Goal: Task Accomplishment & Management: Manage account settings

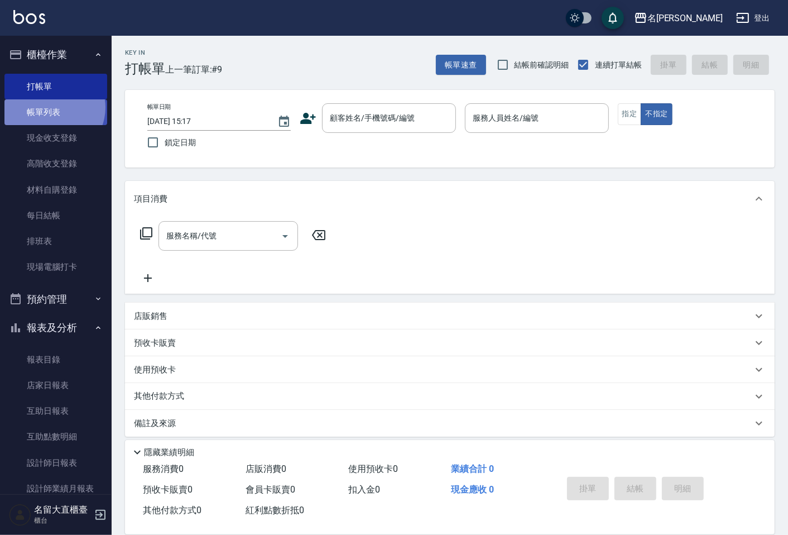
click at [52, 108] on link "帳單列表" at bounding box center [55, 112] width 103 height 26
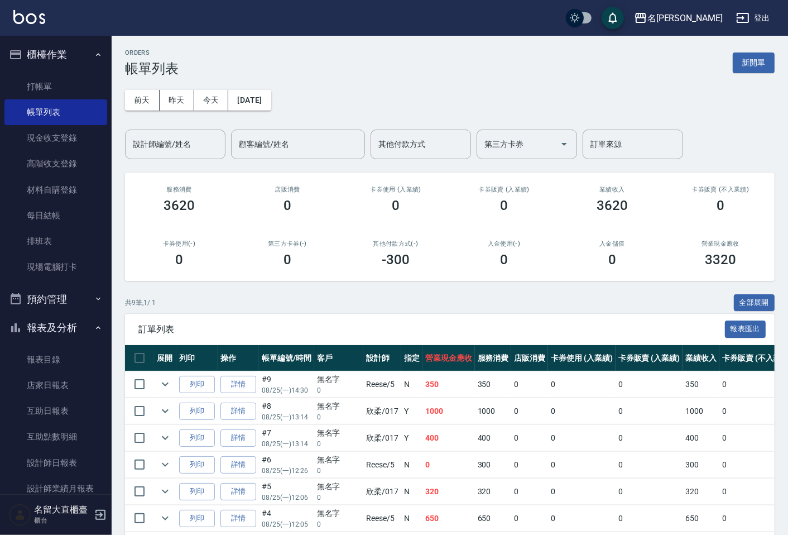
click at [174, 138] on input "設計師編號/姓名" at bounding box center [175, 145] width 90 height 20
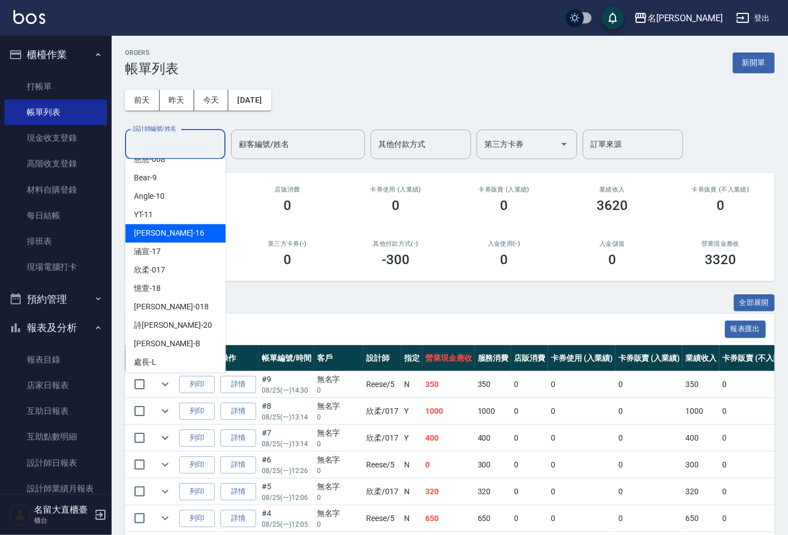
scroll to position [163, 0]
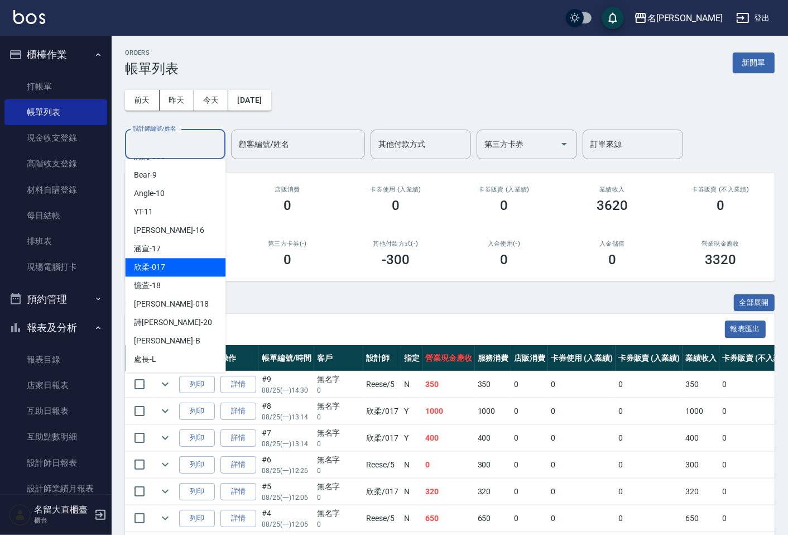
click at [165, 272] on span "欣柔 -017" at bounding box center [149, 267] width 31 height 12
type input "欣柔-017"
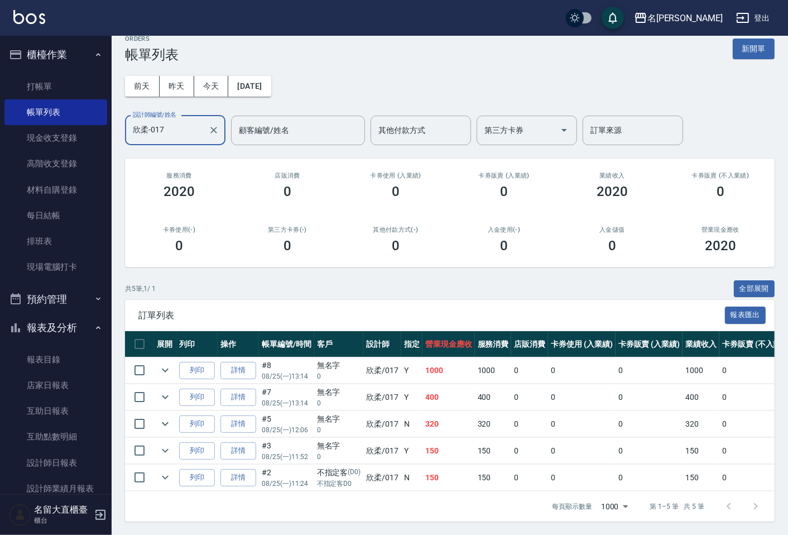
scroll to position [23, 0]
drag, startPoint x: 390, startPoint y: 441, endPoint x: 414, endPoint y: 437, distance: 25.0
click at [414, 438] on tr "列印 詳情 #3 08/25 (一) 11:52 無名字 0 欣柔 /017 Y 150 150 0 0 0 150 0 0 0 0 0" at bounding box center [591, 451] width 933 height 26
drag, startPoint x: 236, startPoint y: 428, endPoint x: 157, endPoint y: 389, distance: 87.6
click at [209, 420] on tbody "列印 詳情 #8 08/25 (一) 13:14 無名字 0 欣柔 /017 Y 1000 1000 0 0 0 1000 0 0 0 0 0 列印 詳情 #…" at bounding box center [591, 424] width 933 height 134
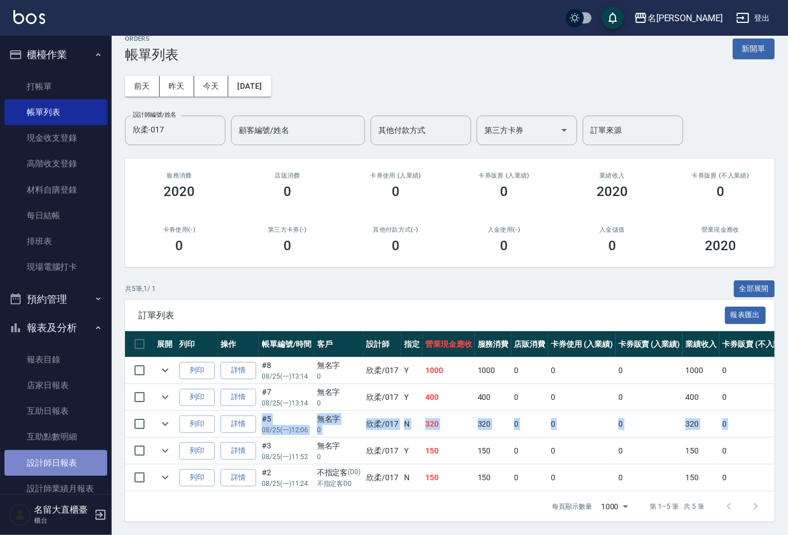
click at [65, 461] on link "設計師日報表" at bounding box center [55, 463] width 103 height 26
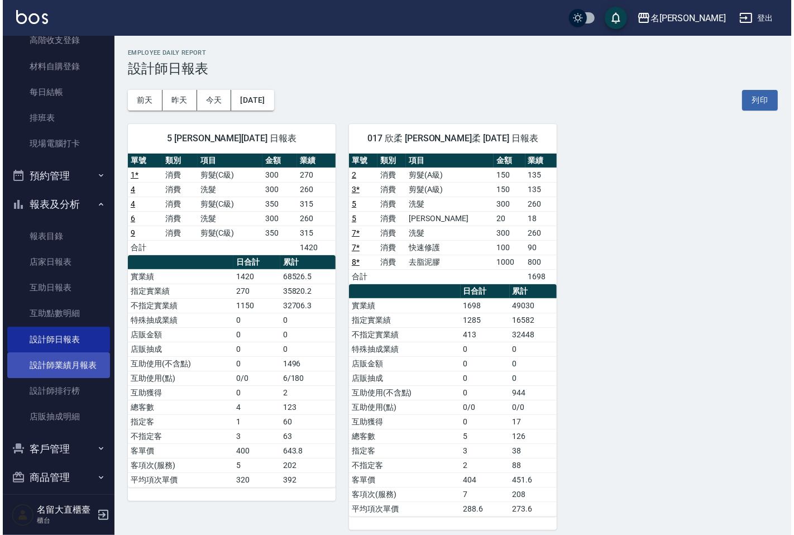
scroll to position [124, 0]
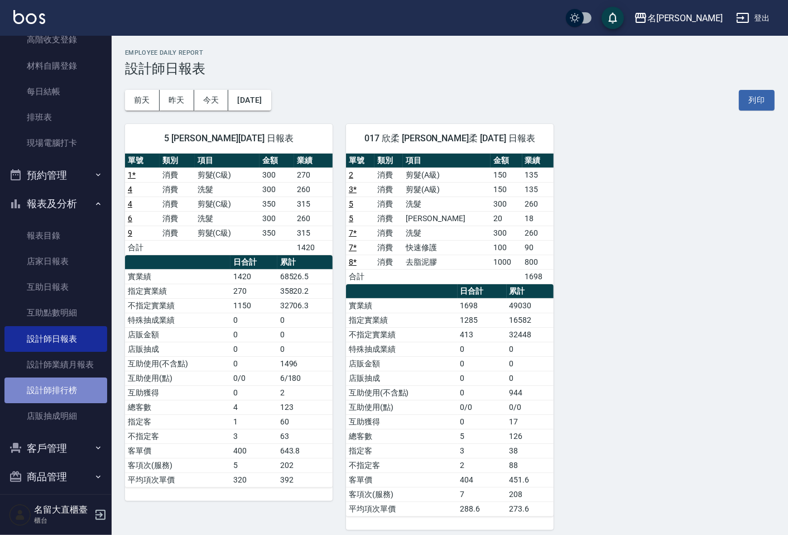
click at [73, 391] on link "設計師排行榜" at bounding box center [55, 390] width 103 height 26
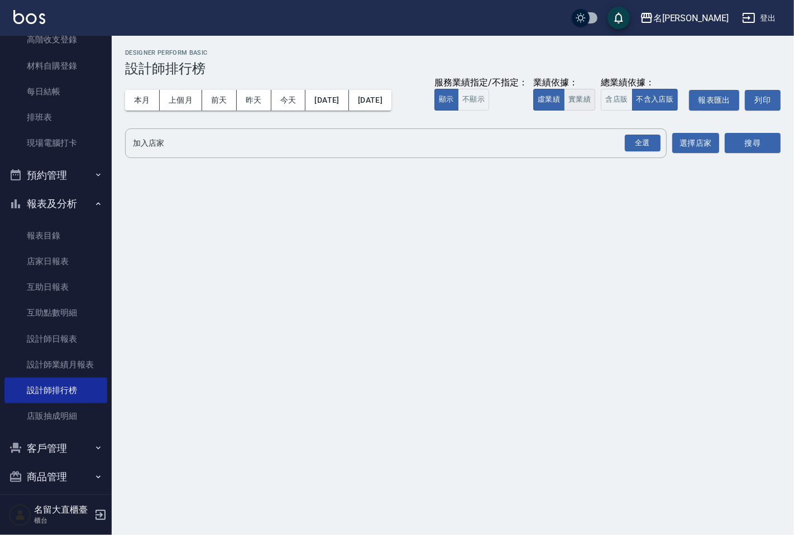
click at [572, 104] on button "實業績" at bounding box center [579, 100] width 31 height 22
click at [564, 134] on input "加入店家" at bounding box center [387, 143] width 515 height 20
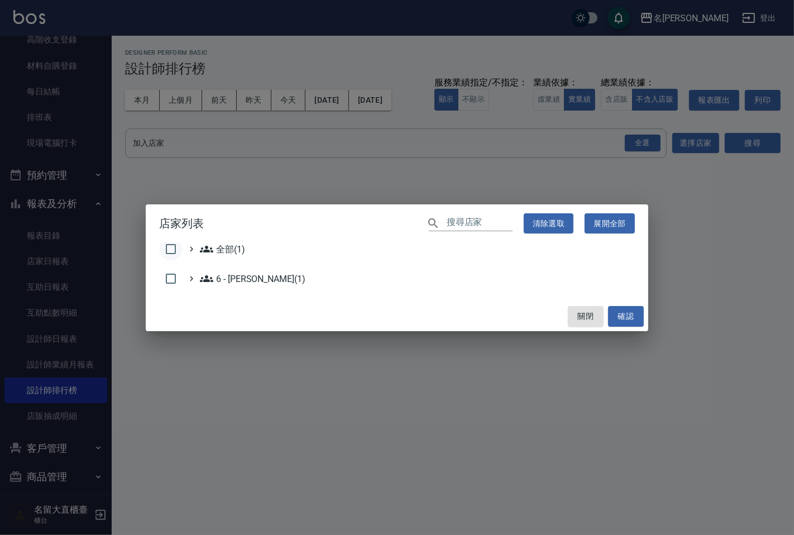
click at [173, 248] on input "checkbox" at bounding box center [170, 248] width 23 height 23
checkbox input "true"
click at [613, 313] on button "確認" at bounding box center [626, 316] width 36 height 21
checkbox input "false"
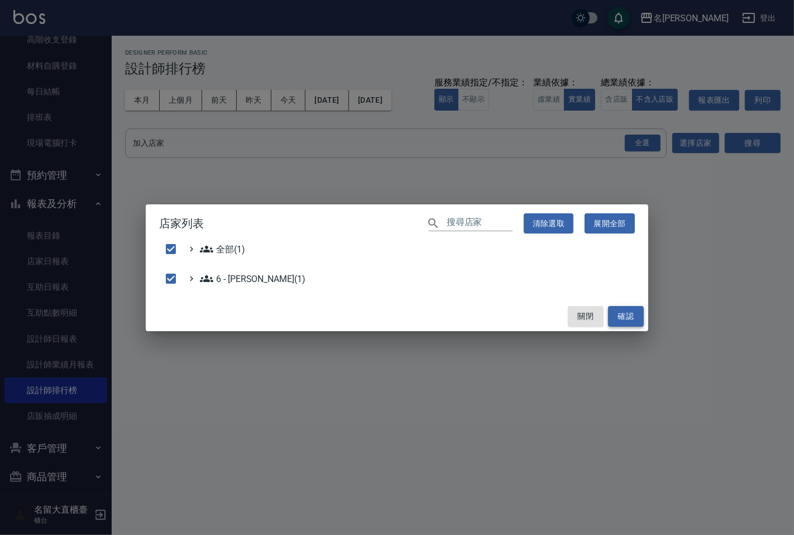
checkbox input "false"
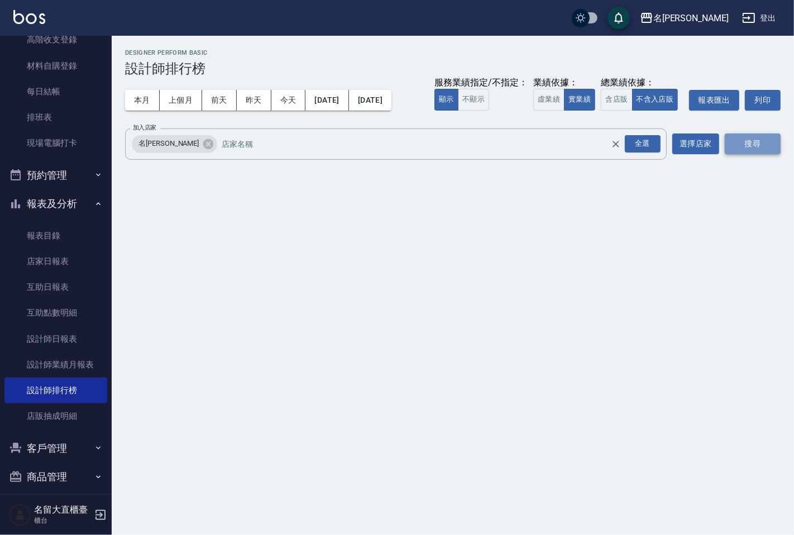
click at [740, 146] on button "搜尋" at bounding box center [752, 143] width 56 height 21
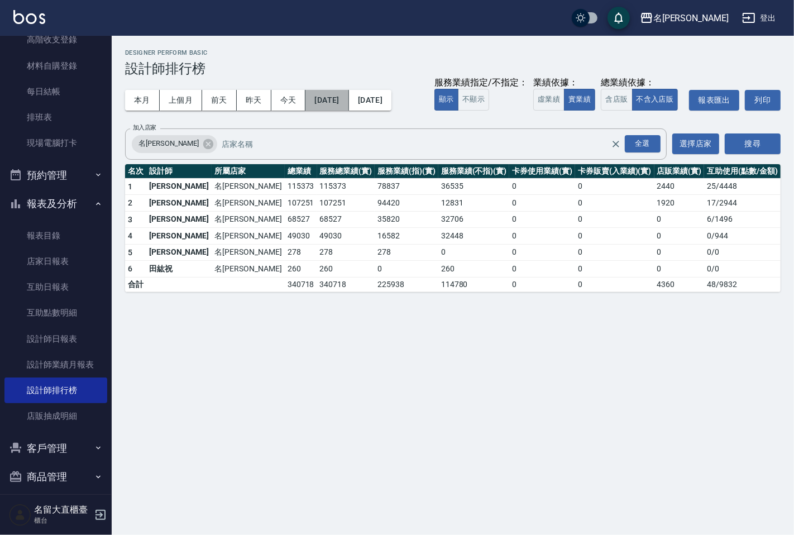
click at [348, 98] on button "[DATE]" at bounding box center [326, 100] width 43 height 21
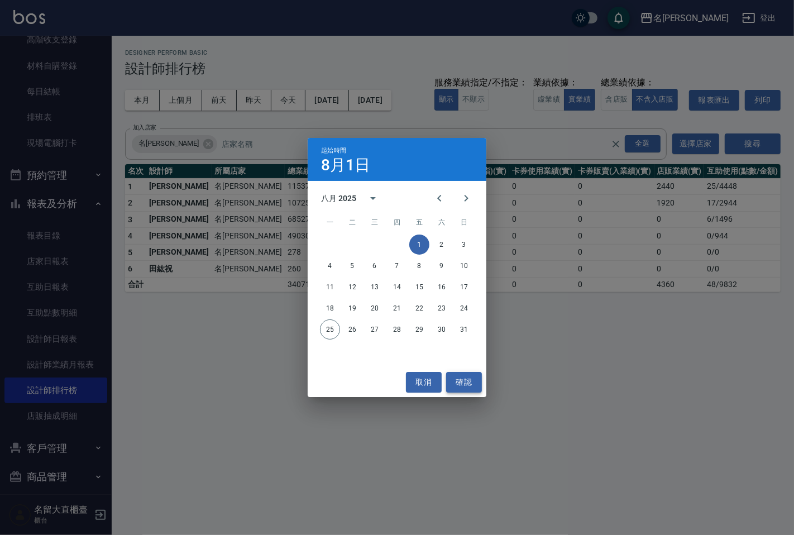
click at [463, 380] on button "確認" at bounding box center [464, 382] width 36 height 21
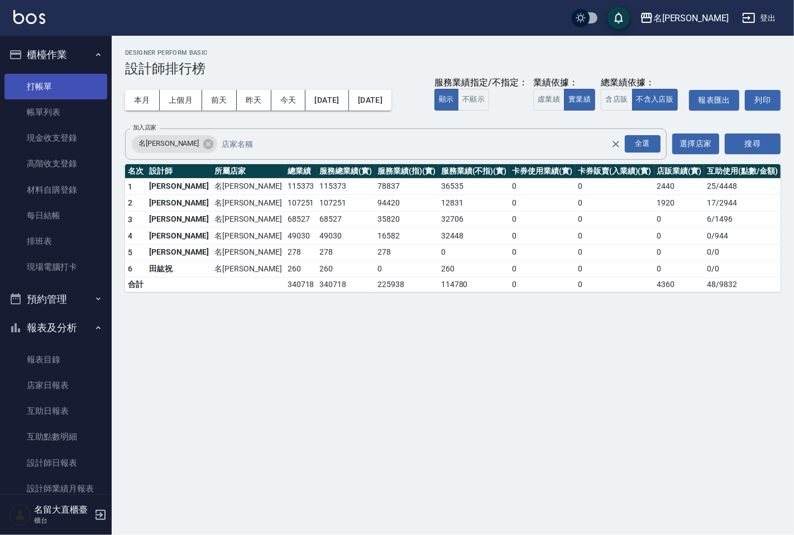
click at [63, 87] on link "打帳單" at bounding box center [55, 87] width 103 height 26
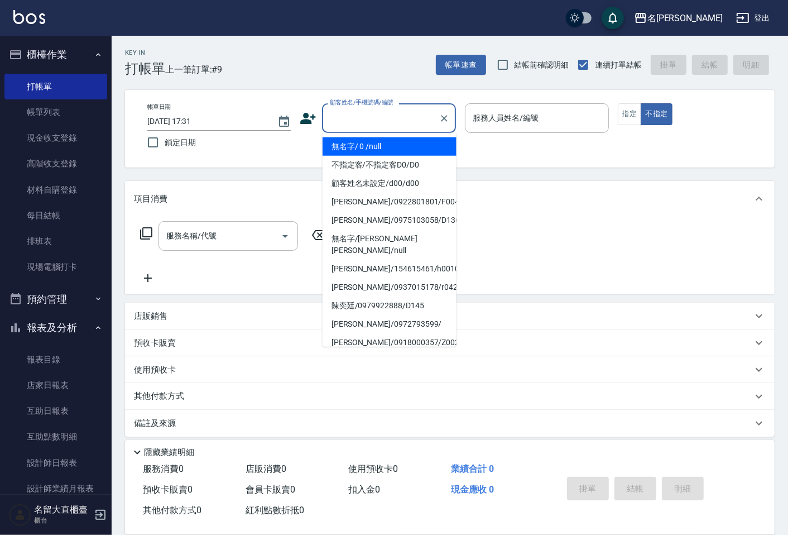
click at [373, 125] on input "顧客姓名/手機號碼/編號" at bounding box center [380, 118] width 107 height 20
click at [366, 153] on li "無名字/ 0 /null" at bounding box center [390, 146] width 134 height 18
type input "無名字/ 0 /null"
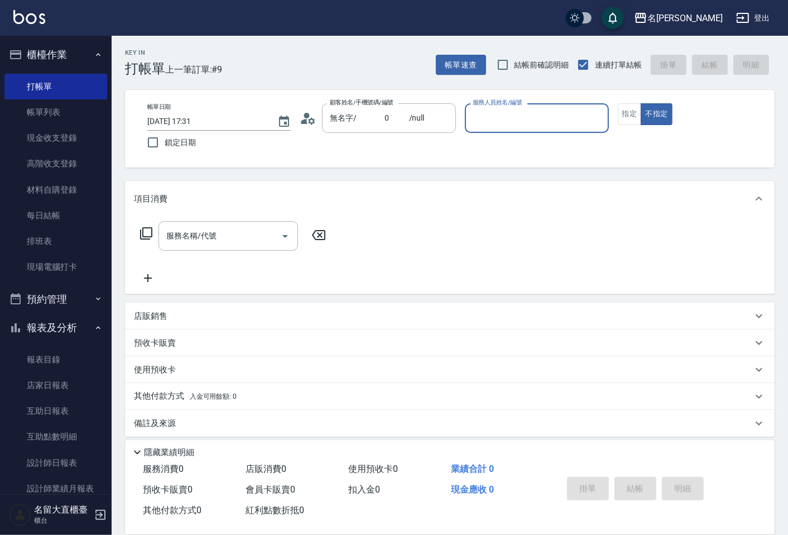
click at [474, 123] on input "服務人員姓名/編號" at bounding box center [536, 118] width 133 height 20
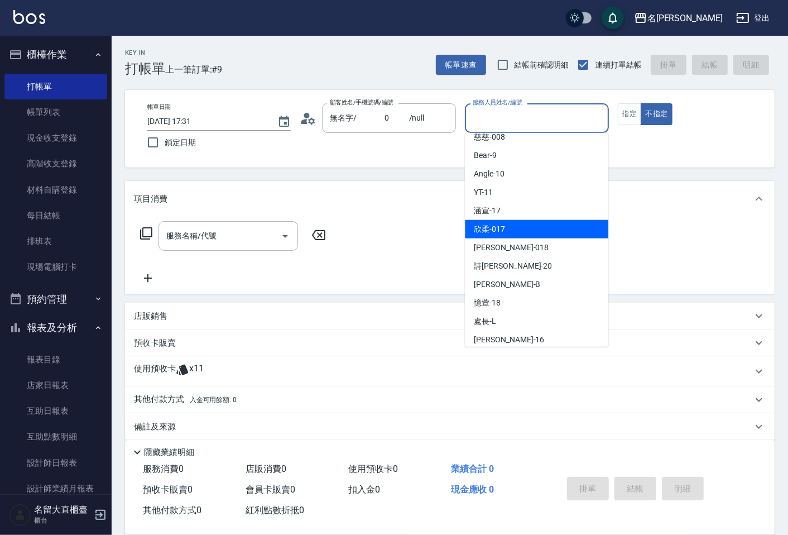
scroll to position [163, 0]
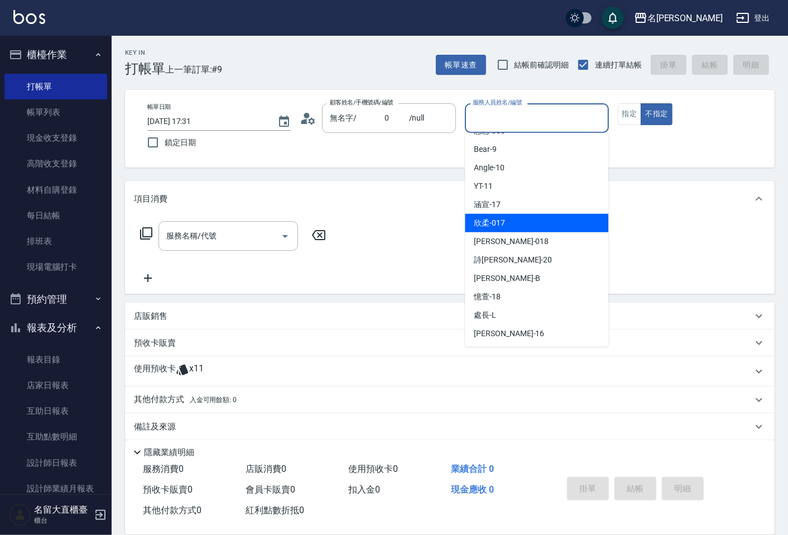
click at [500, 224] on span "欣柔 -017" at bounding box center [489, 223] width 31 height 12
type input "欣柔-017"
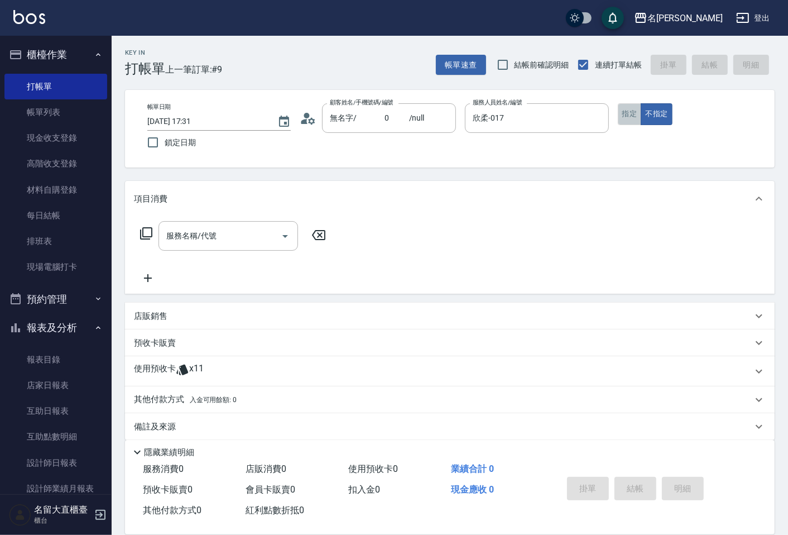
click at [628, 123] on button "指定" at bounding box center [630, 114] width 24 height 22
click at [202, 236] on input "服務名稱/代號" at bounding box center [220, 236] width 113 height 20
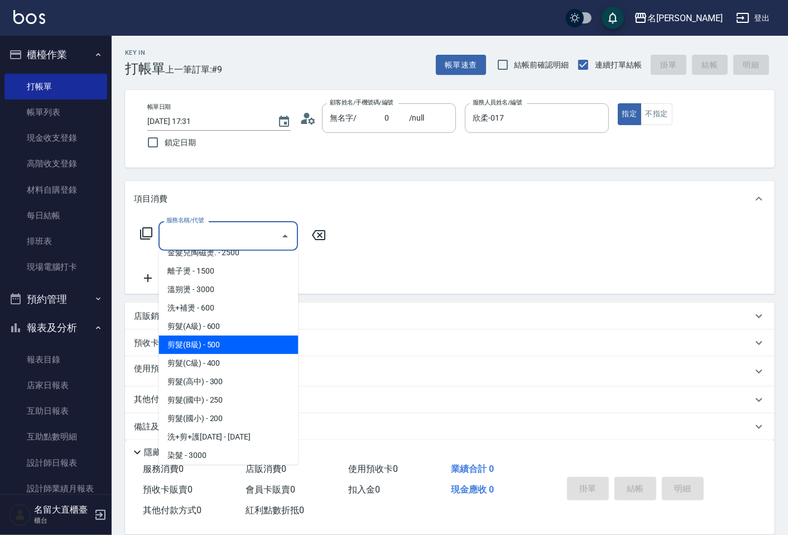
scroll to position [0, 0]
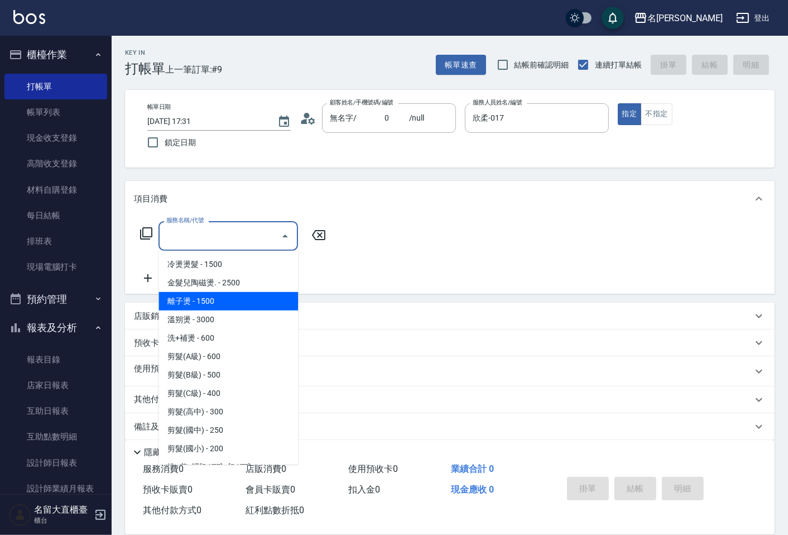
click at [193, 303] on span "離子燙 - 1500" at bounding box center [229, 301] width 140 height 18
type input "離子燙(205)"
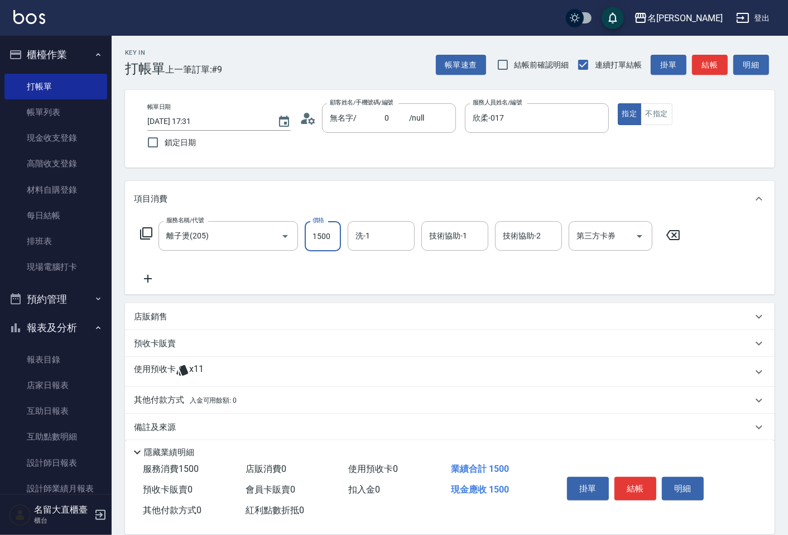
click at [308, 242] on input "1500" at bounding box center [323, 236] width 36 height 30
type input "1"
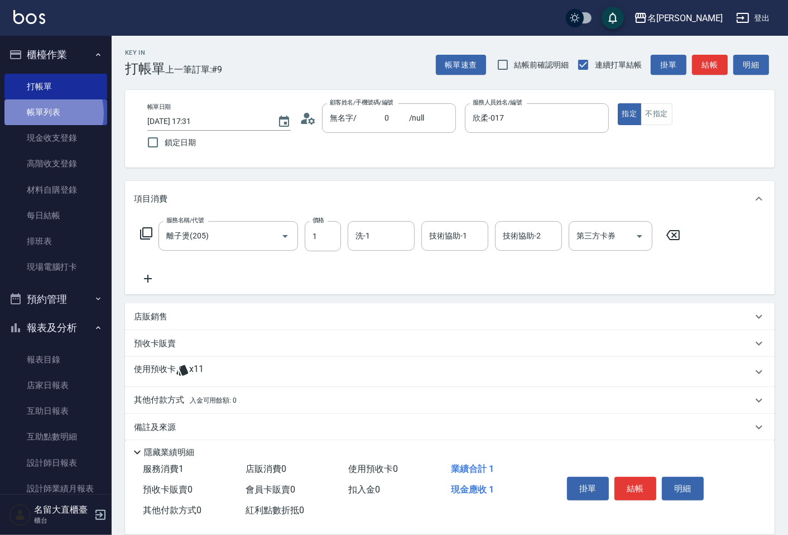
click at [42, 113] on link "帳單列表" at bounding box center [55, 112] width 103 height 26
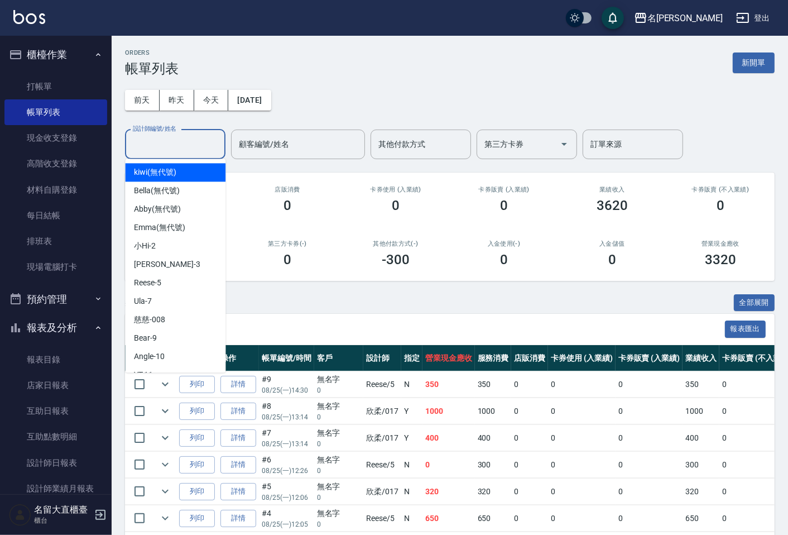
click at [160, 141] on input "設計師編號/姓名" at bounding box center [175, 145] width 90 height 20
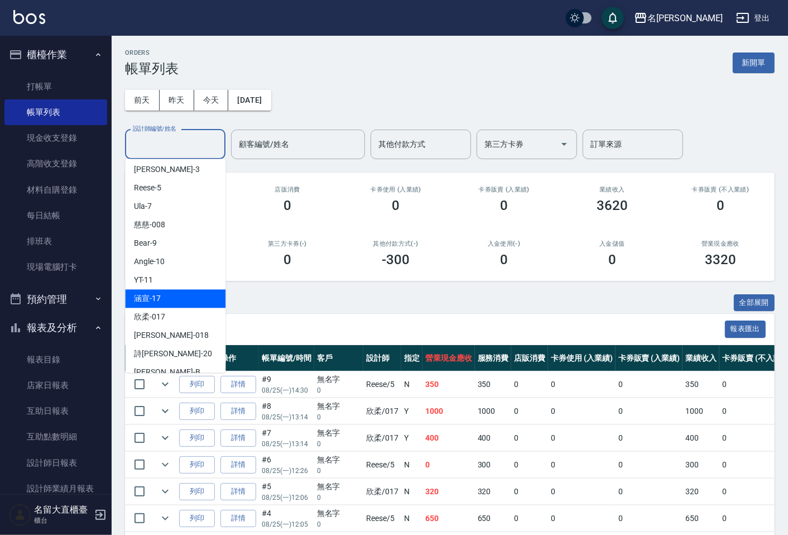
scroll to position [124, 0]
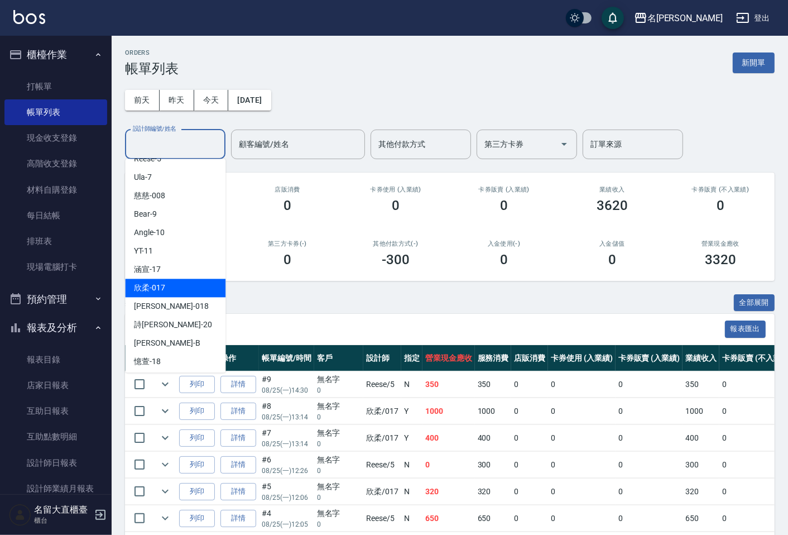
click at [159, 292] on span "欣柔 -017" at bounding box center [149, 288] width 31 height 12
type input "欣柔-017"
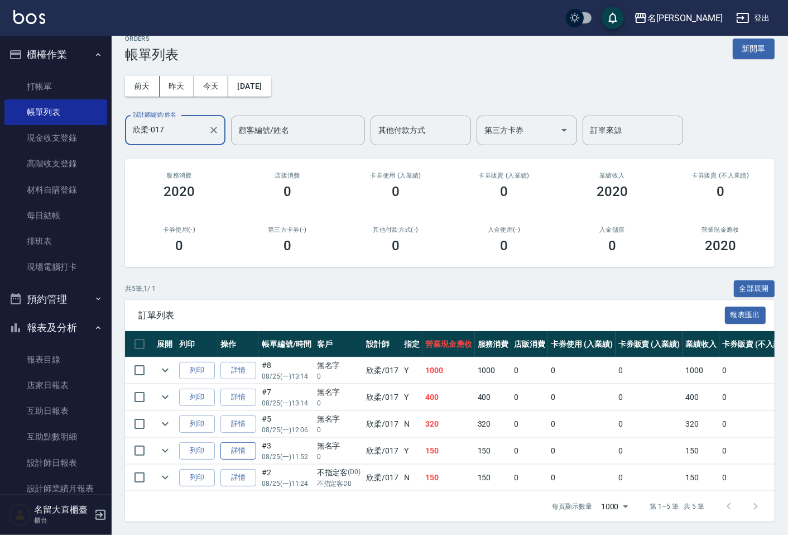
scroll to position [23, 0]
click at [228, 442] on link "詳情" at bounding box center [238, 450] width 36 height 17
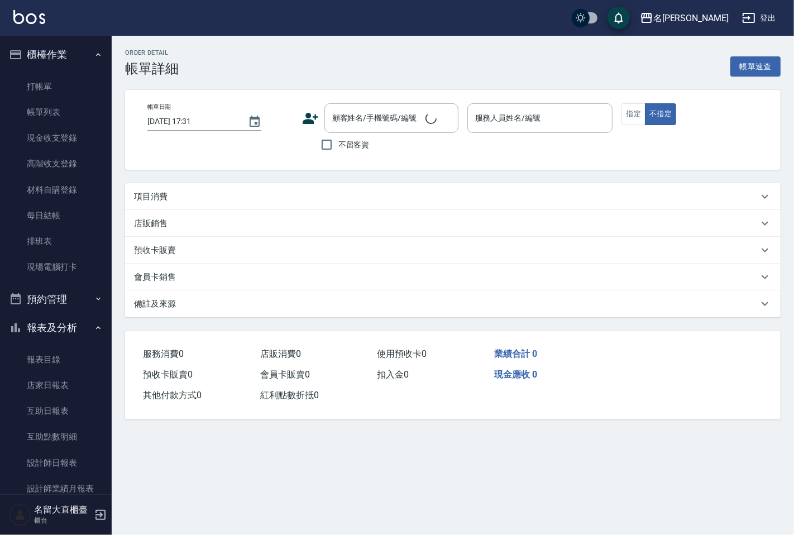
type input "[DATE] 11:52"
type input "欣柔-017"
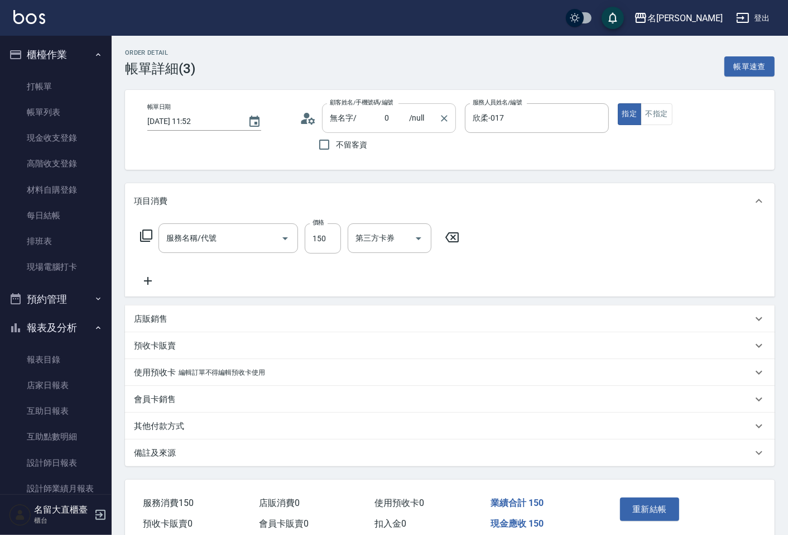
type input "無名字/ 0 /null"
click at [323, 248] on input "150" at bounding box center [323, 238] width 36 height 30
click at [225, 222] on div "服務名稱/代號 剪髮(A級)(301) 服務名稱/代號 價格 150 價格 第三方卡券 第三方卡券" at bounding box center [450, 258] width 650 height 78
click at [229, 240] on input "剪髮(A級)(301)" at bounding box center [213, 238] width 98 height 20
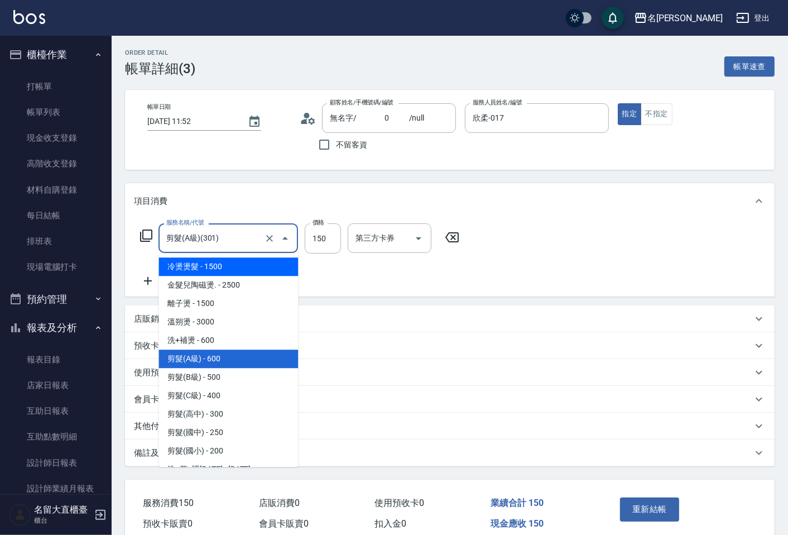
click at [244, 267] on span "冷燙燙髮 - 1500" at bounding box center [229, 266] width 140 height 18
type input "冷燙燙髮(201)"
type input "1500"
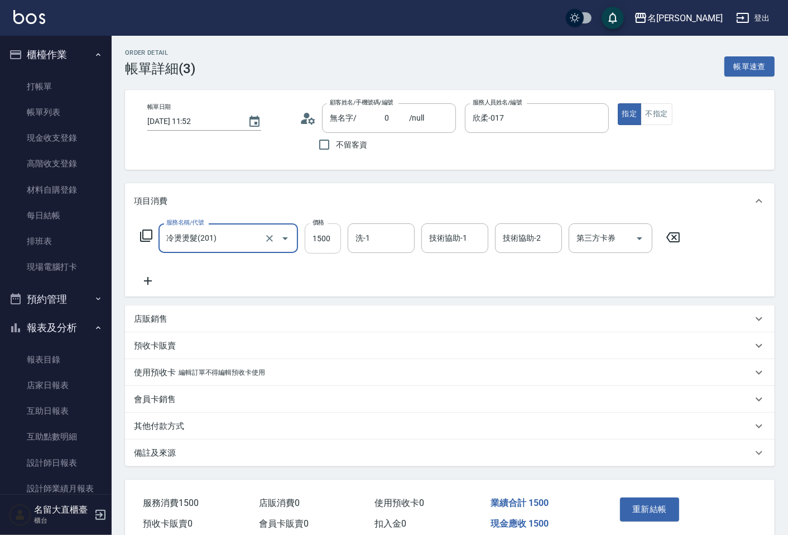
click at [320, 242] on input "1500" at bounding box center [323, 238] width 36 height 30
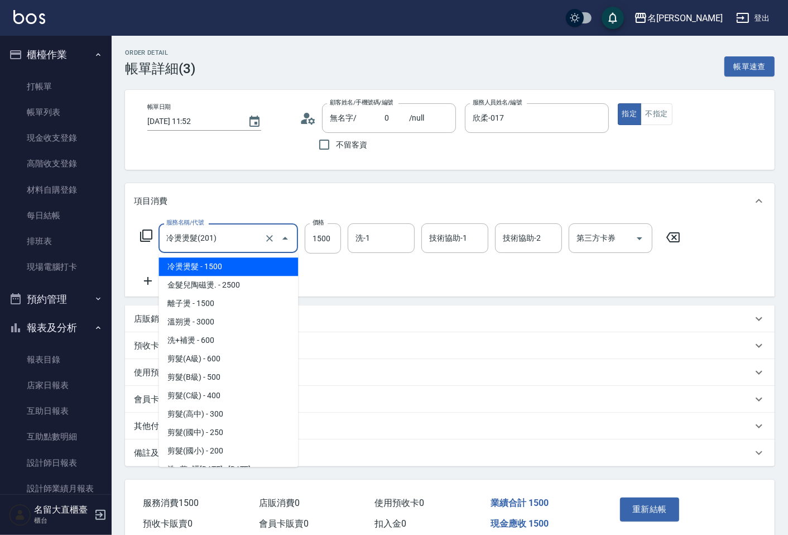
click at [253, 240] on input "冷燙燙髮(201)" at bounding box center [213, 238] width 98 height 20
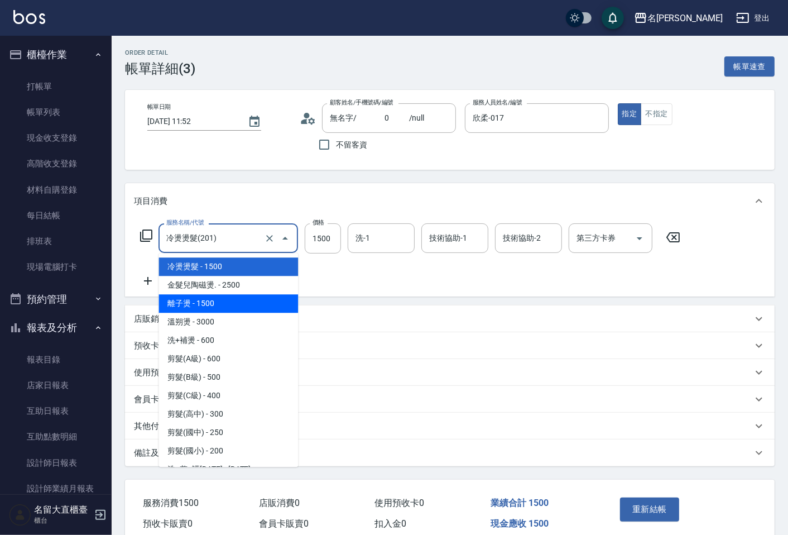
click at [251, 305] on span "離子燙 - 1500" at bounding box center [229, 303] width 140 height 18
type input "離子燙(205)"
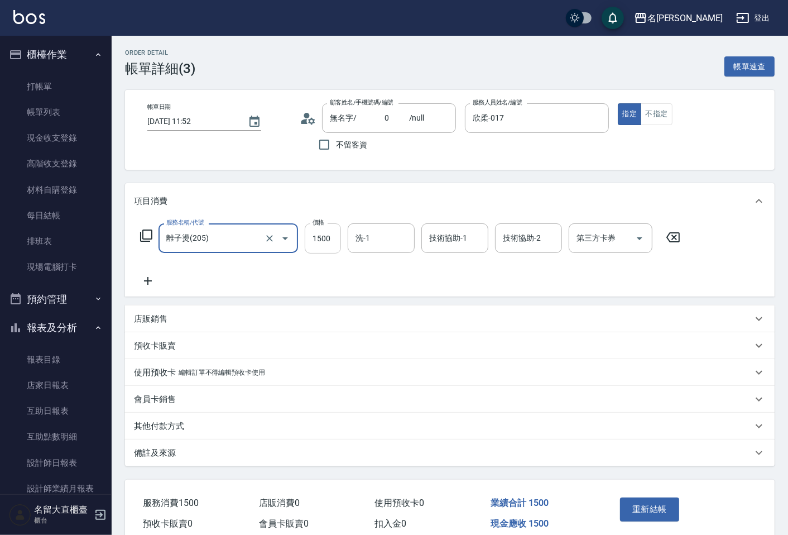
click at [314, 242] on input "1500" at bounding box center [323, 238] width 36 height 30
type input "1680"
click at [544, 281] on div "服務名稱/代號 離子燙(205) 服務名稱/代號 價格 1680 價格 洗-1 洗-1 技術協助-1 技術協助-1 技術協助-2 技術協助-2 第三方卡券 第…" at bounding box center [410, 255] width 553 height 64
click at [644, 498] on button "重新結帳" at bounding box center [649, 508] width 59 height 23
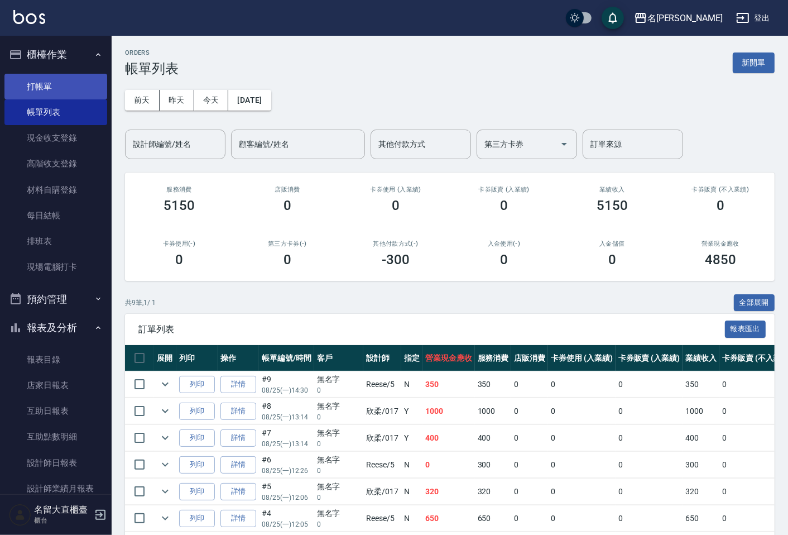
drag, startPoint x: 649, startPoint y: 495, endPoint x: 59, endPoint y: 74, distance: 725.5
click at [59, 74] on link "打帳單" at bounding box center [55, 87] width 103 height 26
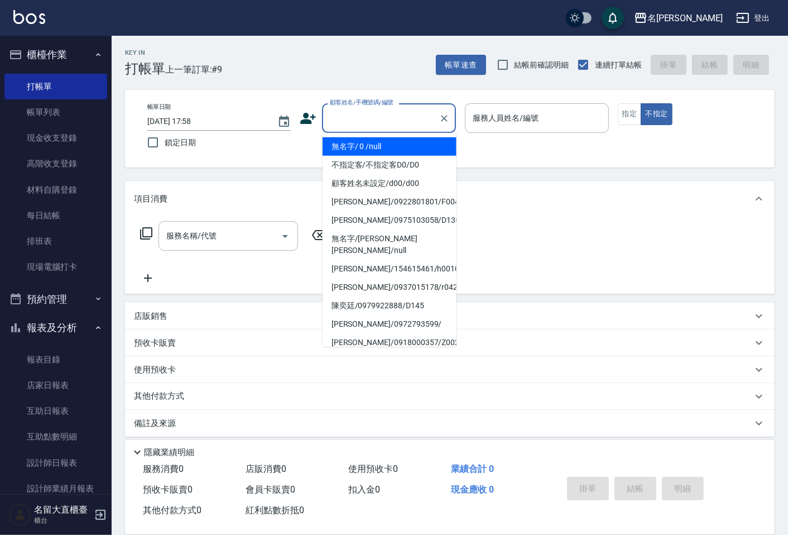
click at [349, 111] on input "顧客姓名/手機號碼/編號" at bounding box center [380, 118] width 107 height 20
click at [355, 146] on li "無名字/ 0 /null" at bounding box center [390, 146] width 134 height 18
type input "無名字/ 0 /null"
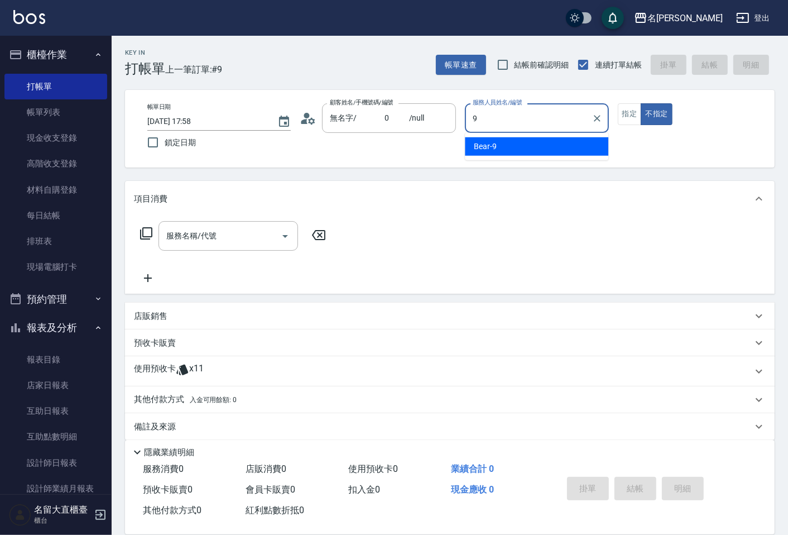
type input "Bear-9"
type button "false"
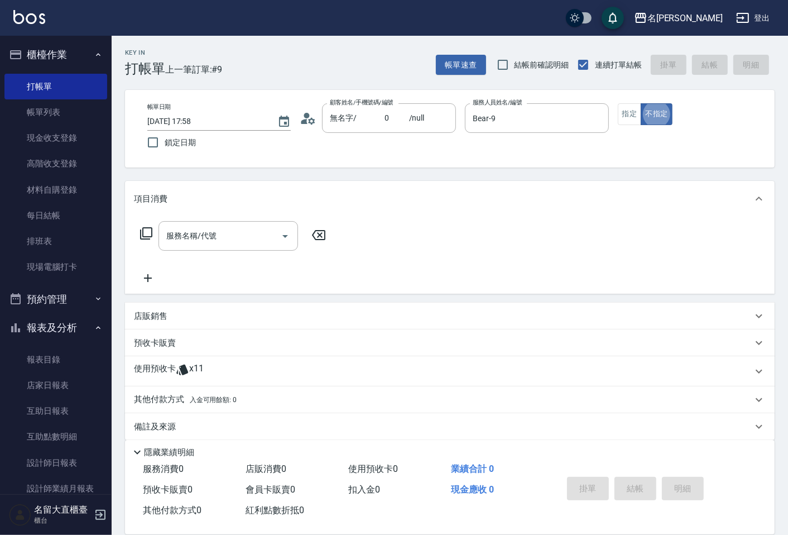
click at [140, 235] on icon at bounding box center [146, 233] width 12 height 12
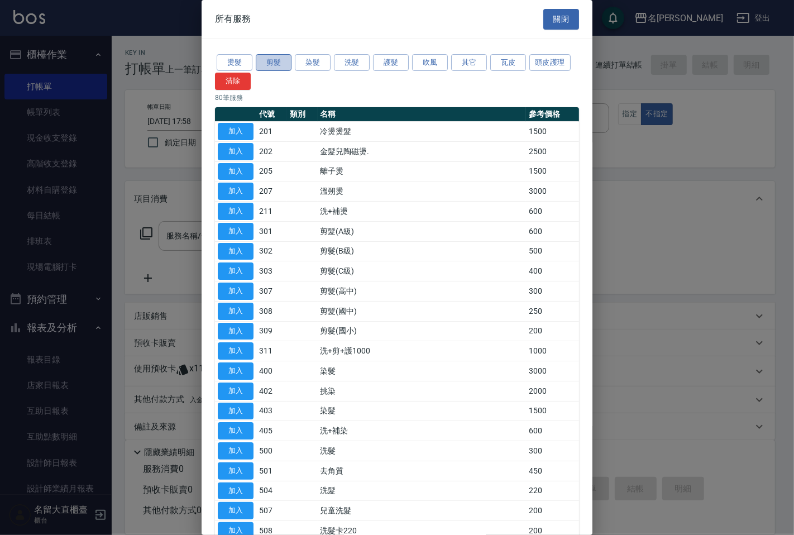
click at [269, 58] on button "剪髮" at bounding box center [274, 62] width 36 height 17
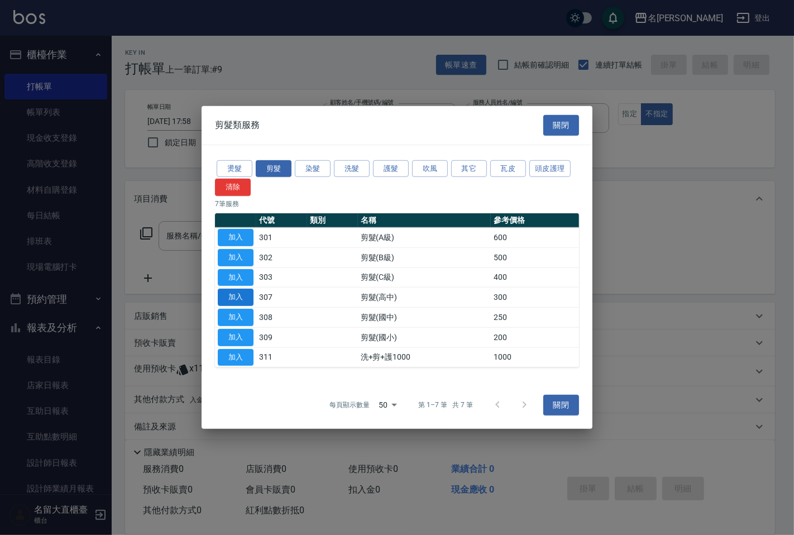
click at [241, 300] on button "加入" at bounding box center [236, 297] width 36 height 17
type input "剪髮(高中)(307)"
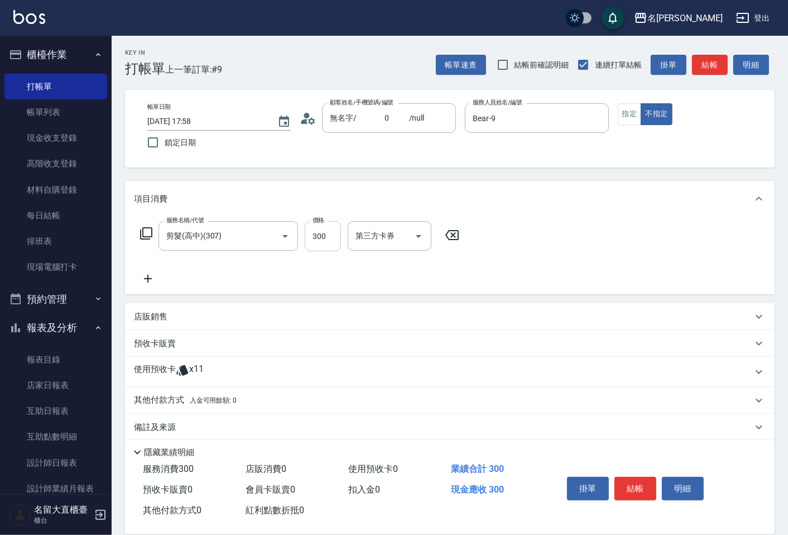
click at [305, 238] on input "300" at bounding box center [323, 236] width 36 height 30
type input "350"
click at [707, 68] on button "結帳" at bounding box center [710, 65] width 36 height 21
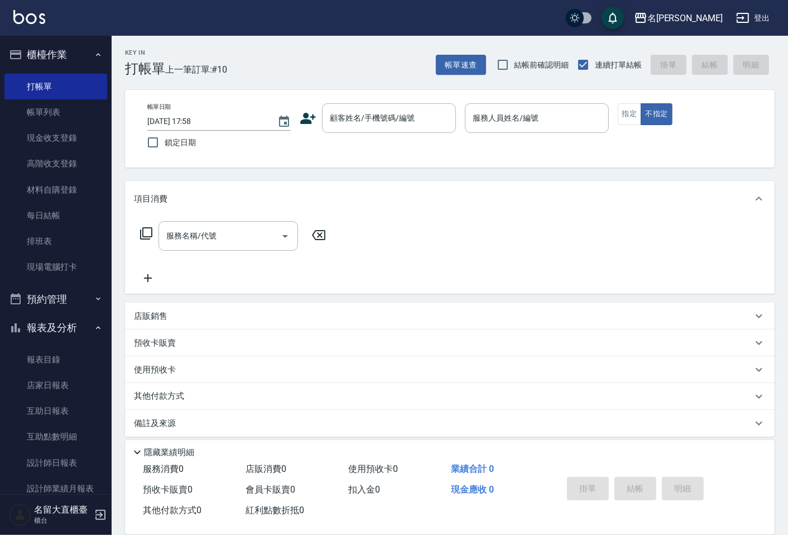
drag, startPoint x: 436, startPoint y: 249, endPoint x: 452, endPoint y: 229, distance: 25.5
click at [439, 278] on div "服務名稱/代號 服務名稱/代號" at bounding box center [450, 255] width 650 height 77
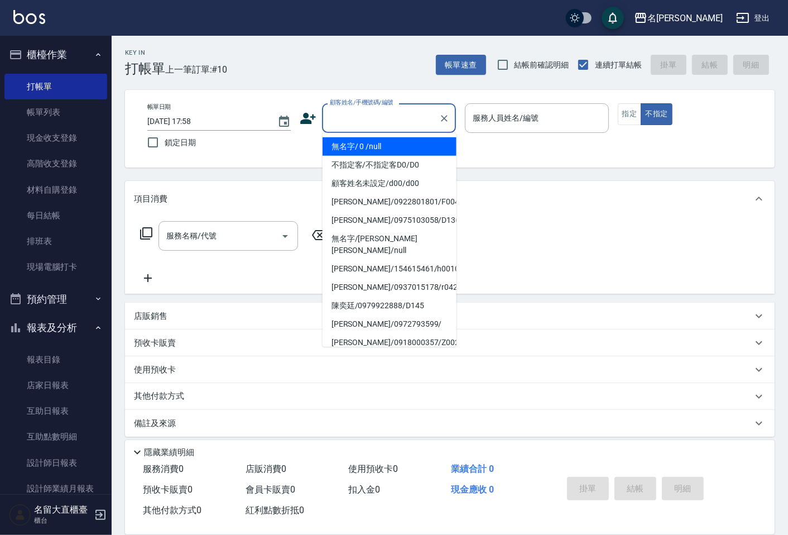
click at [372, 108] on div "顧客姓名/手機號碼/編號 顧客姓名/手機號碼/編號" at bounding box center [389, 118] width 134 height 30
click at [381, 142] on li "無名字/ 0 /null" at bounding box center [390, 146] width 134 height 18
type input "無名字/ 0 /null"
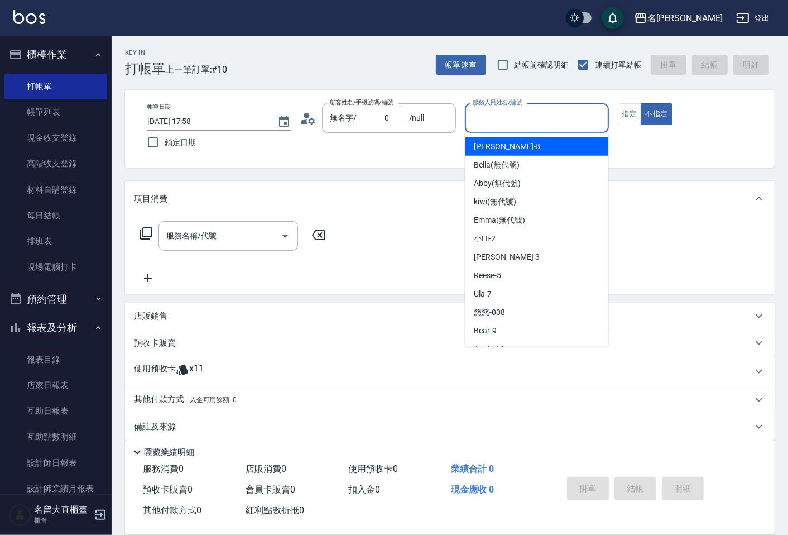
click at [522, 124] on input "服務人員姓名/編號" at bounding box center [536, 118] width 133 height 20
type input "Bear-9"
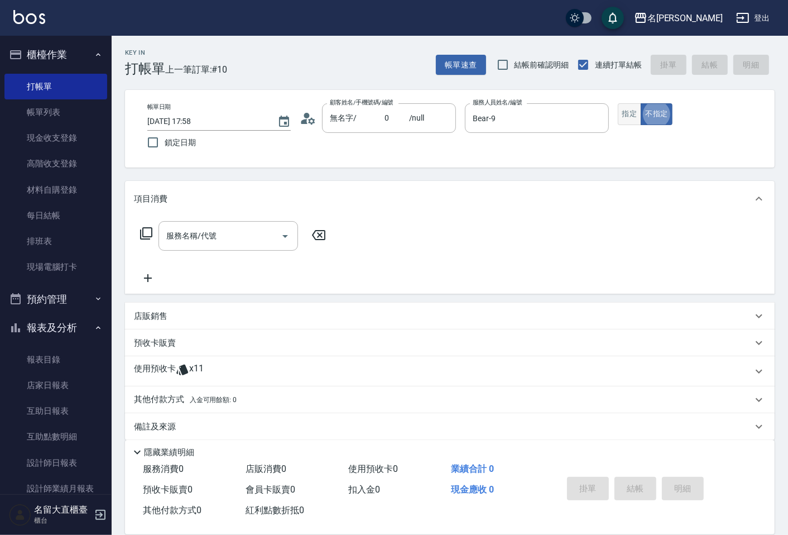
click at [631, 111] on button "指定" at bounding box center [630, 114] width 24 height 22
click at [137, 229] on div "服務名稱/代號 服務名稱/代號" at bounding box center [233, 236] width 199 height 30
click at [144, 229] on icon at bounding box center [146, 233] width 13 height 13
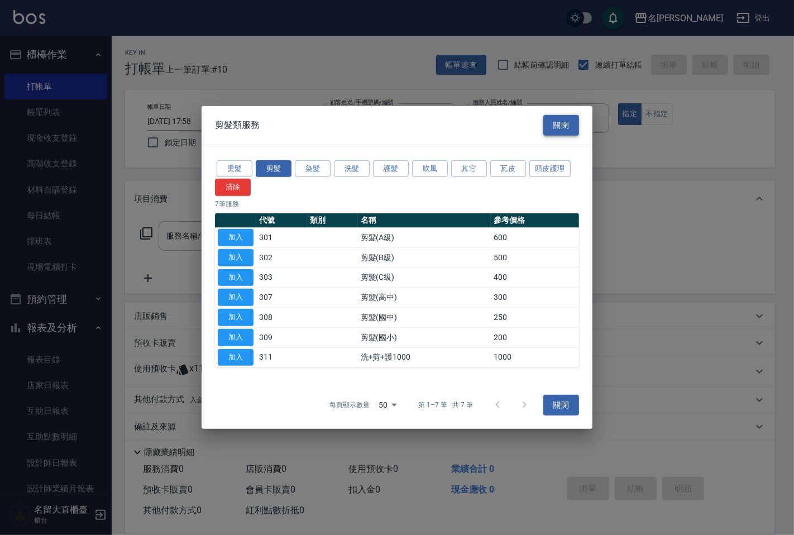
click at [553, 123] on button "關閉" at bounding box center [561, 125] width 36 height 21
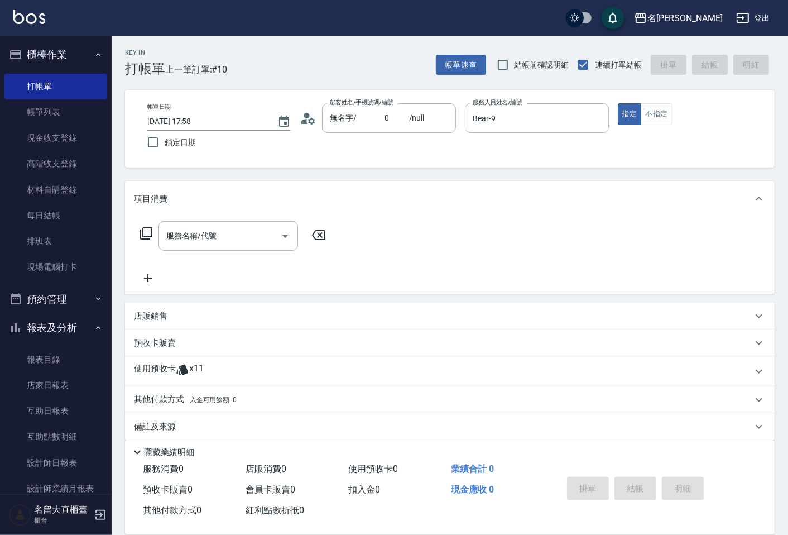
click at [141, 232] on icon at bounding box center [146, 233] width 12 height 12
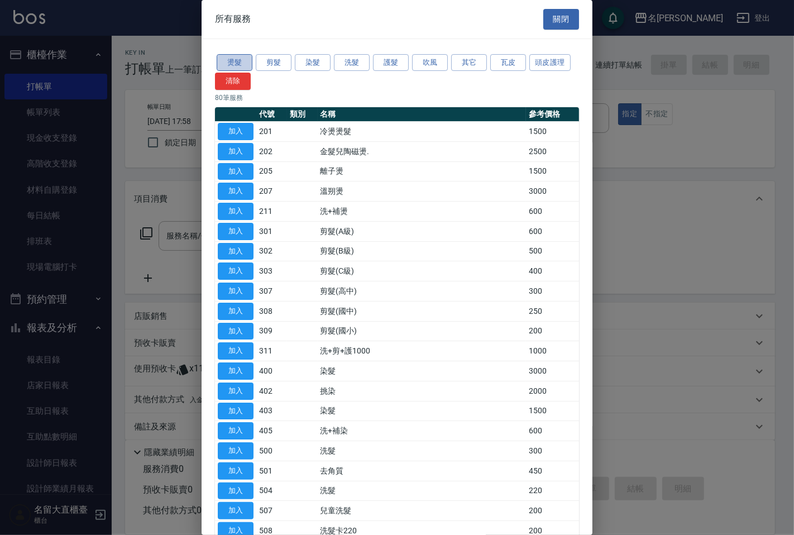
click at [233, 59] on button "燙髮" at bounding box center [235, 62] width 36 height 17
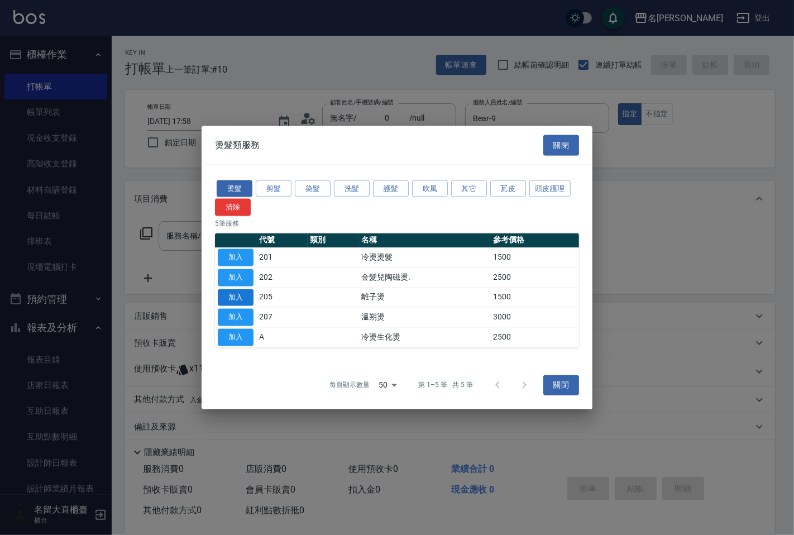
click at [225, 296] on button "加入" at bounding box center [236, 297] width 36 height 17
type input "離子燙(205)"
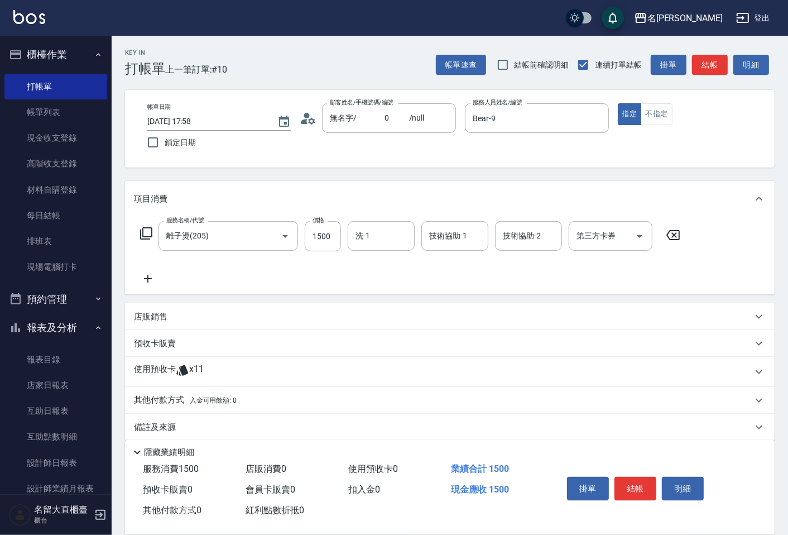
click at [666, 232] on icon at bounding box center [673, 234] width 28 height 13
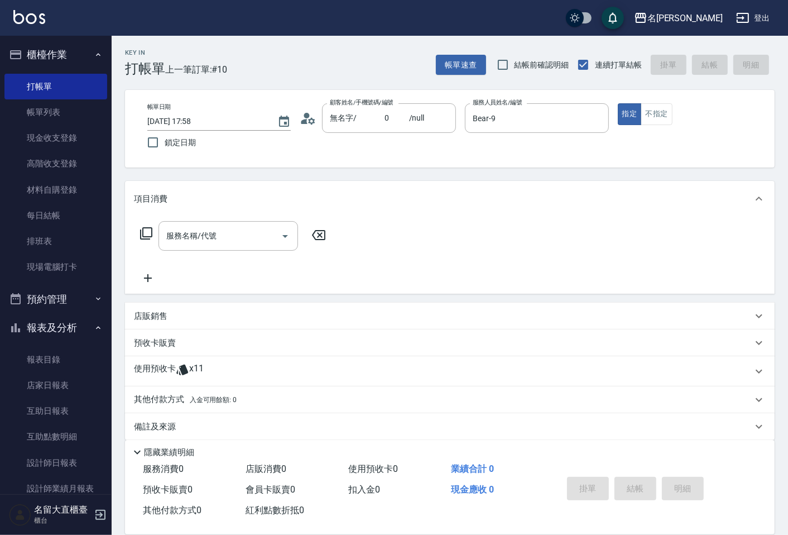
click at [144, 231] on icon at bounding box center [146, 233] width 13 height 13
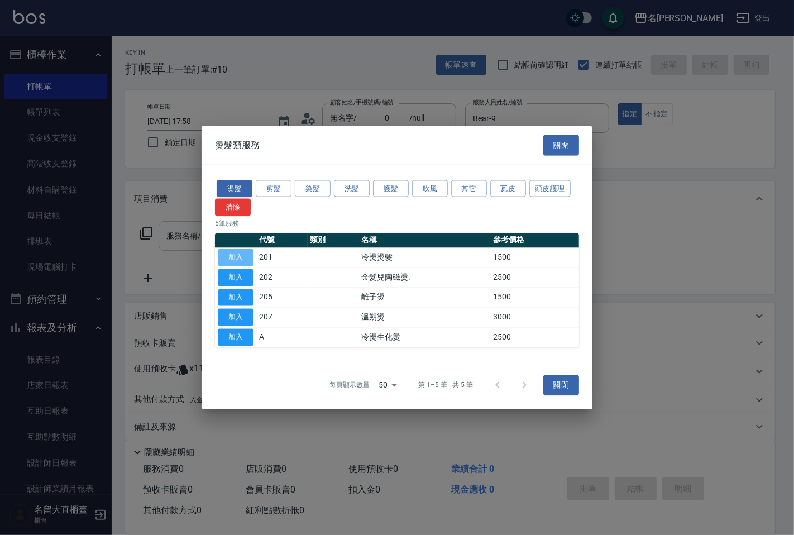
drag, startPoint x: 240, startPoint y: 260, endPoint x: 207, endPoint y: 241, distance: 37.7
click at [240, 259] on button "加入" at bounding box center [236, 257] width 36 height 17
type input "冷燙燙髮(201)"
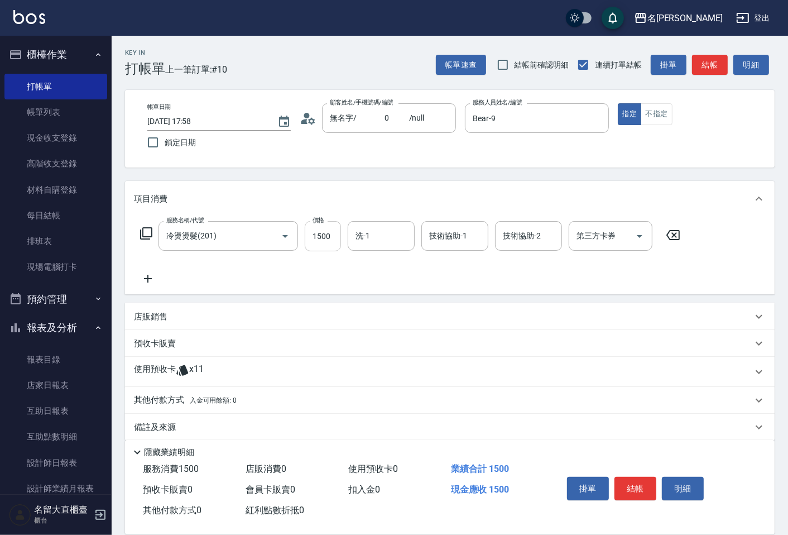
click at [325, 237] on input "1500" at bounding box center [323, 236] width 36 height 30
type input "2300"
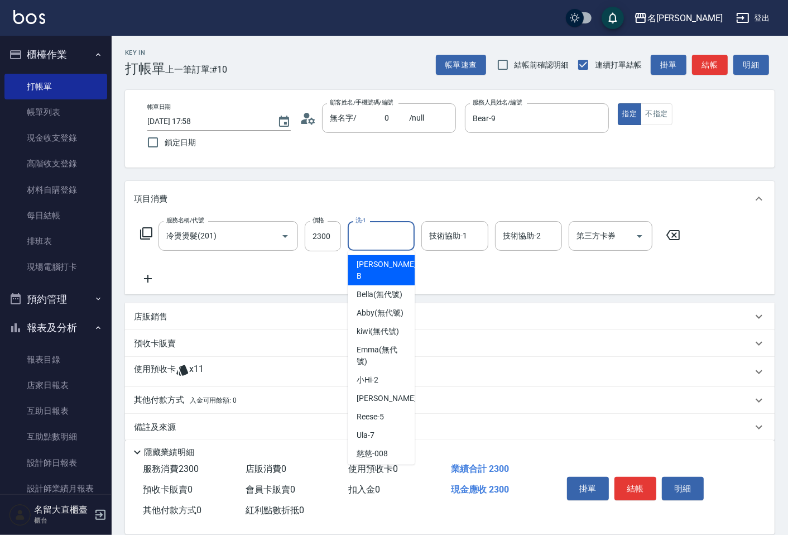
click at [383, 232] on input "洗-1" at bounding box center [381, 236] width 57 height 20
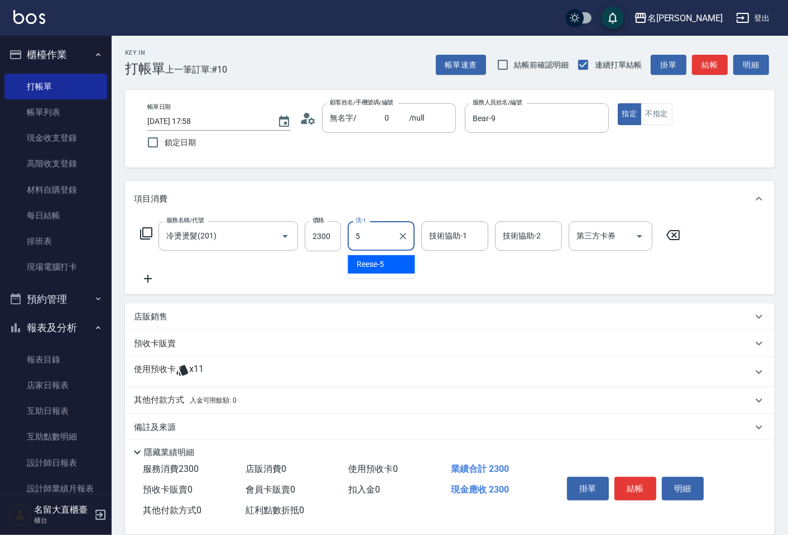
click at [363, 266] on span "[PERSON_NAME] -5" at bounding box center [370, 264] width 27 height 12
type input "[PERSON_NAME]-5"
click at [177, 320] on div "店販銷售" at bounding box center [443, 317] width 618 height 12
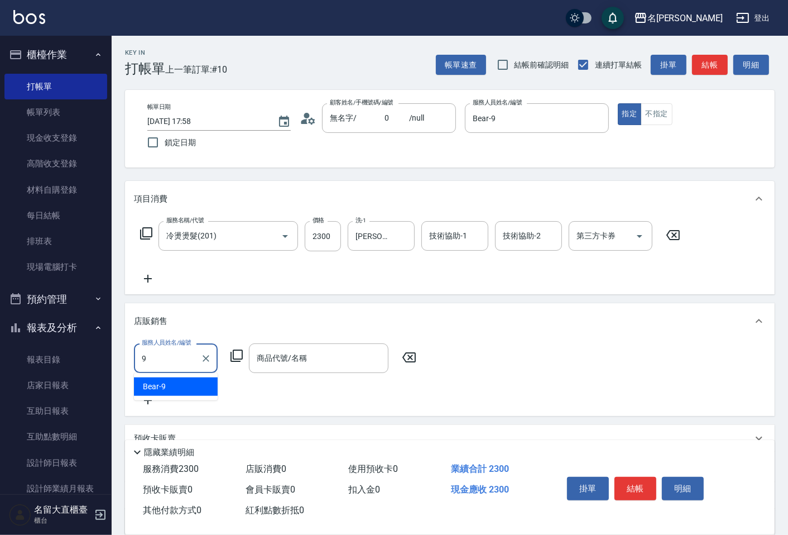
type input "Bear-9"
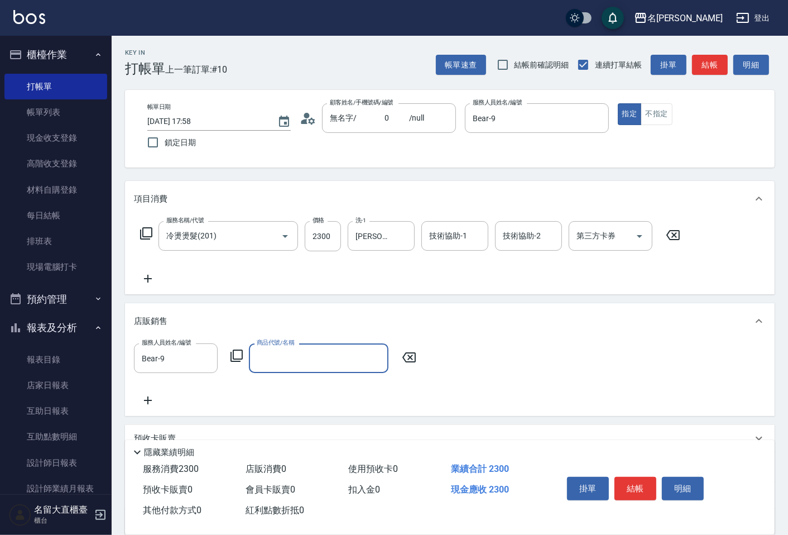
click at [243, 353] on icon at bounding box center [236, 355] width 13 height 13
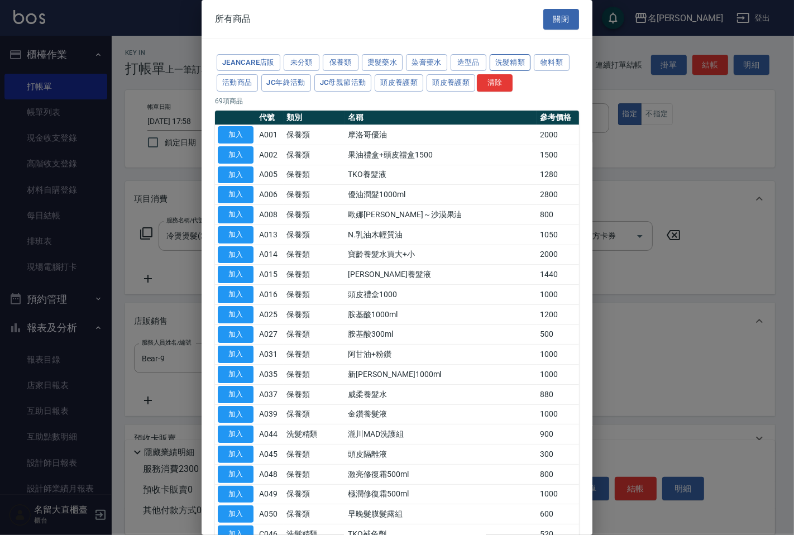
click at [508, 61] on button "洗髮精類" at bounding box center [509, 62] width 41 height 17
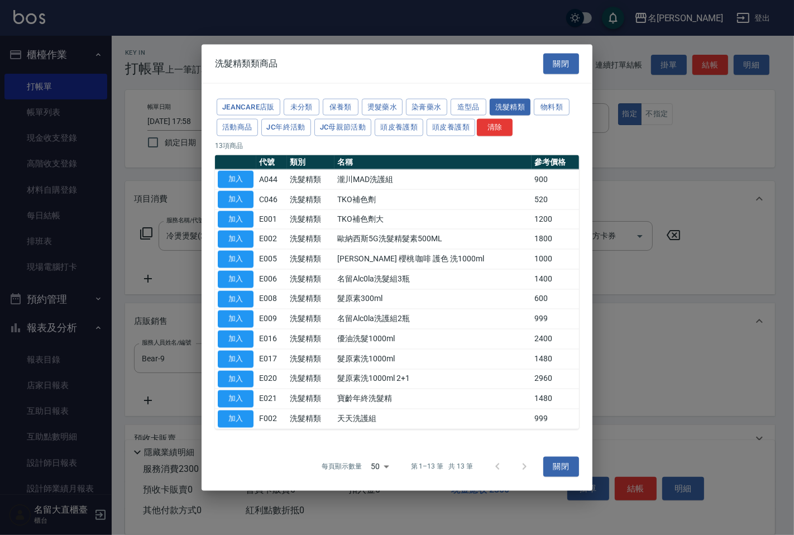
click at [241, 350] on button "加入" at bounding box center [236, 358] width 36 height 17
type input "髮原素洗1000ml"
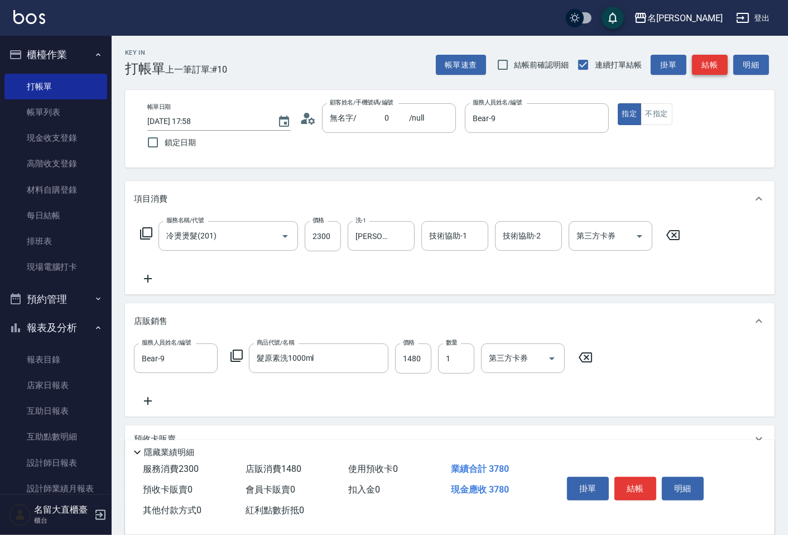
click at [712, 64] on button "結帳" at bounding box center [710, 65] width 36 height 21
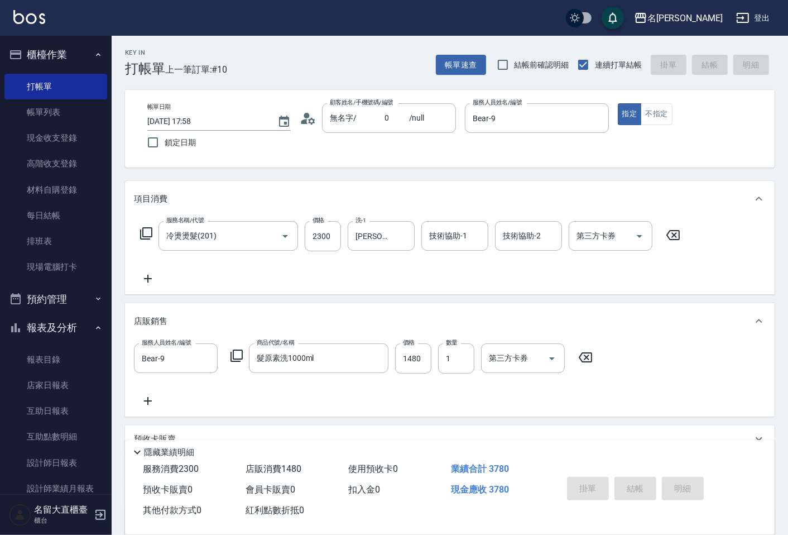
type input "[DATE] 18:02"
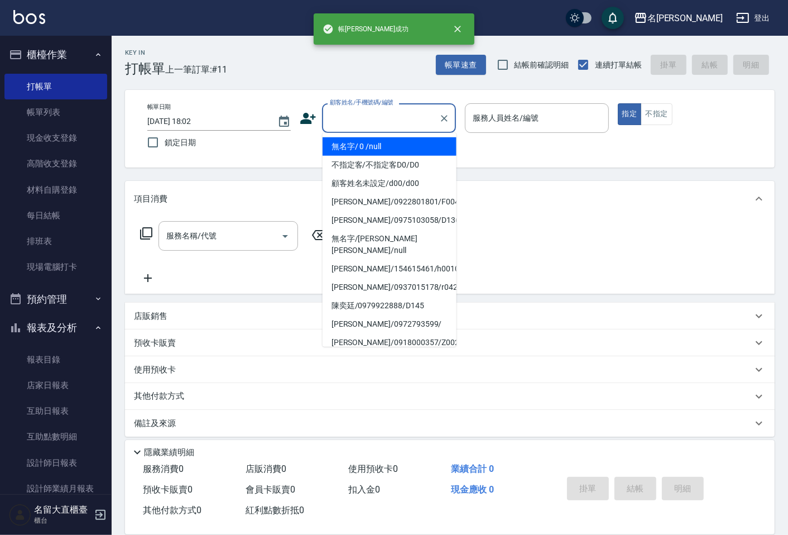
click at [352, 118] on input "顧客姓名/手機號碼/編號" at bounding box center [380, 118] width 107 height 20
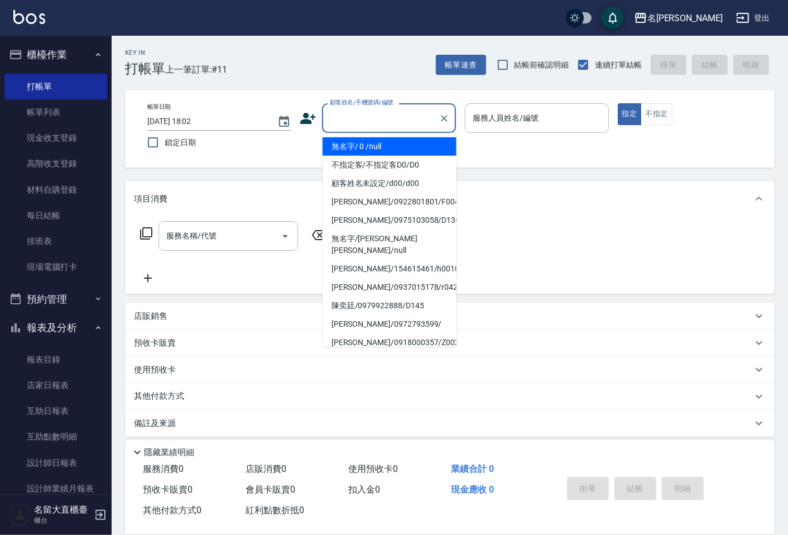
click at [354, 142] on li "無名字/ 0 /null" at bounding box center [390, 146] width 134 height 18
type input "無名字/ 0 /null"
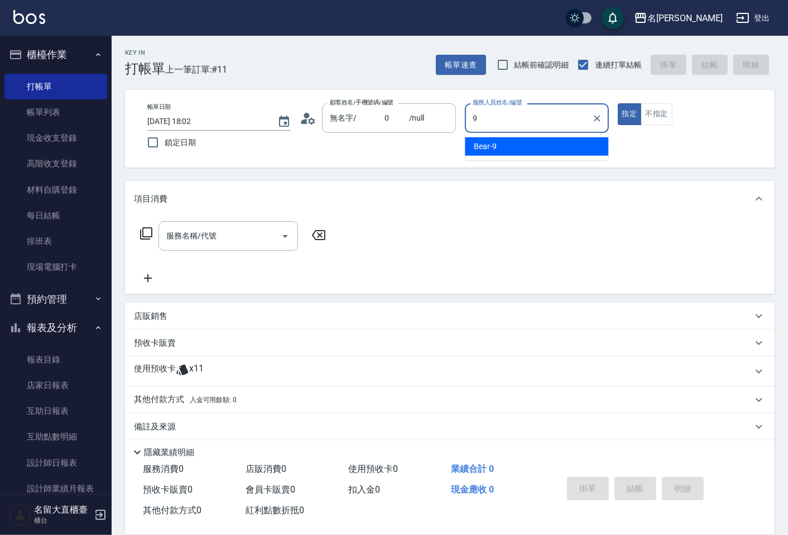
type input "Bear-9"
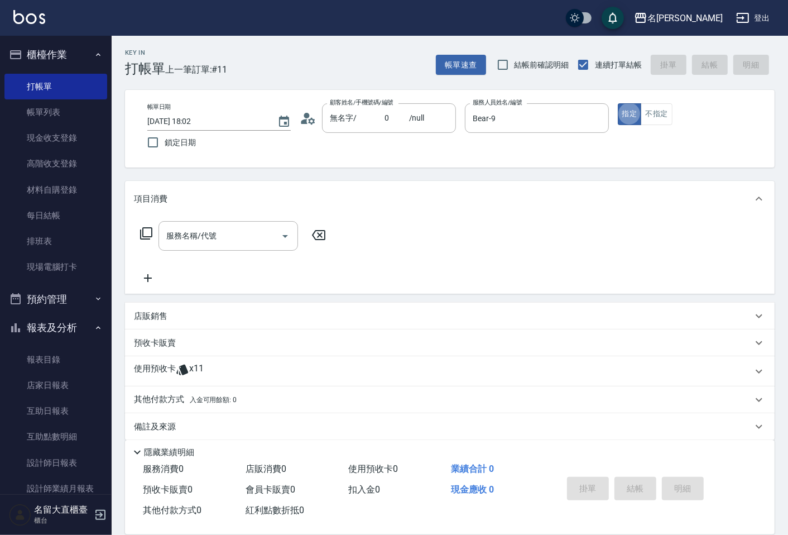
type button "true"
click at [147, 233] on icon at bounding box center [146, 233] width 13 height 13
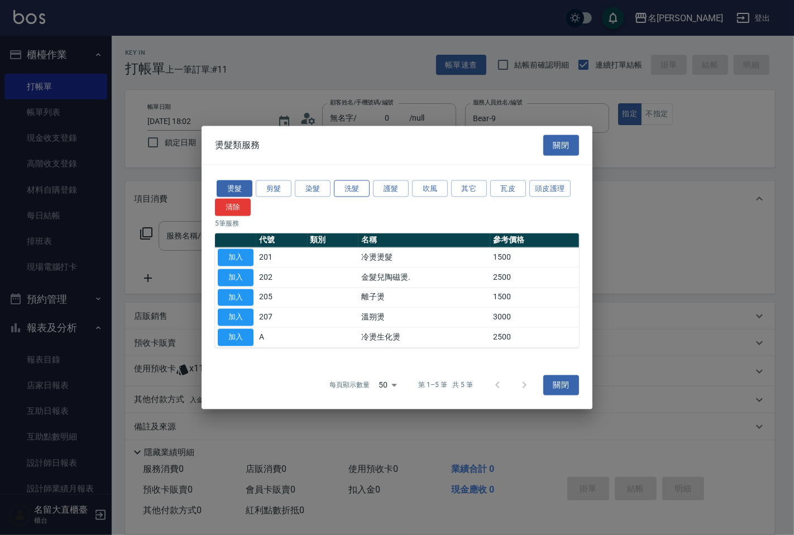
click at [347, 188] on button "洗髮" at bounding box center [352, 188] width 36 height 17
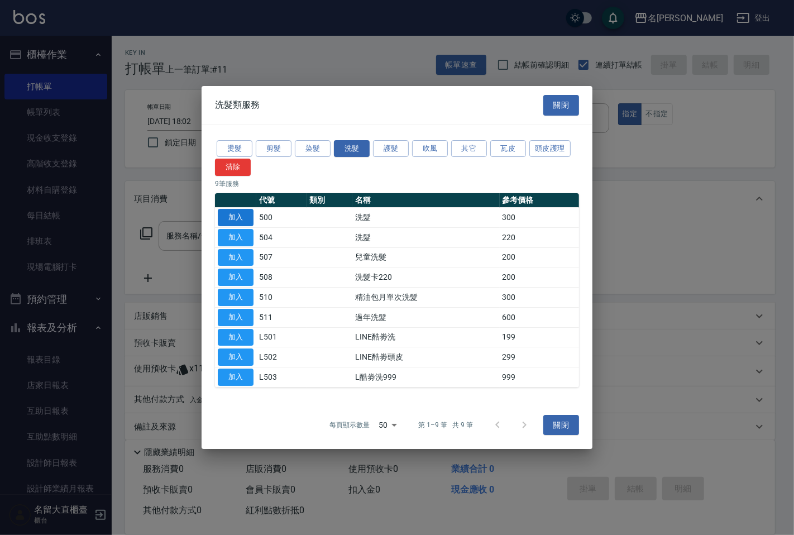
click at [239, 217] on button "加入" at bounding box center [236, 217] width 36 height 17
type input "洗髮(500)"
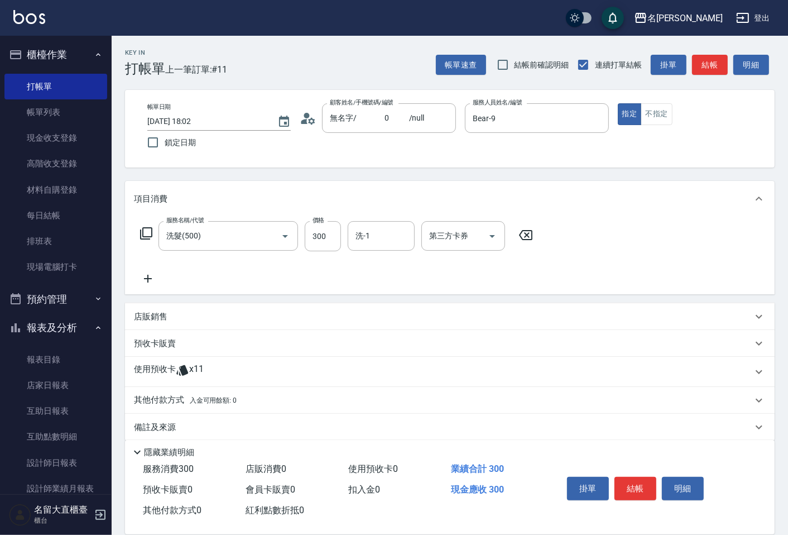
click at [144, 232] on icon at bounding box center [146, 233] width 13 height 13
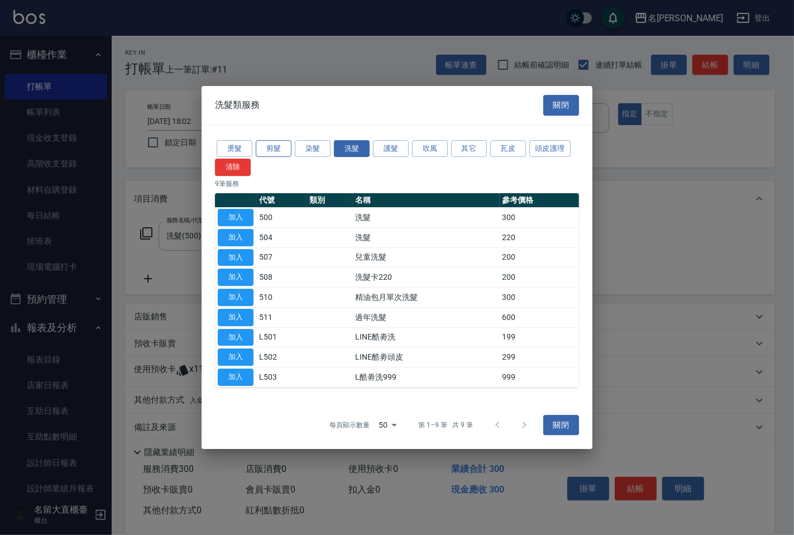
click at [264, 154] on button "剪髮" at bounding box center [274, 148] width 36 height 17
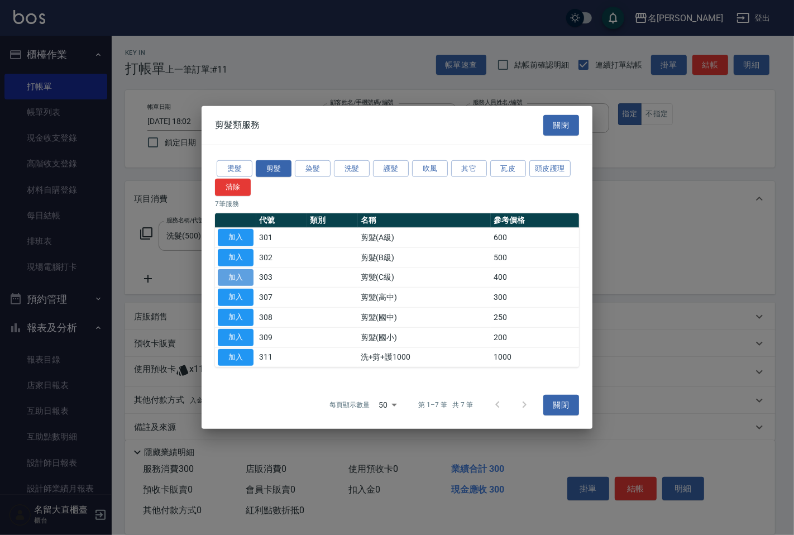
click at [241, 271] on button "加入" at bounding box center [236, 276] width 36 height 17
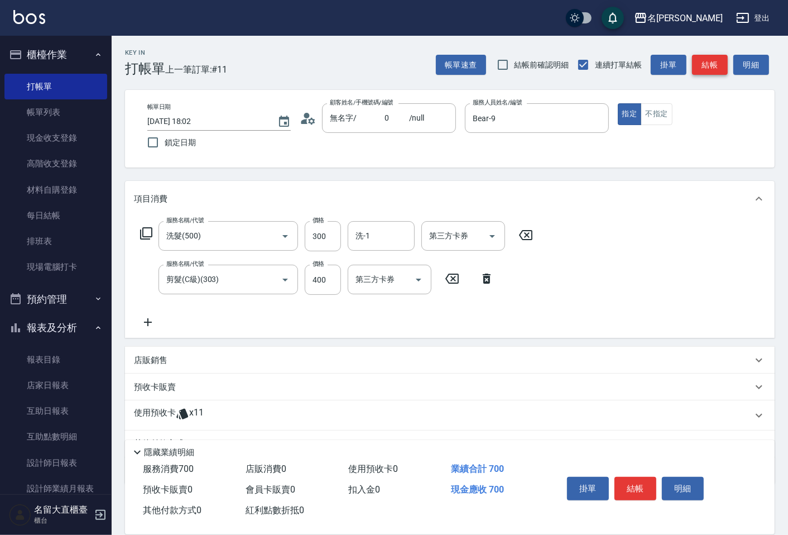
click at [705, 58] on button "結帳" at bounding box center [710, 65] width 36 height 21
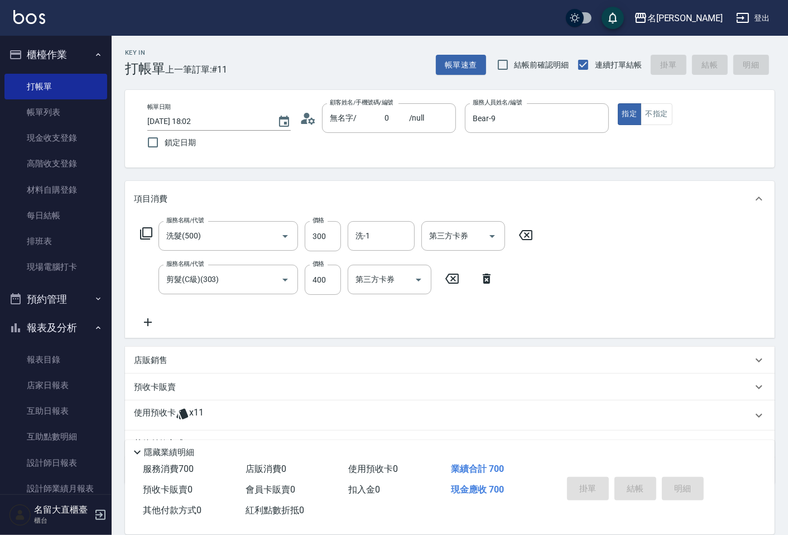
type input "[DATE] 18:03"
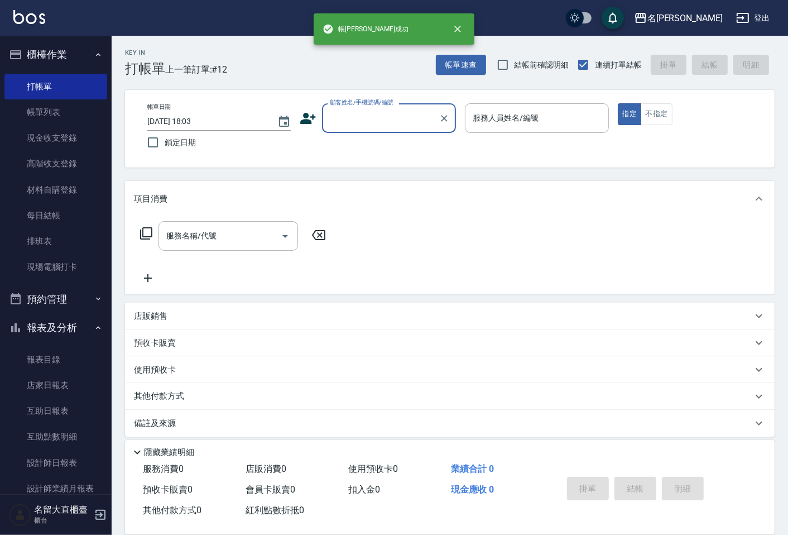
click at [358, 121] on input "顧客姓名/手機號碼/編號" at bounding box center [380, 118] width 107 height 20
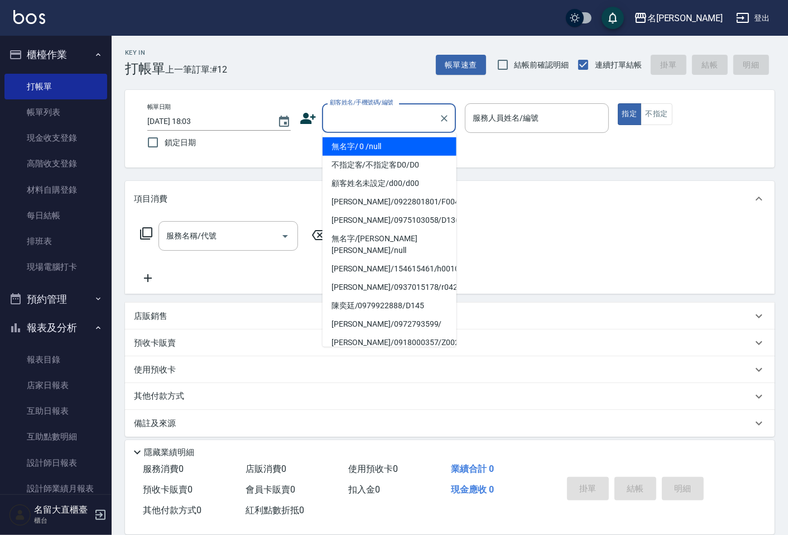
click at [359, 147] on li "無名字/ 0 /null" at bounding box center [390, 146] width 134 height 18
type input "無名字/ 0 /null"
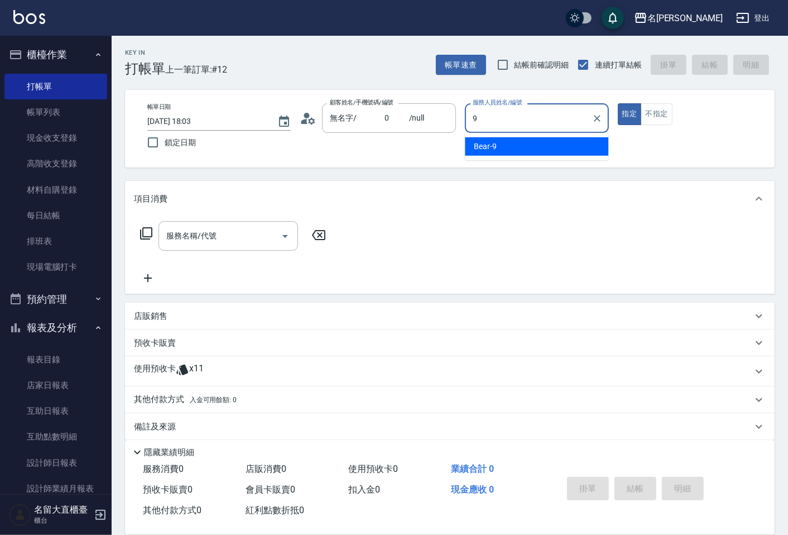
type input "Bear-9"
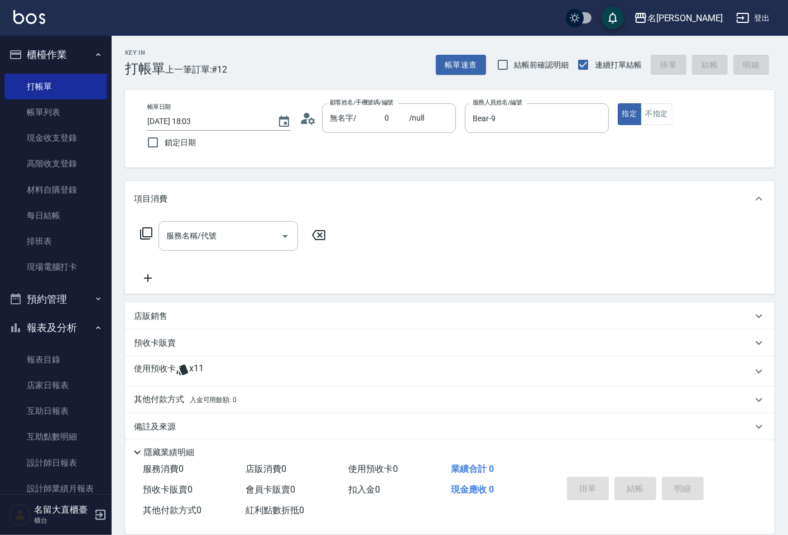
click at [141, 235] on icon at bounding box center [146, 233] width 13 height 13
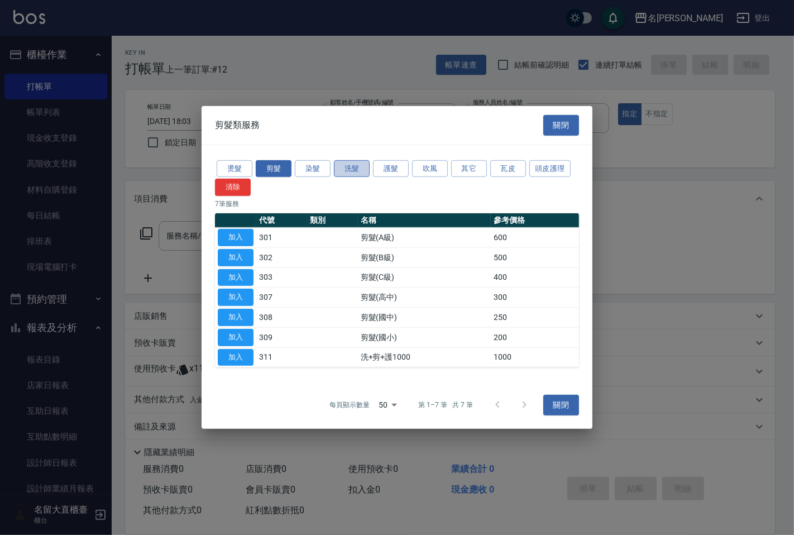
click at [344, 165] on button "洗髮" at bounding box center [352, 168] width 36 height 17
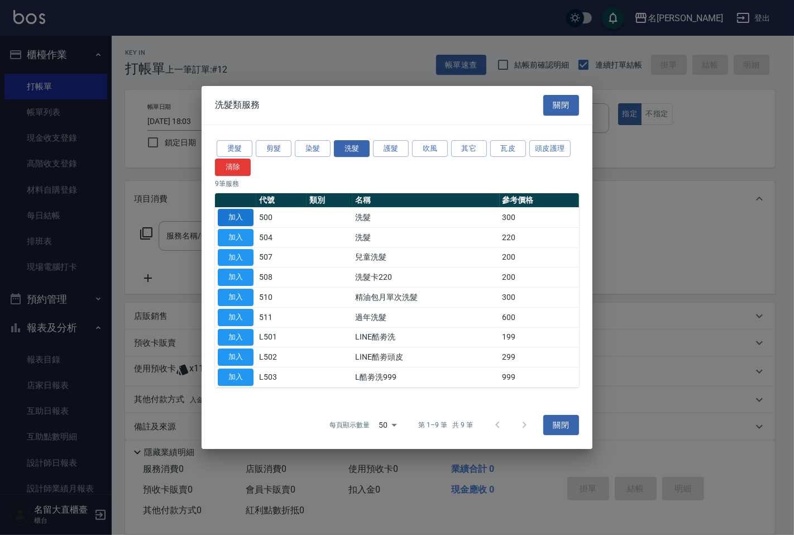
click at [231, 220] on button "加入" at bounding box center [236, 217] width 36 height 17
type input "洗髮(500)"
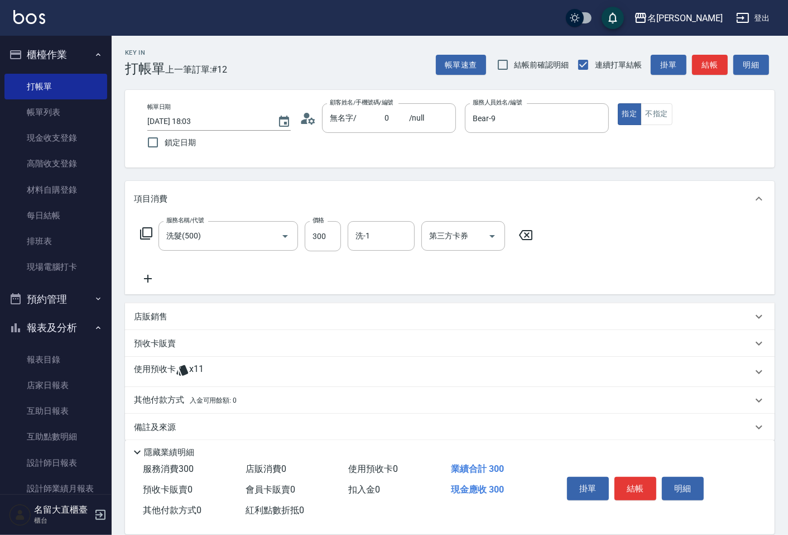
click at [142, 232] on icon at bounding box center [146, 233] width 13 height 13
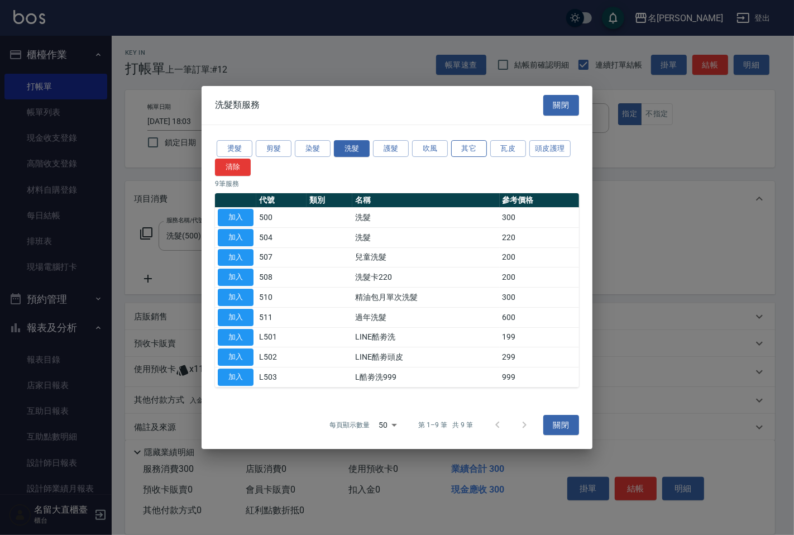
drag, startPoint x: 460, startPoint y: 152, endPoint x: 470, endPoint y: 148, distance: 10.8
click at [460, 152] on button "其它" at bounding box center [469, 148] width 36 height 17
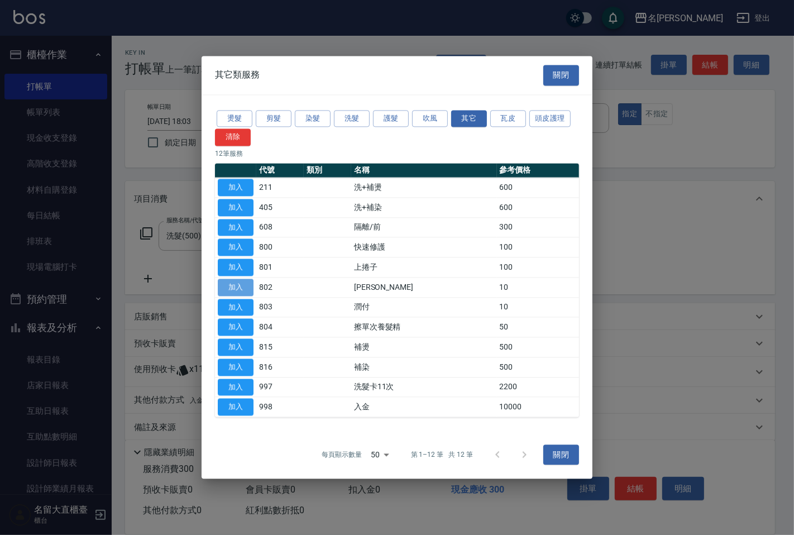
click at [236, 287] on button "加入" at bounding box center [236, 287] width 36 height 17
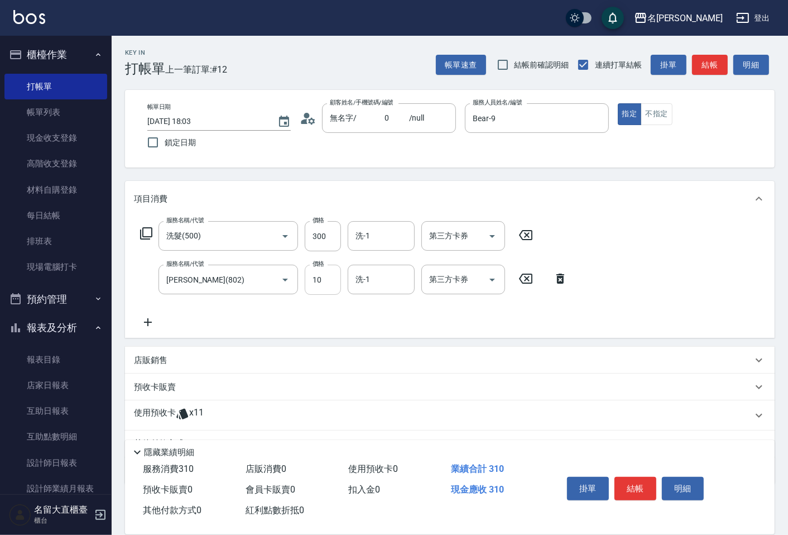
click at [335, 273] on input "10" at bounding box center [323, 280] width 36 height 30
type input "20"
click at [721, 56] on button "結帳" at bounding box center [710, 65] width 36 height 21
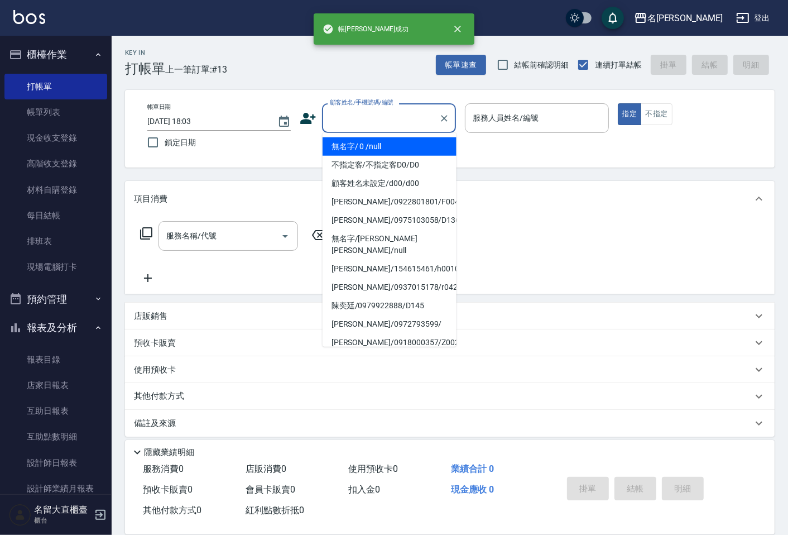
click at [342, 117] on input "顧客姓名/手機號碼/編號" at bounding box center [380, 118] width 107 height 20
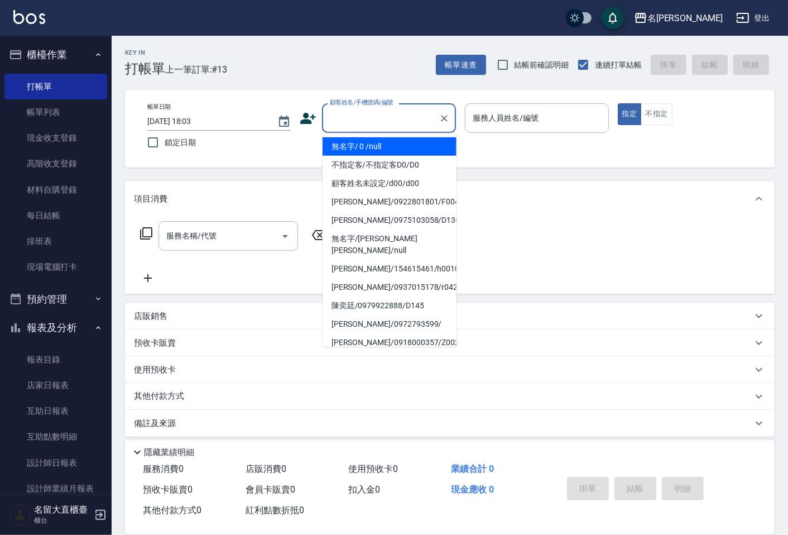
click at [354, 143] on li "無名字/ 0 /null" at bounding box center [390, 146] width 134 height 18
type input "無名字/ 0 /null"
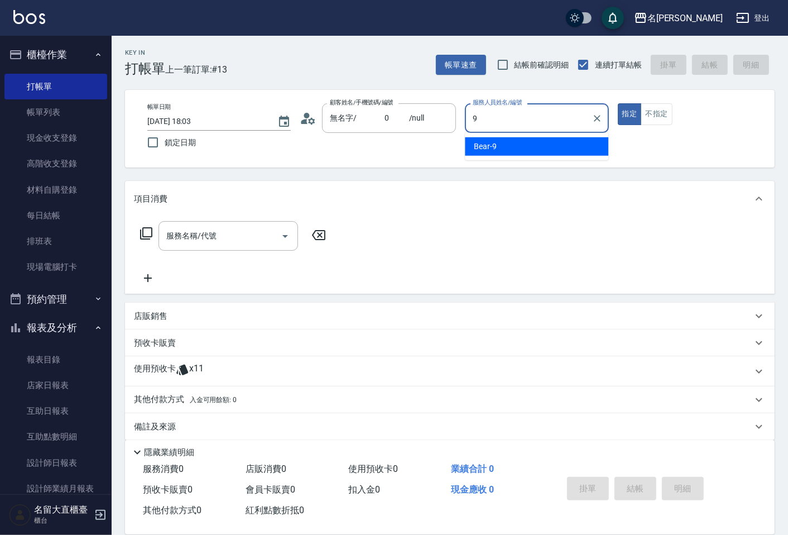
type input "Bear-9"
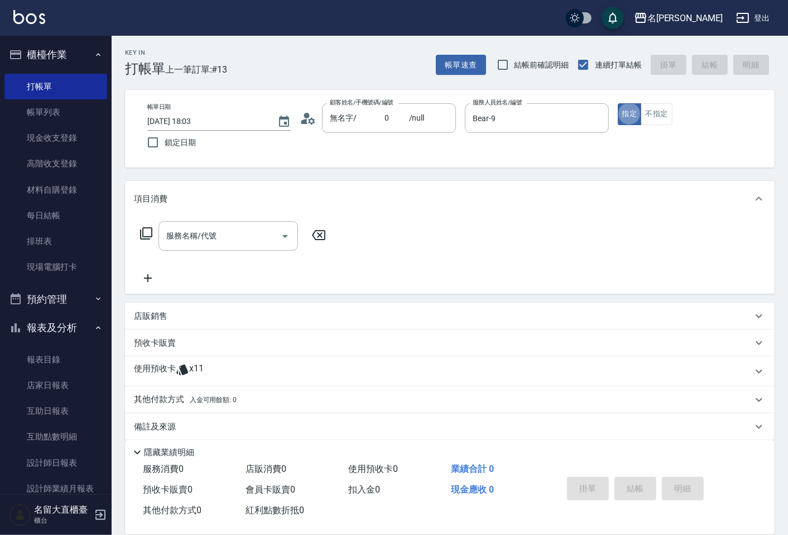
click at [140, 236] on icon at bounding box center [146, 233] width 13 height 13
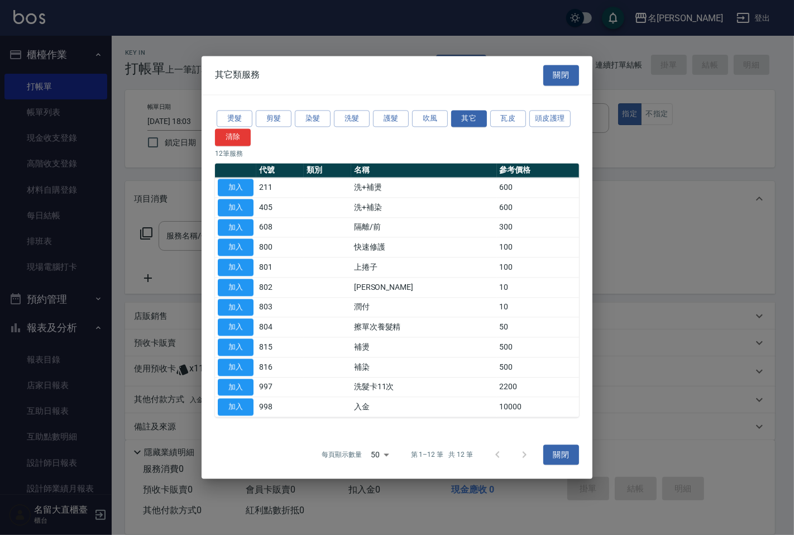
click at [362, 108] on div "燙髮 剪髮 染髮 洗髮 護髮 吹風 其它 瓦皮 頭皮護理 清除" at bounding box center [397, 127] width 364 height 38
click at [354, 113] on button "洗髮" at bounding box center [352, 118] width 36 height 17
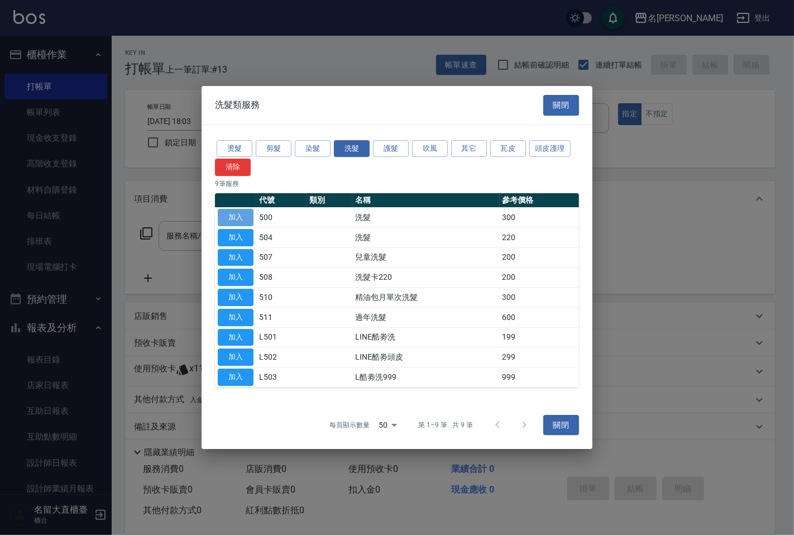
click at [229, 220] on button "加入" at bounding box center [236, 217] width 36 height 17
type input "洗髮(500)"
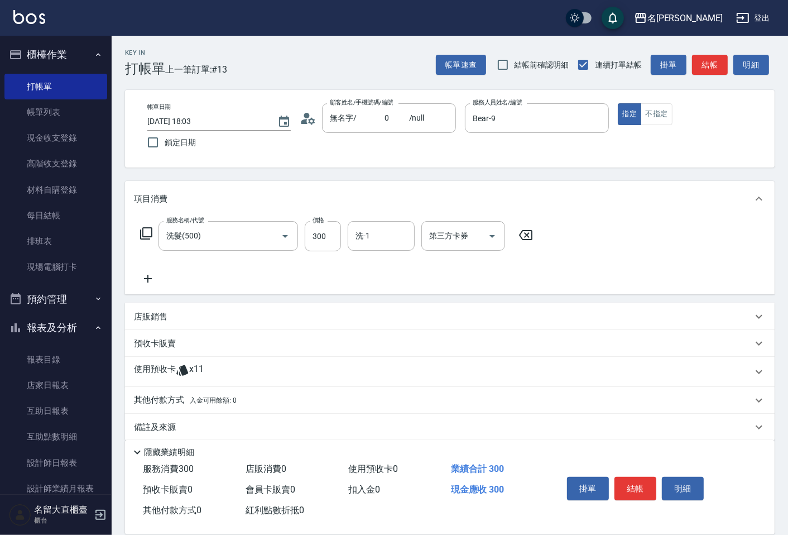
click at [147, 235] on icon at bounding box center [146, 233] width 13 height 13
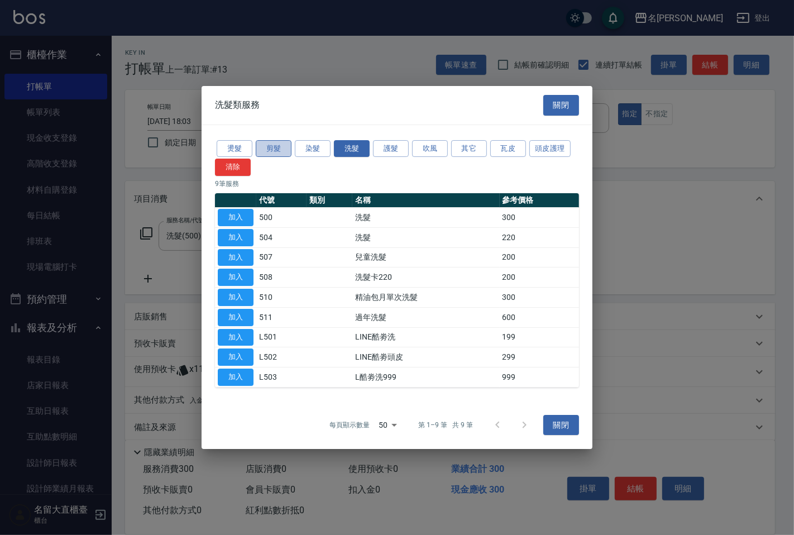
click at [272, 144] on button "剪髮" at bounding box center [274, 148] width 36 height 17
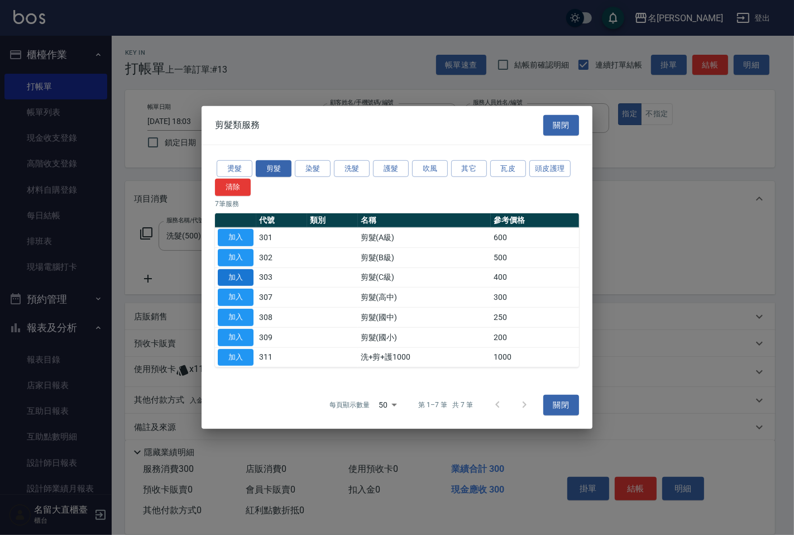
click at [233, 279] on button "加入" at bounding box center [236, 276] width 36 height 17
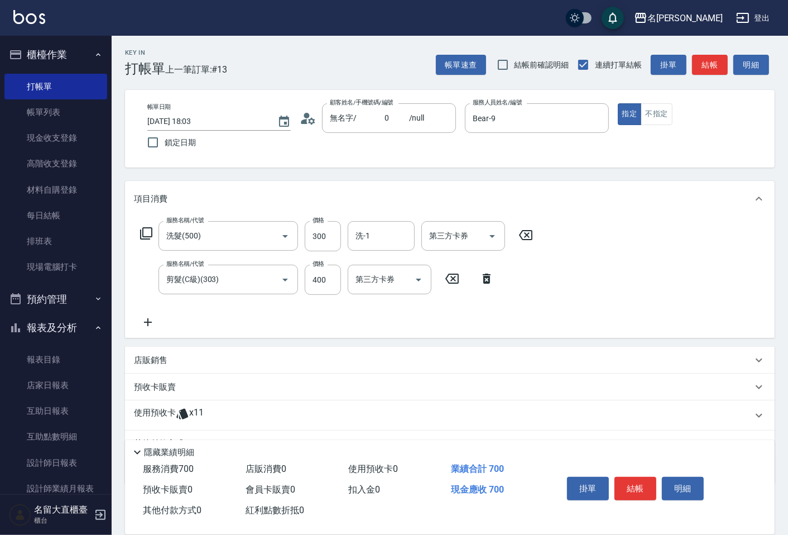
click at [140, 237] on icon at bounding box center [146, 233] width 13 height 13
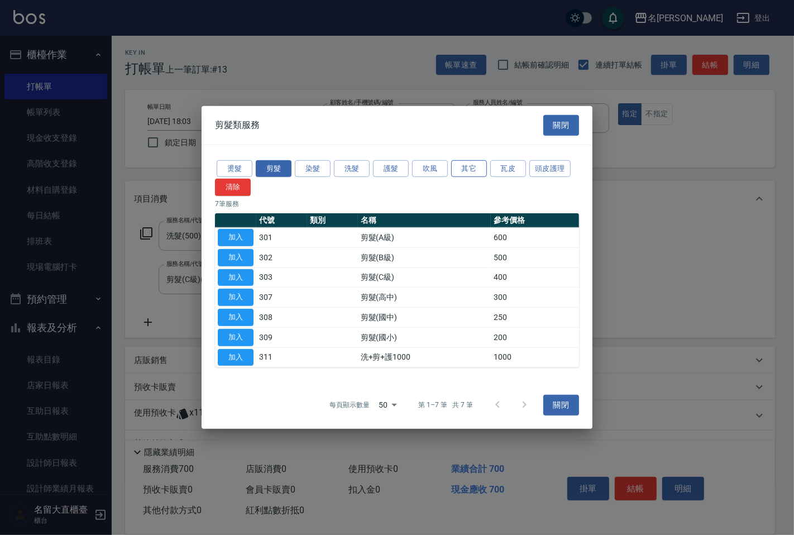
click at [477, 162] on button "其它" at bounding box center [469, 168] width 36 height 17
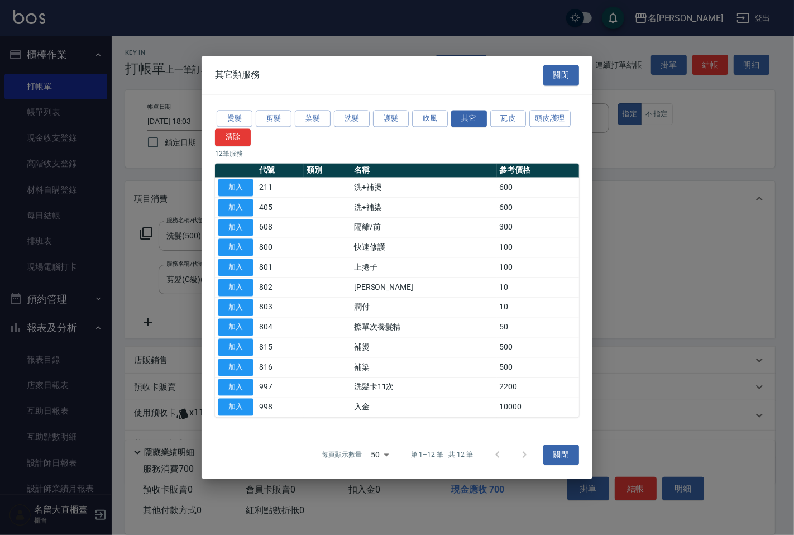
click at [238, 289] on button "加入" at bounding box center [236, 287] width 36 height 17
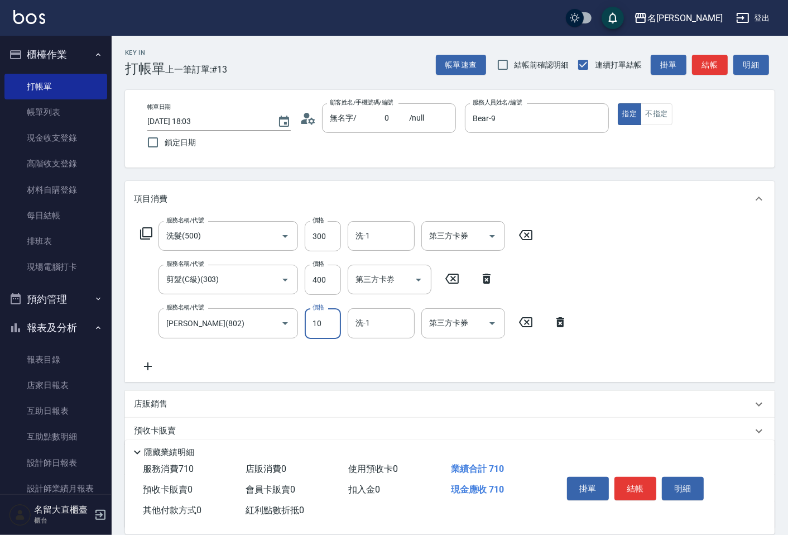
click at [314, 331] on input "10" at bounding box center [323, 323] width 36 height 30
type input "20"
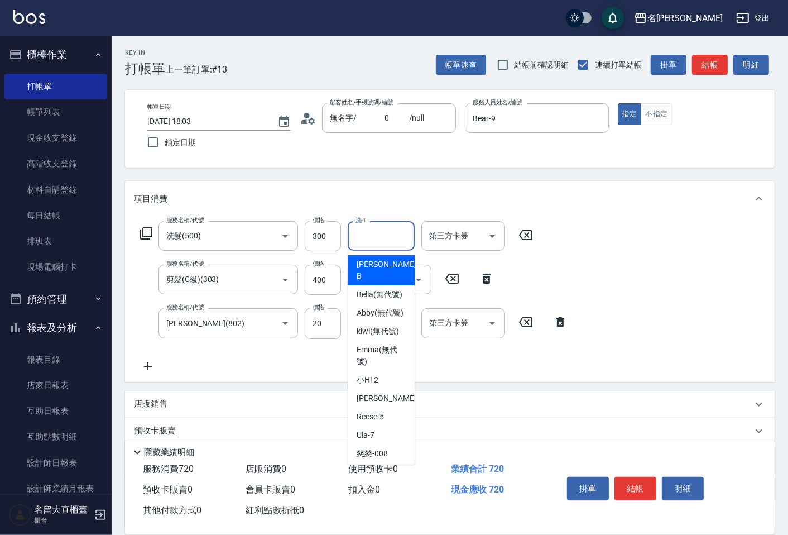
click at [376, 226] on input "洗-1" at bounding box center [381, 236] width 57 height 20
click at [370, 238] on input "洗-1" at bounding box center [381, 236] width 57 height 20
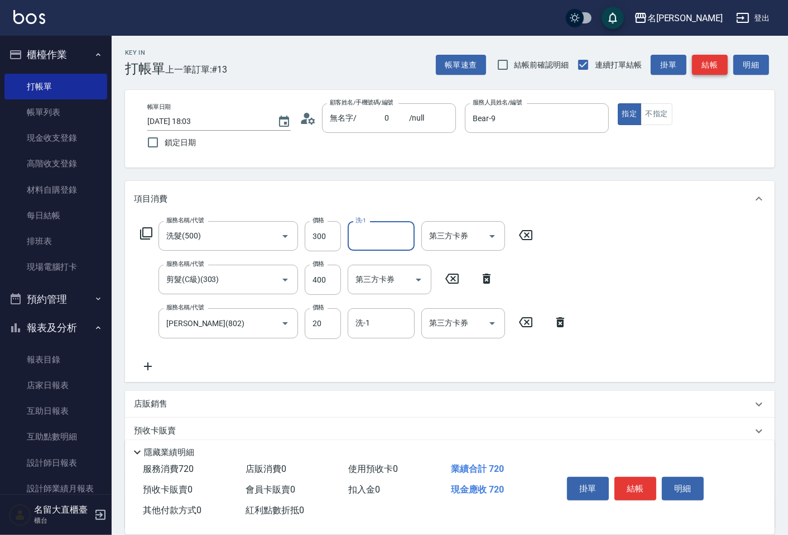
click at [712, 60] on button "結帳" at bounding box center [710, 65] width 36 height 21
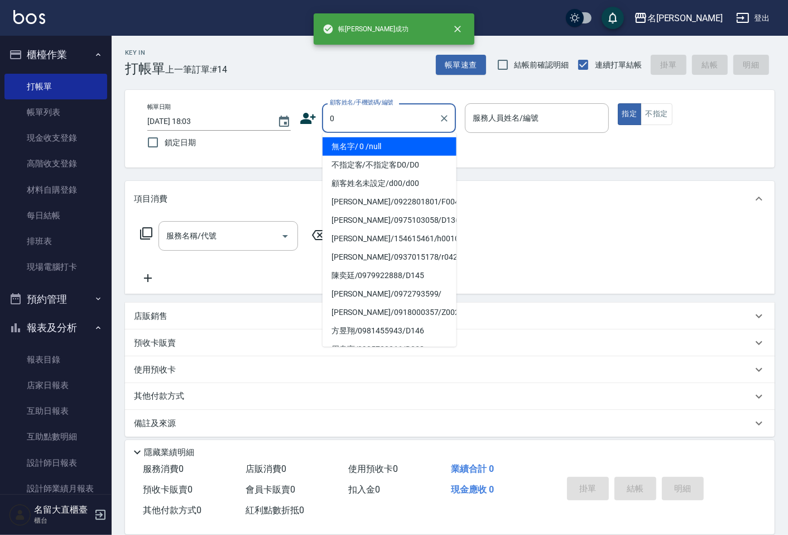
click at [356, 146] on li "無名字/ 0 /null" at bounding box center [390, 146] width 134 height 18
type input "無名字/ 0 /null"
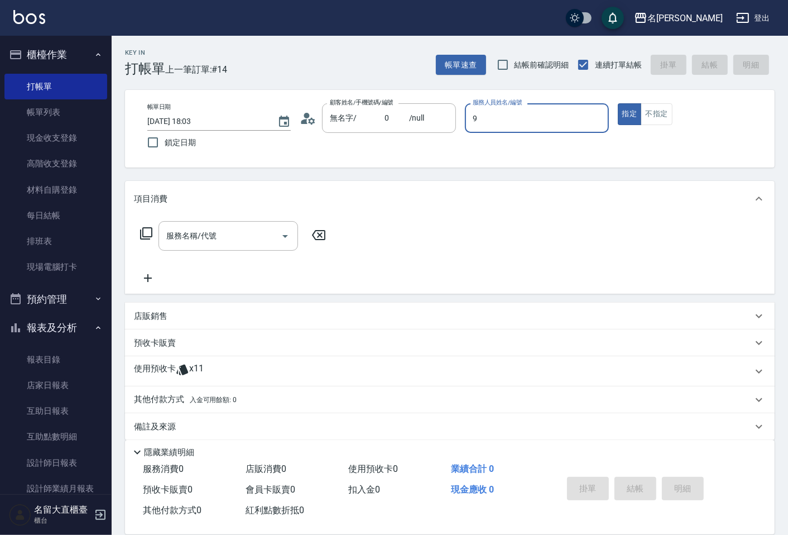
type input "Bear-9"
click at [149, 232] on icon at bounding box center [146, 233] width 13 height 13
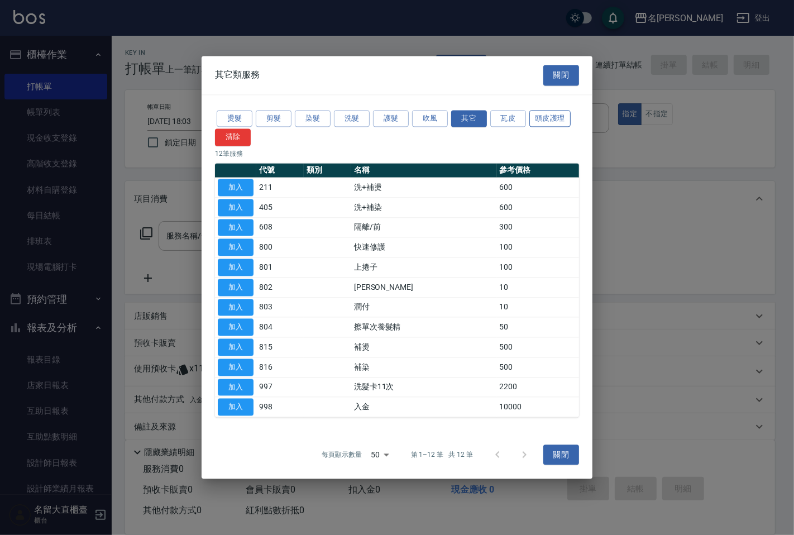
click at [551, 115] on button "頭皮護理" at bounding box center [549, 118] width 41 height 17
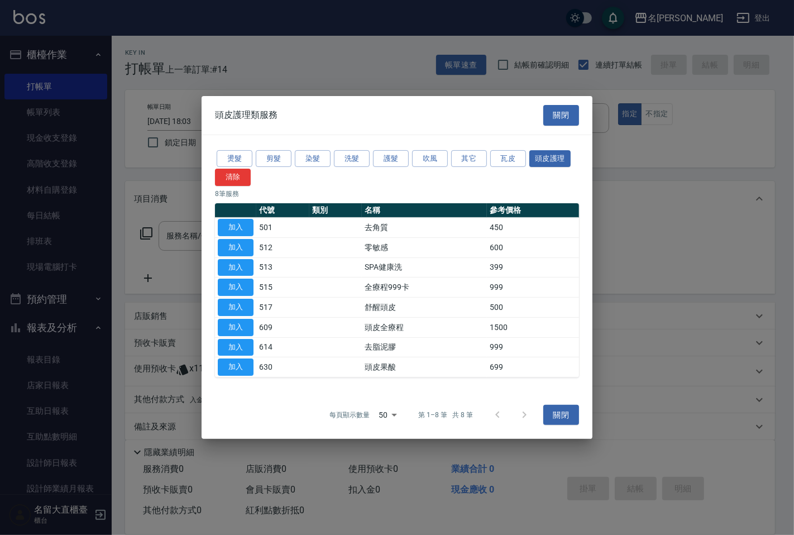
drag, startPoint x: 229, startPoint y: 343, endPoint x: 207, endPoint y: 310, distance: 39.3
click at [229, 343] on button "加入" at bounding box center [236, 346] width 36 height 17
type input "去脂泥膠(614)"
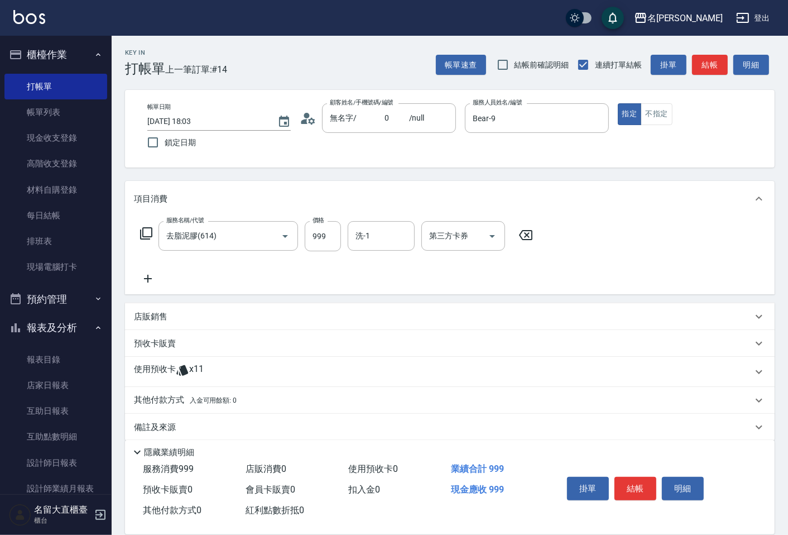
click at [150, 229] on icon at bounding box center [146, 233] width 13 height 13
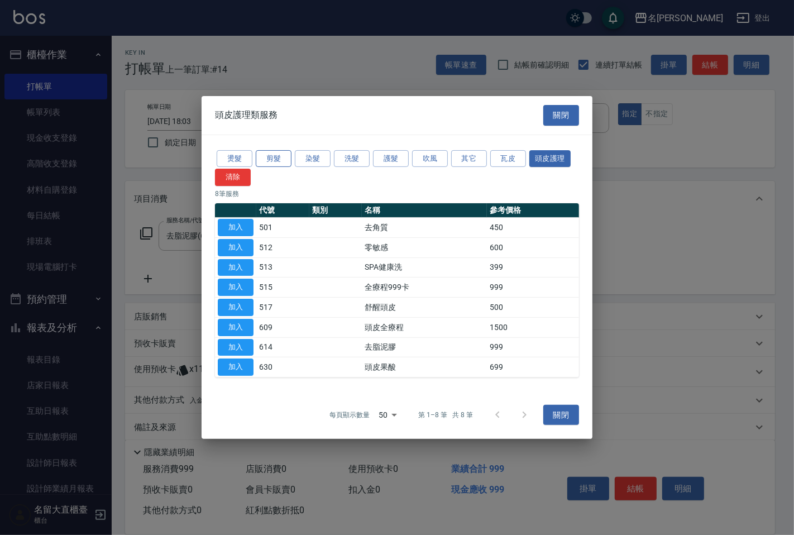
click at [276, 158] on button "剪髮" at bounding box center [274, 158] width 36 height 17
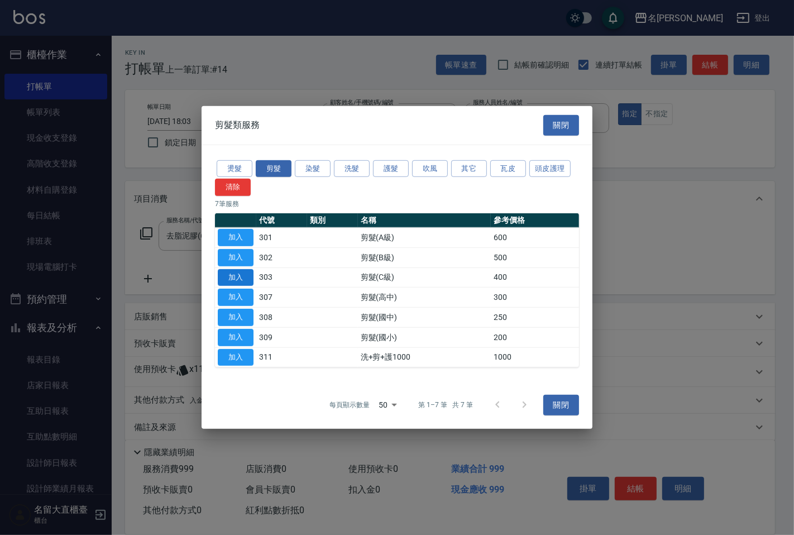
click at [238, 278] on button "加入" at bounding box center [236, 276] width 36 height 17
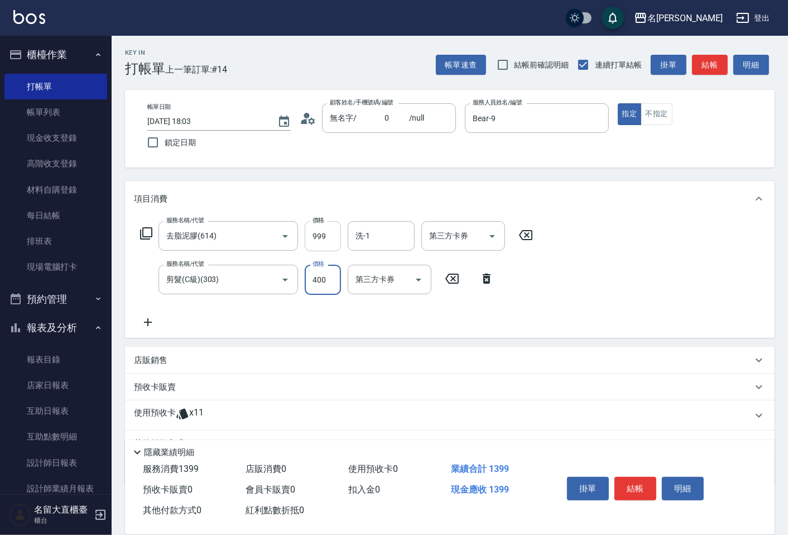
click at [316, 238] on input "999" at bounding box center [323, 236] width 36 height 30
type input "1000"
click at [142, 228] on icon at bounding box center [146, 233] width 13 height 13
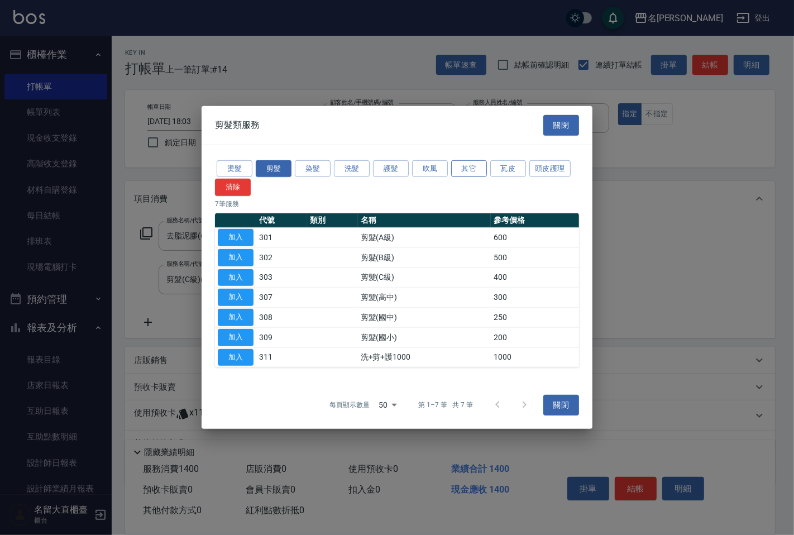
click at [462, 165] on button "其它" at bounding box center [469, 168] width 36 height 17
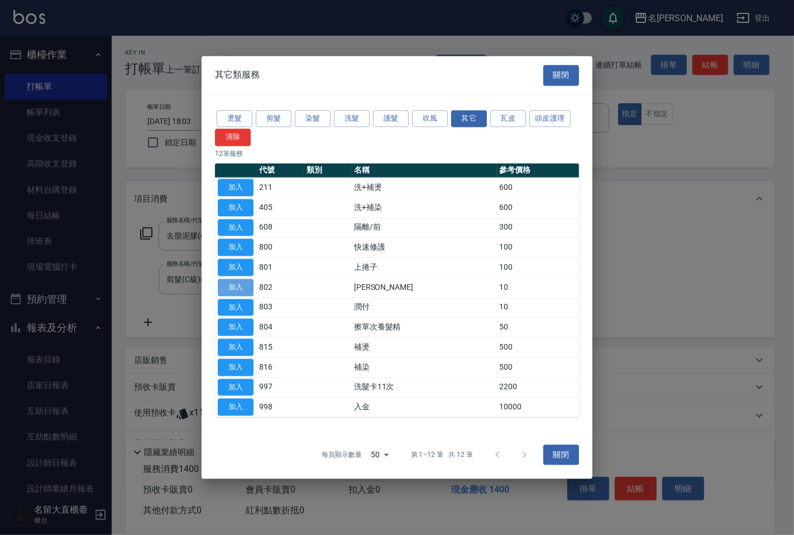
click at [247, 285] on button "加入" at bounding box center [236, 287] width 36 height 17
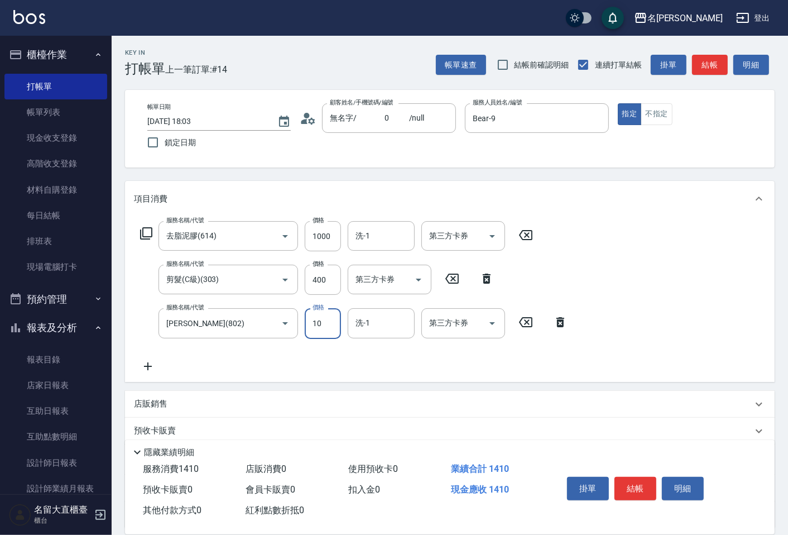
click at [316, 332] on input "10" at bounding box center [323, 323] width 36 height 30
click at [320, 324] on input "120" at bounding box center [323, 323] width 36 height 30
click at [321, 321] on input "120" at bounding box center [323, 323] width 36 height 30
type input "20"
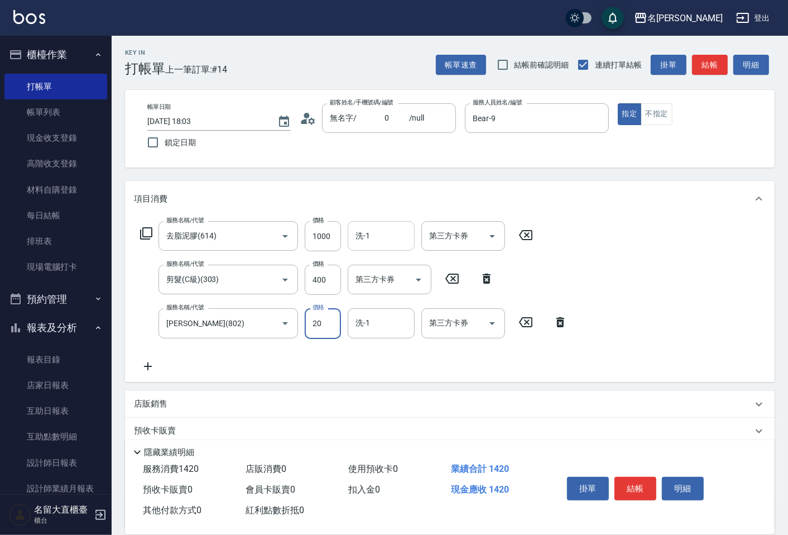
click at [368, 243] on input "洗-1" at bounding box center [381, 236] width 57 height 20
click at [376, 266] on span "[PERSON_NAME] -5" at bounding box center [370, 264] width 27 height 12
click at [367, 337] on div "洗-1" at bounding box center [381, 323] width 67 height 30
type input "[PERSON_NAME]-5"
click at [367, 342] on ul "[PERSON_NAME] -5" at bounding box center [381, 351] width 67 height 27
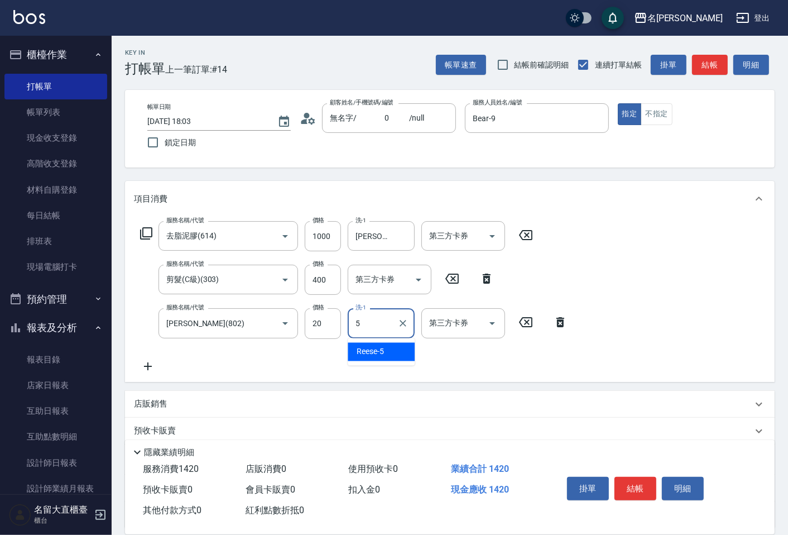
drag, startPoint x: 378, startPoint y: 355, endPoint x: 385, endPoint y: 349, distance: 9.2
click at [378, 354] on span "[PERSON_NAME] -5" at bounding box center [370, 352] width 27 height 12
type input "[PERSON_NAME]-5"
click at [715, 65] on button "結帳" at bounding box center [710, 65] width 36 height 21
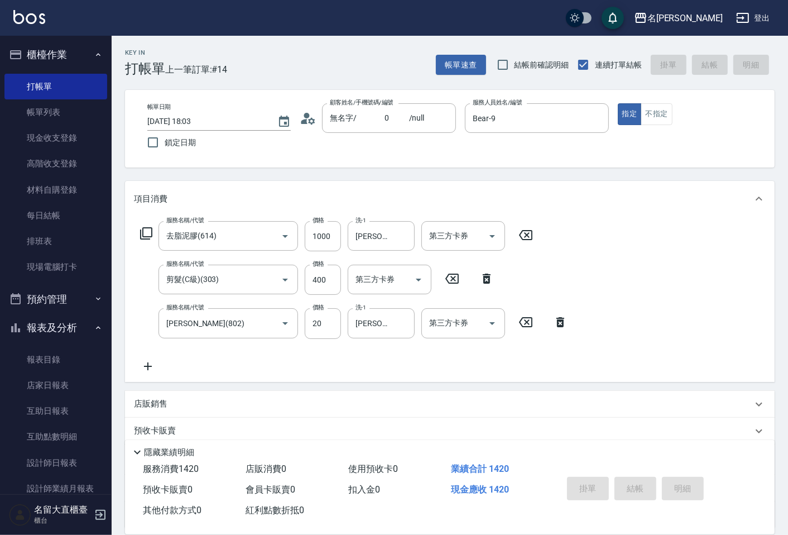
type input "[DATE] 18:04"
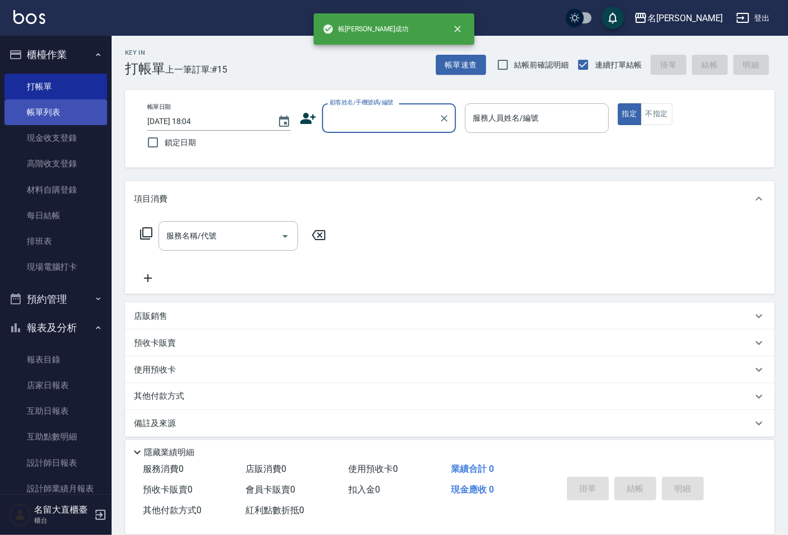
click at [40, 113] on link "帳單列表" at bounding box center [55, 112] width 103 height 26
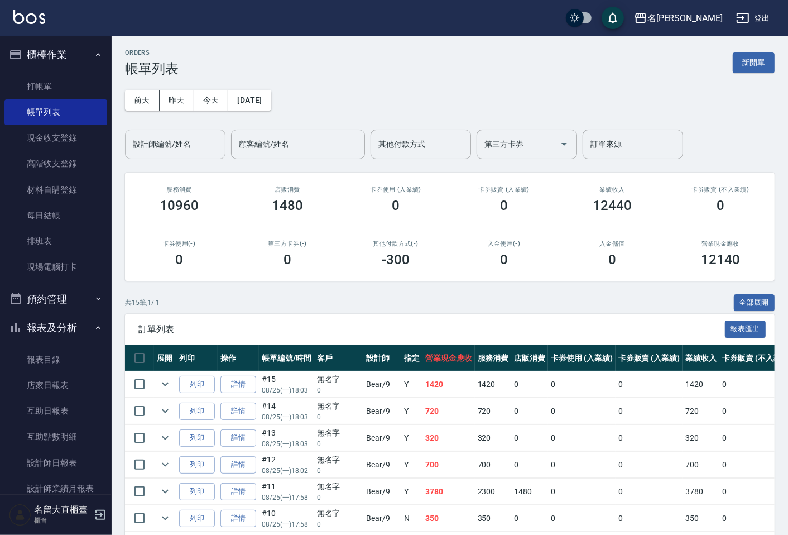
click at [164, 157] on div "設計師編號/姓名" at bounding box center [175, 144] width 100 height 30
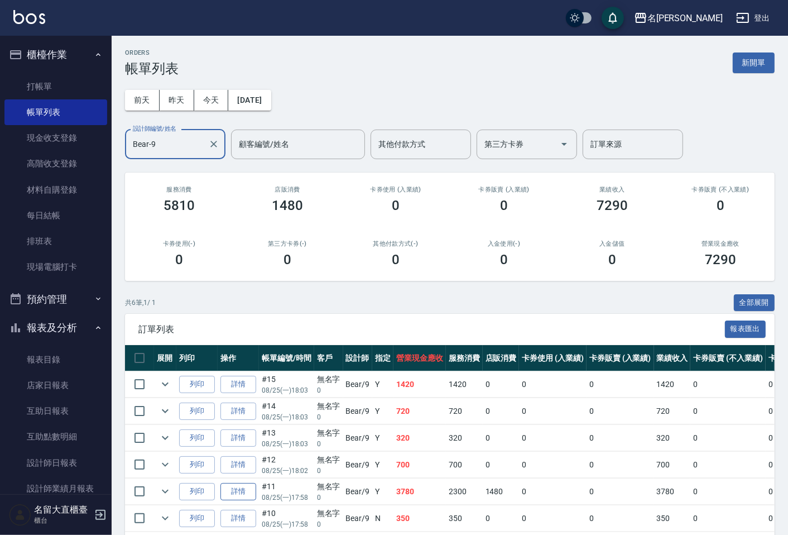
type input "Bear-9"
click at [232, 491] on link "詳情" at bounding box center [238, 491] width 36 height 17
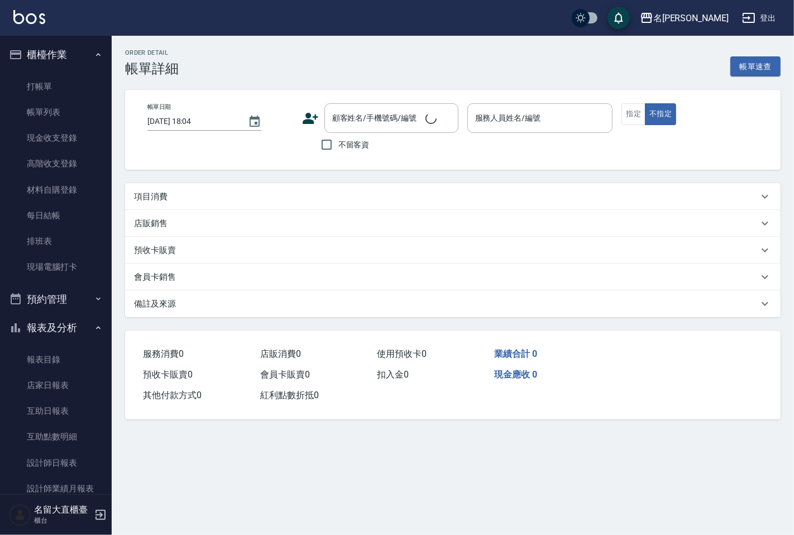
type input "[DATE] 17:58"
type input "Bear-9"
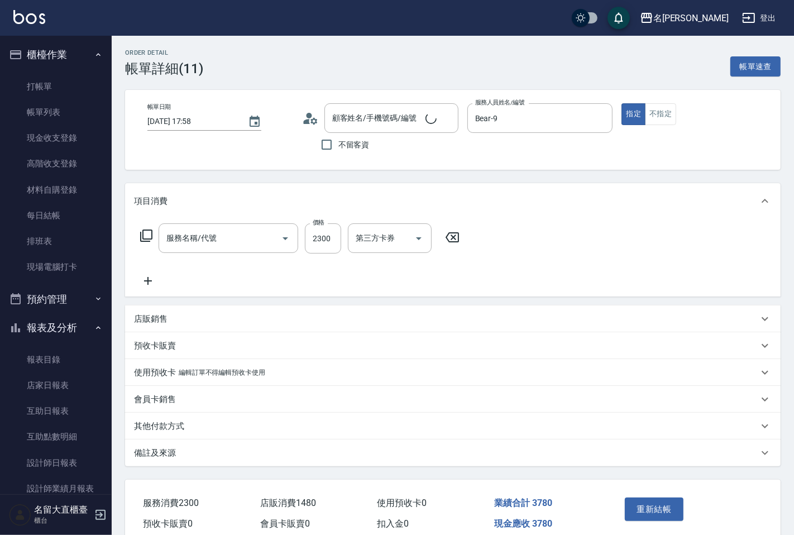
type input "無名字/ 0 /null"
type input "冷燙燙髮(201)"
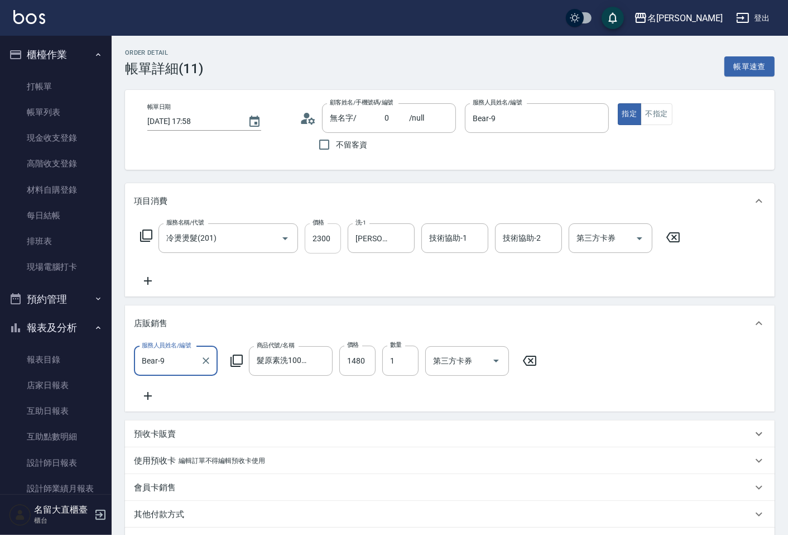
click at [322, 238] on input "2300" at bounding box center [323, 238] width 36 height 30
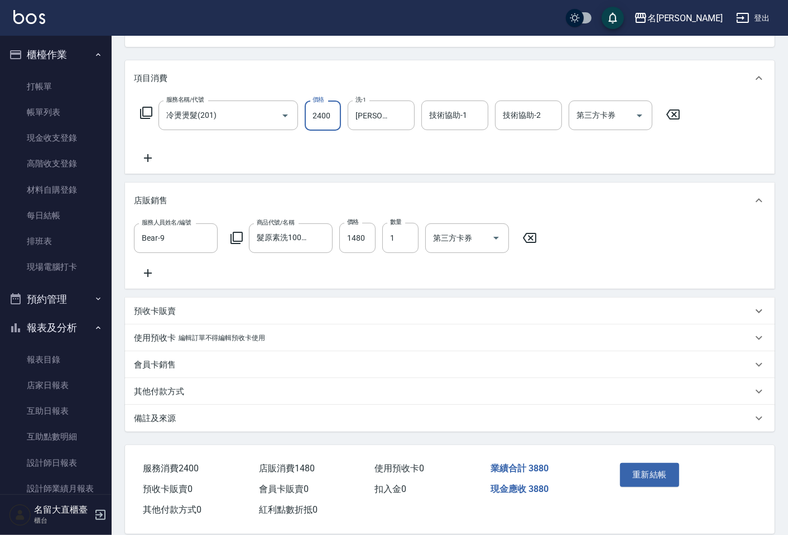
scroll to position [124, 0]
type input "2400"
click at [635, 483] on button "重新結帳" at bounding box center [649, 473] width 59 height 23
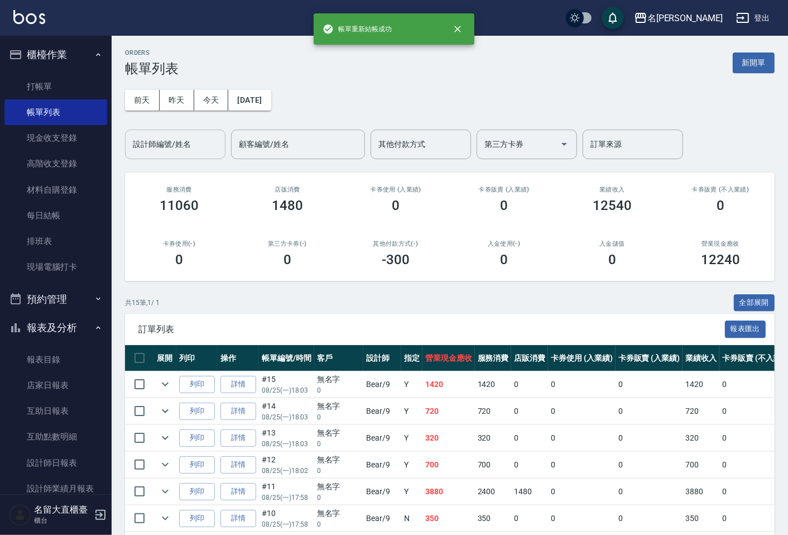
click at [153, 143] on input "設計師編號/姓名" at bounding box center [175, 145] width 90 height 20
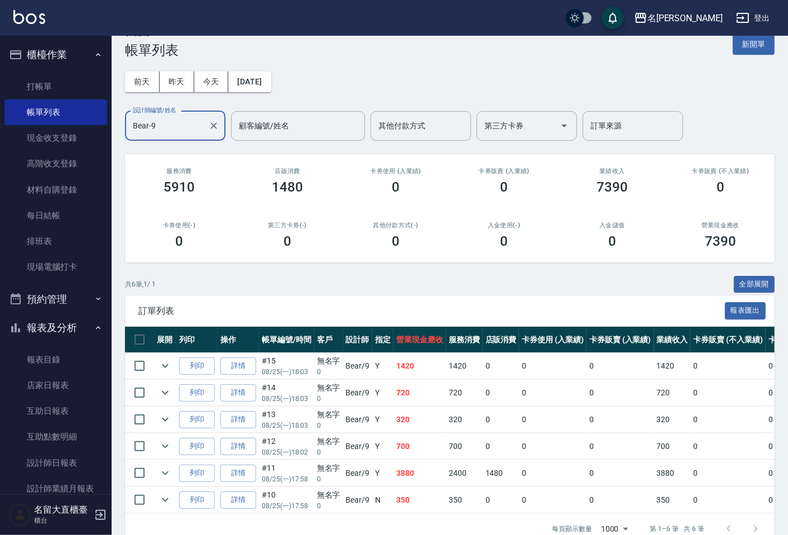
scroll to position [50, 0]
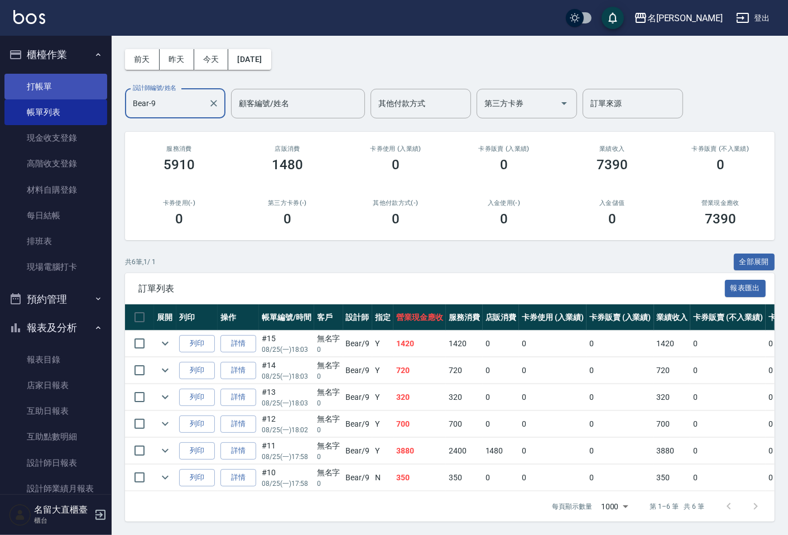
type input "Bear-9"
click at [44, 85] on link "打帳單" at bounding box center [55, 87] width 103 height 26
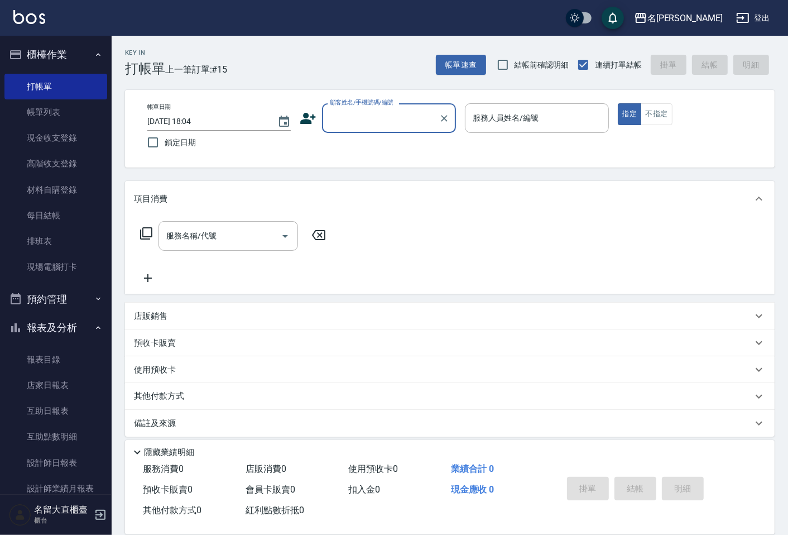
click at [364, 117] on input "顧客姓名/手機號碼/編號" at bounding box center [380, 118] width 107 height 20
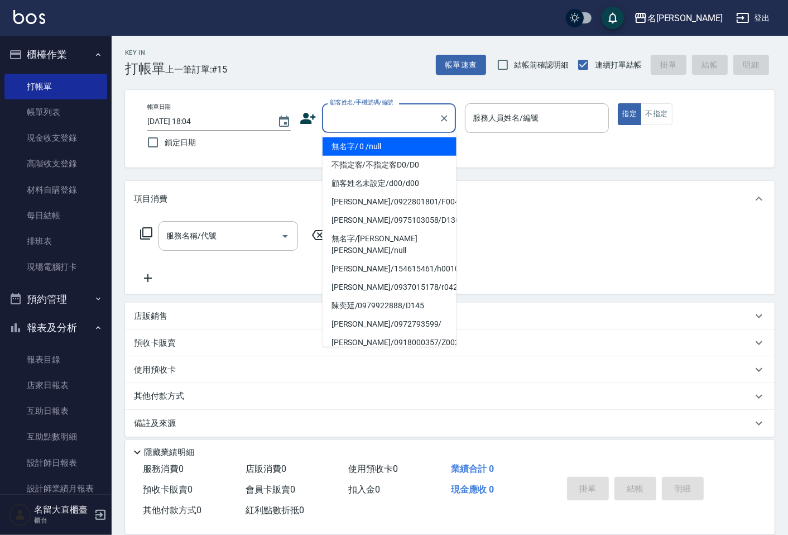
click at [353, 141] on li "無名字/ 0 /null" at bounding box center [390, 146] width 134 height 18
type input "無名字/ 0 /null"
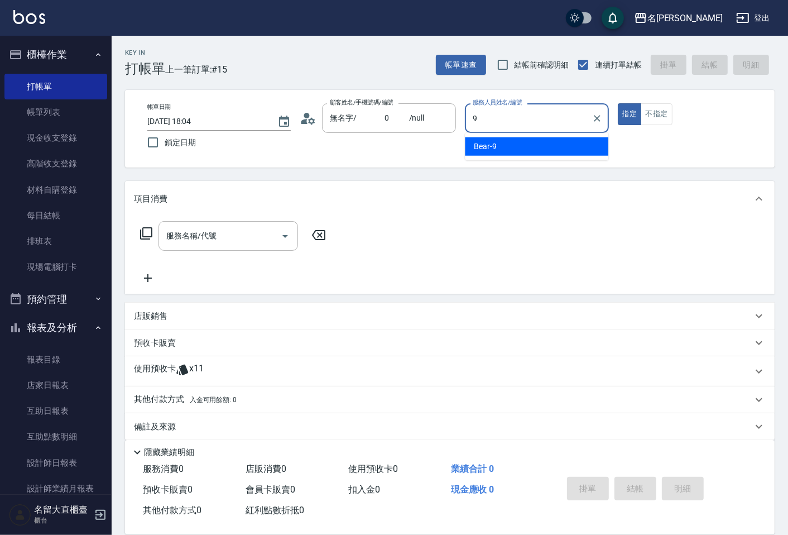
type input "Bear-9"
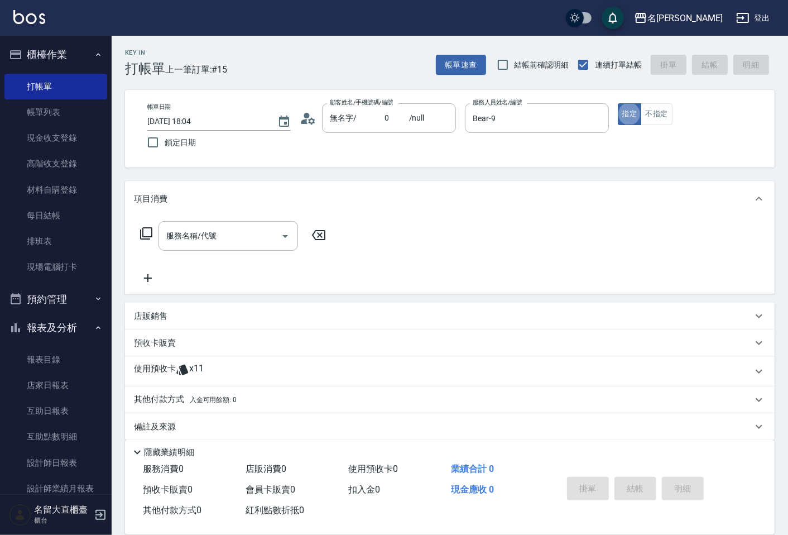
type button "true"
click at [137, 241] on div "服務名稱/代號 服務名稱/代號" at bounding box center [233, 236] width 199 height 30
click at [140, 235] on icon at bounding box center [146, 233] width 12 height 12
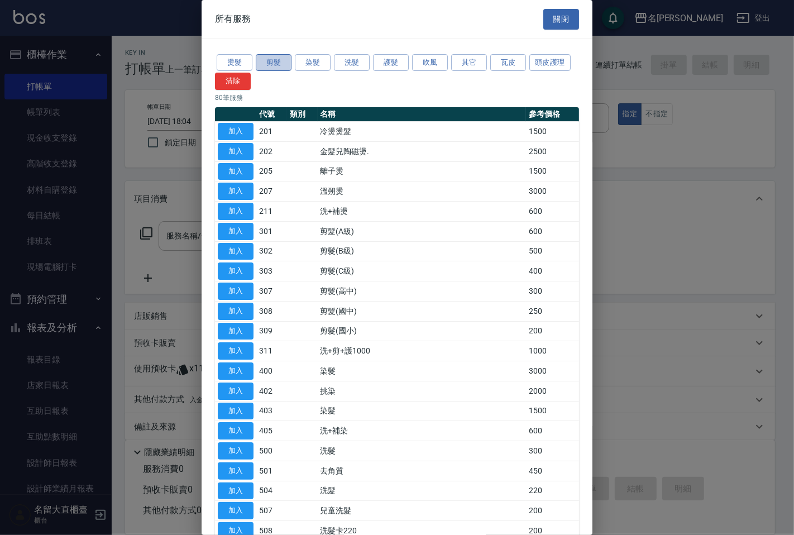
click at [277, 63] on button "剪髮" at bounding box center [274, 62] width 36 height 17
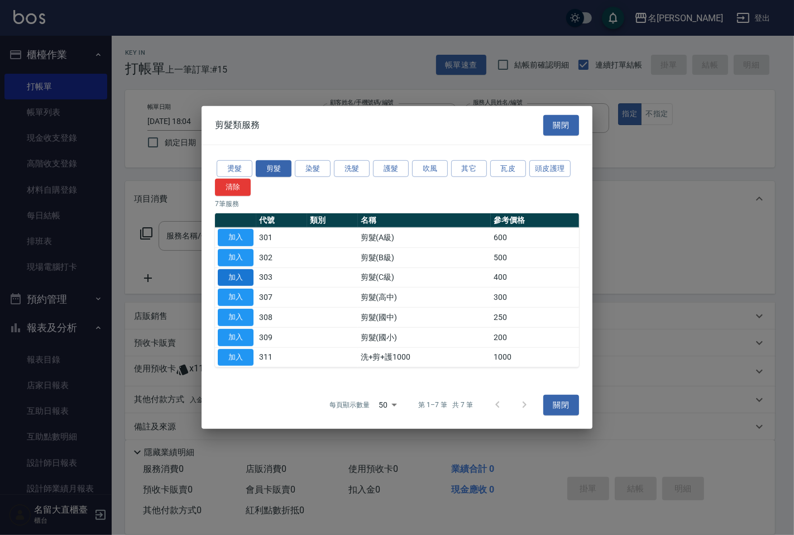
click at [241, 280] on button "加入" at bounding box center [236, 276] width 36 height 17
type input "剪髮(C級)(303)"
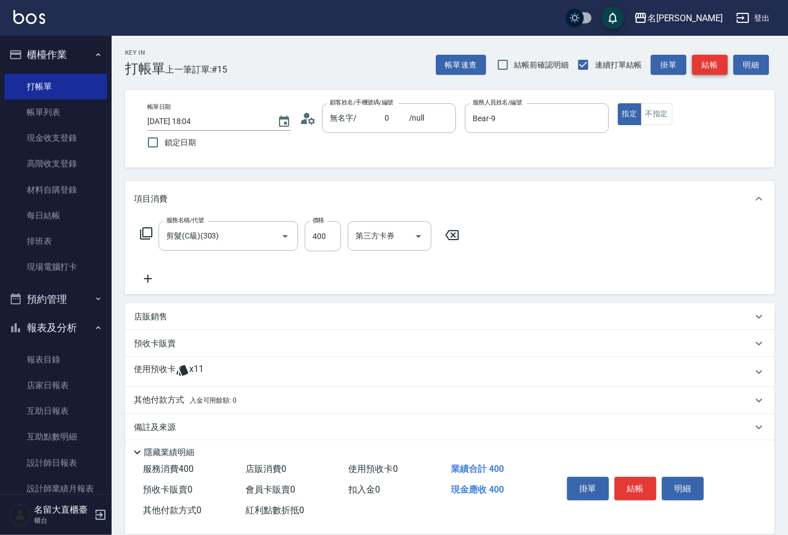
click at [700, 65] on button "結帳" at bounding box center [710, 65] width 36 height 21
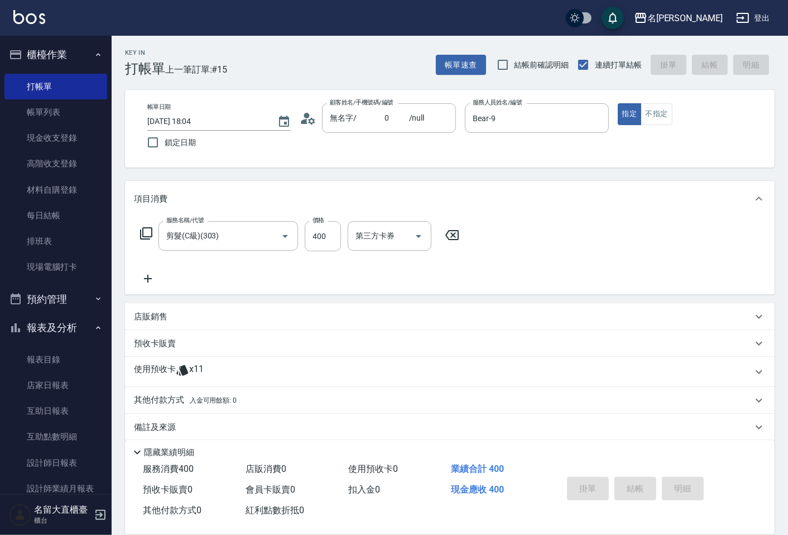
type input "[DATE] 18:05"
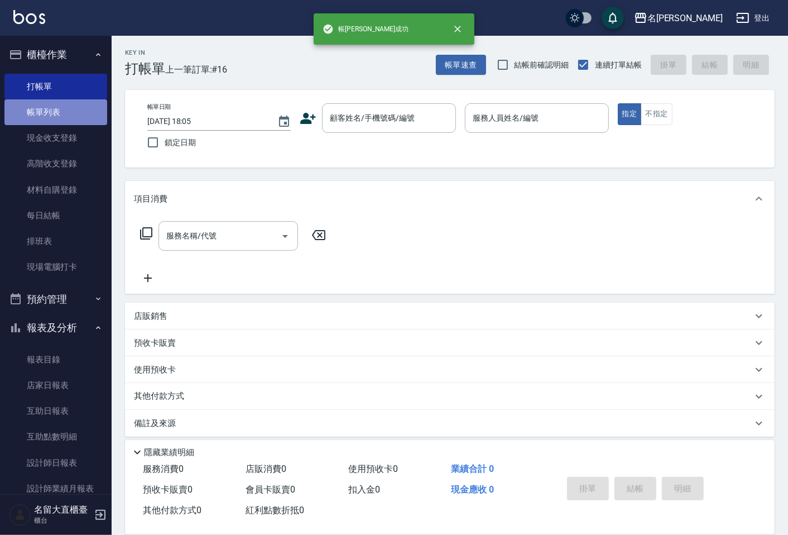
click at [65, 117] on link "帳單列表" at bounding box center [55, 112] width 103 height 26
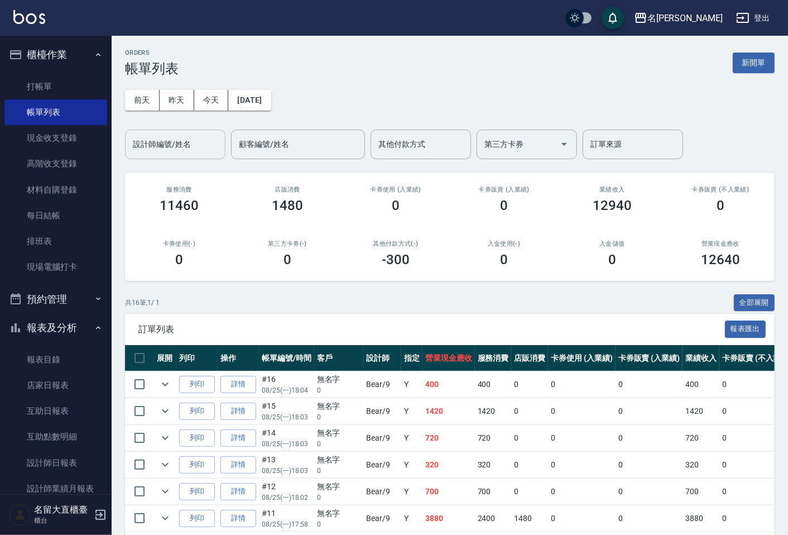
click at [180, 141] on input "設計師編號/姓名" at bounding box center [175, 145] width 90 height 20
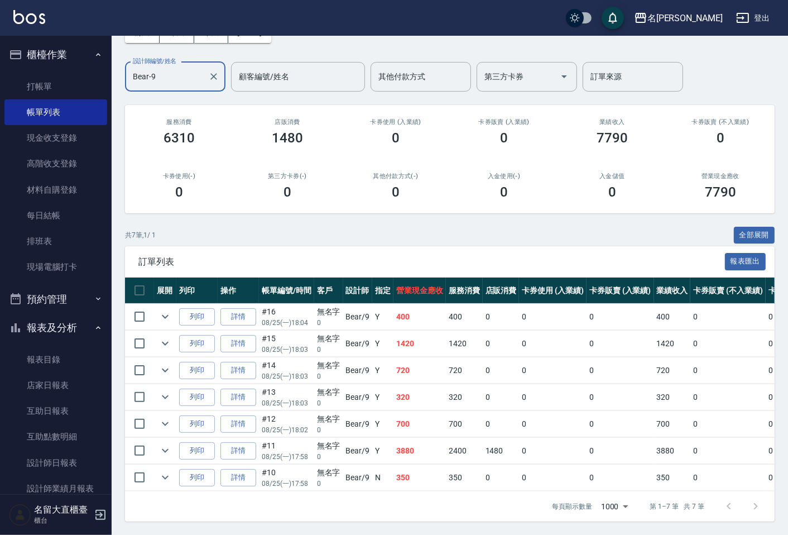
scroll to position [77, 0]
type input "Bear-9"
click at [162, 395] on icon "expand row" at bounding box center [165, 397] width 7 height 4
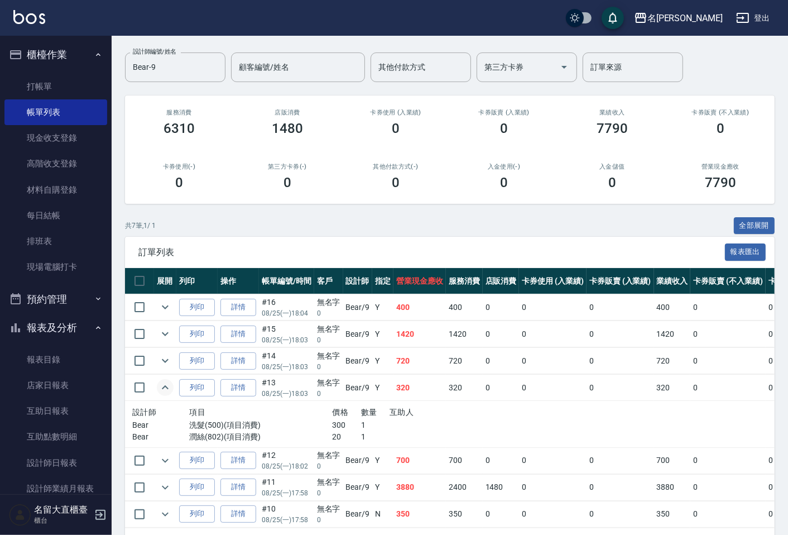
click at [162, 386] on icon "expand row" at bounding box center [165, 387] width 13 height 13
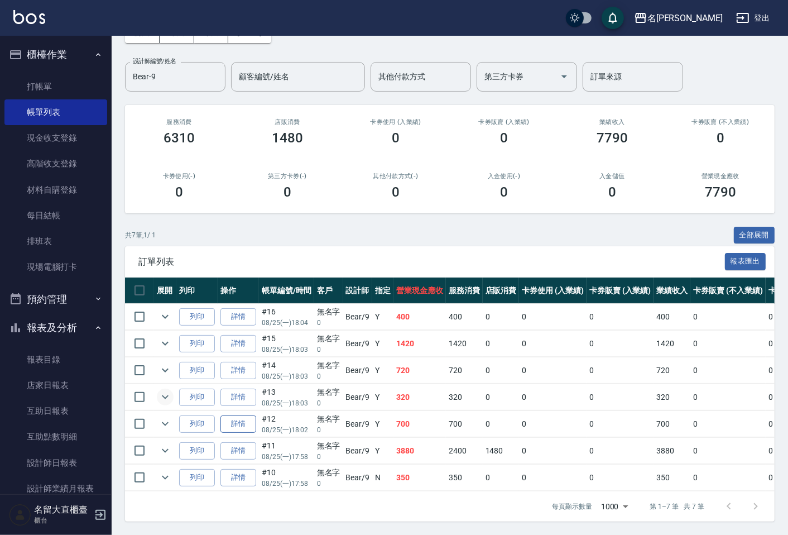
click at [236, 416] on link "詳情" at bounding box center [238, 423] width 36 height 17
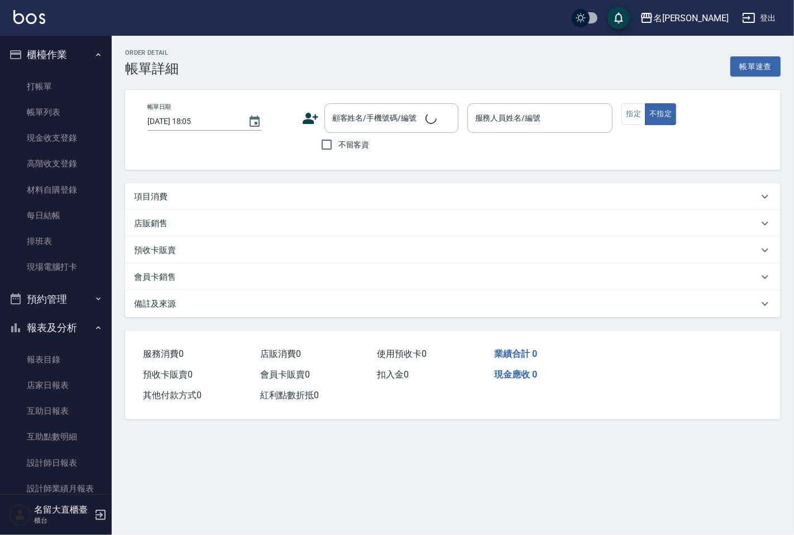
type input "[DATE] 18:02"
type input "Bear-9"
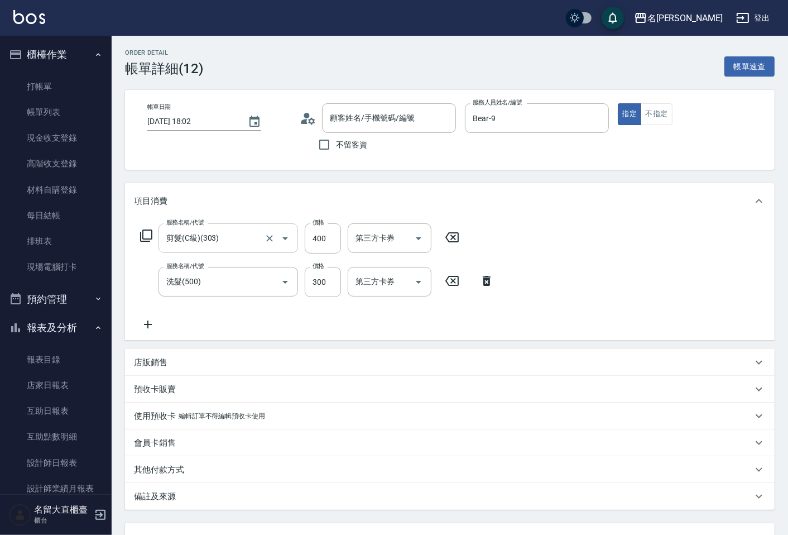
type input "無名字/ 0 /null"
type input "剪髮(C級)(303)"
type input "洗髮(500)"
click at [148, 234] on icon at bounding box center [146, 235] width 13 height 13
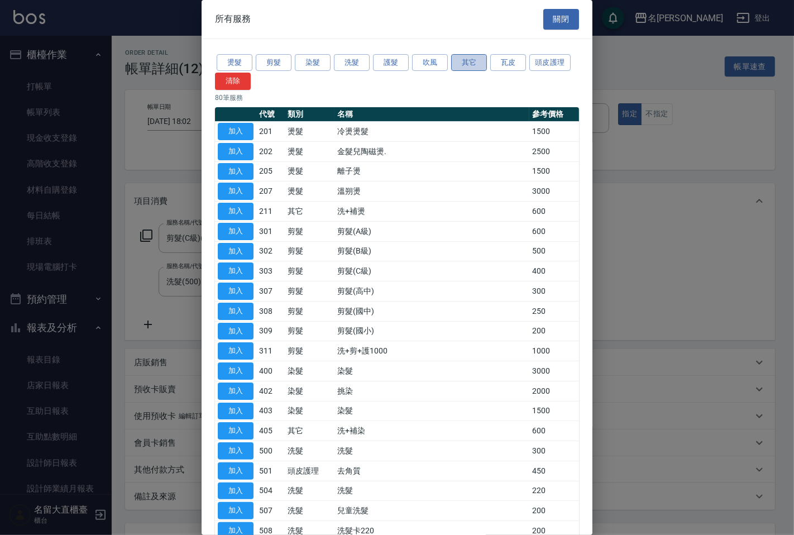
click at [464, 64] on button "其它" at bounding box center [469, 62] width 36 height 17
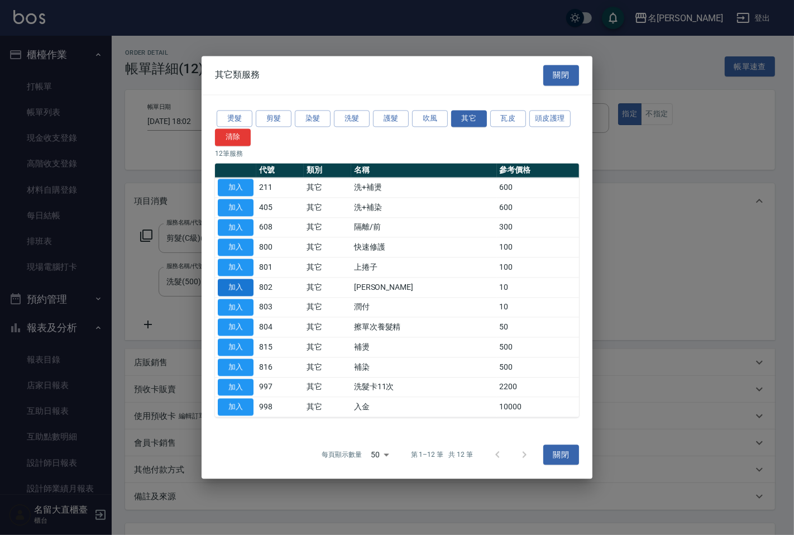
click at [239, 285] on button "加入" at bounding box center [236, 287] width 36 height 17
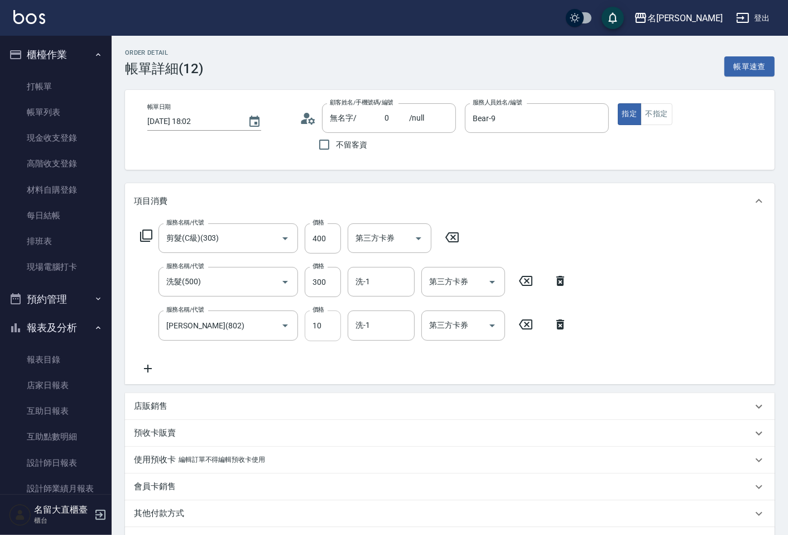
click at [325, 333] on input "10" at bounding box center [323, 325] width 36 height 30
type input "20"
drag, startPoint x: 558, startPoint y: 359, endPoint x: 597, endPoint y: 346, distance: 41.3
click at [558, 359] on div "服務名稱/代號 剪髮(C級)(303) 服務名稱/代號 價格 400 價格 第三方卡券 第三方卡券 服務名稱/代號 洗髮(500) 服務名稱/代號 價格 30…" at bounding box center [354, 298] width 440 height 151
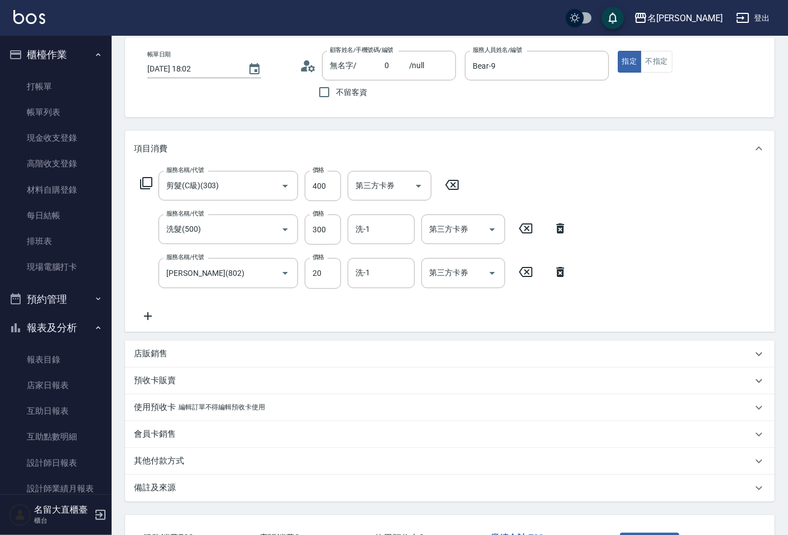
scroll to position [124, 0]
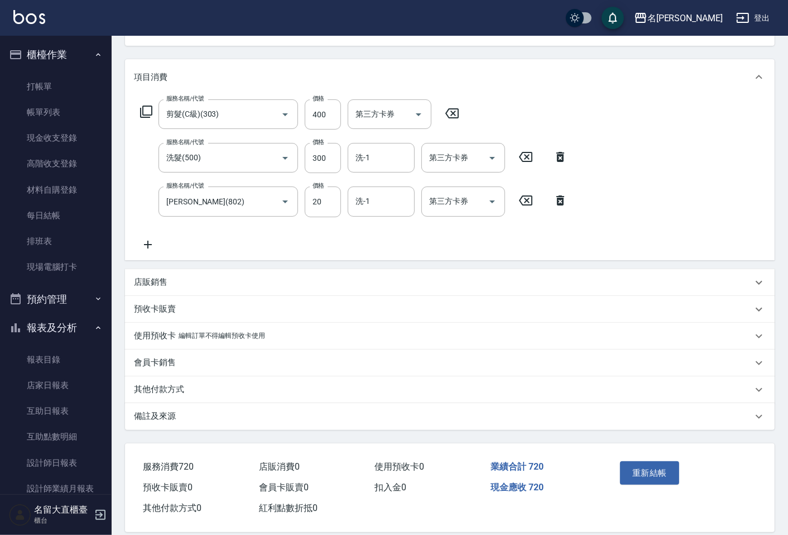
click at [640, 468] on button "重新結帳" at bounding box center [649, 472] width 59 height 23
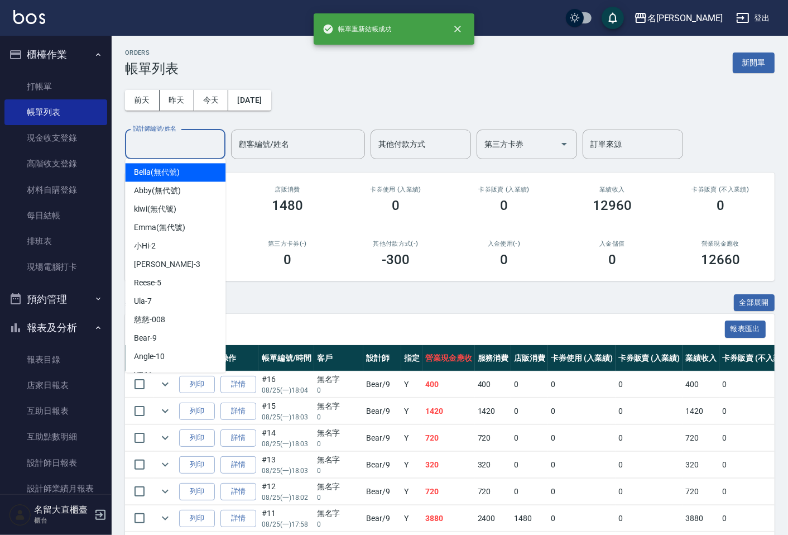
click at [135, 145] on input "設計師編號/姓名" at bounding box center [175, 145] width 90 height 20
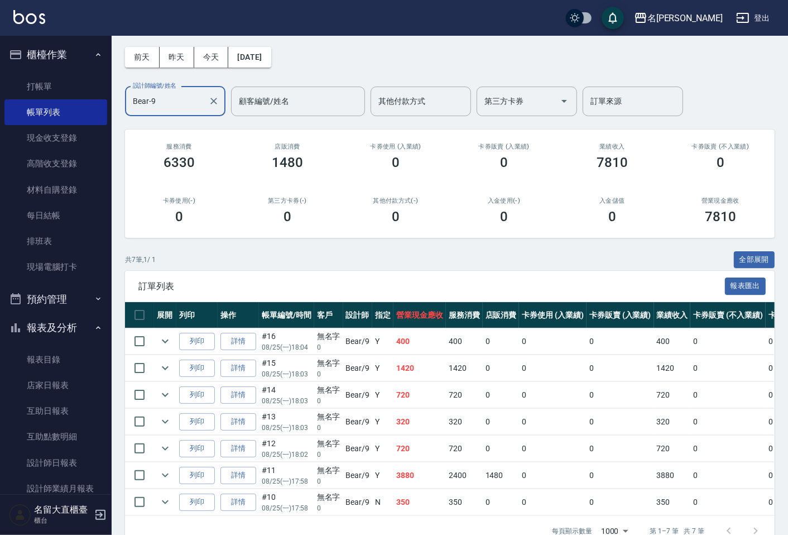
scroll to position [77, 0]
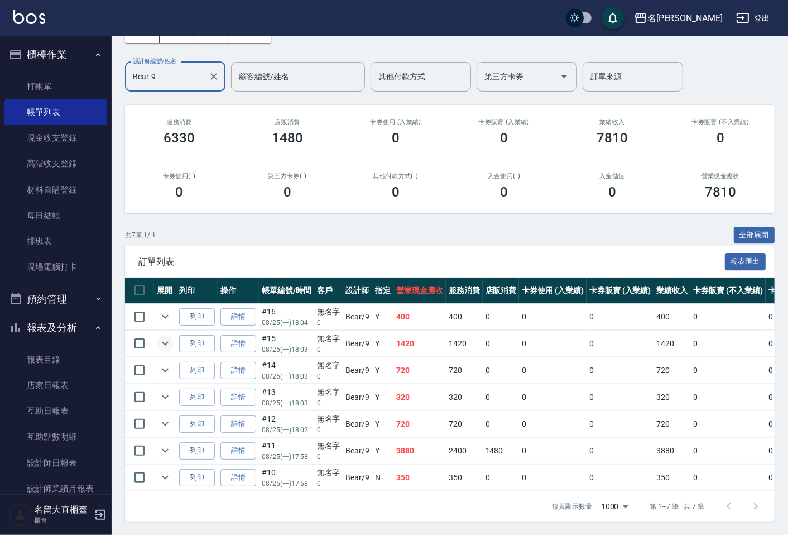
type input "Bear-9"
click at [168, 337] on icon "expand row" at bounding box center [165, 343] width 13 height 13
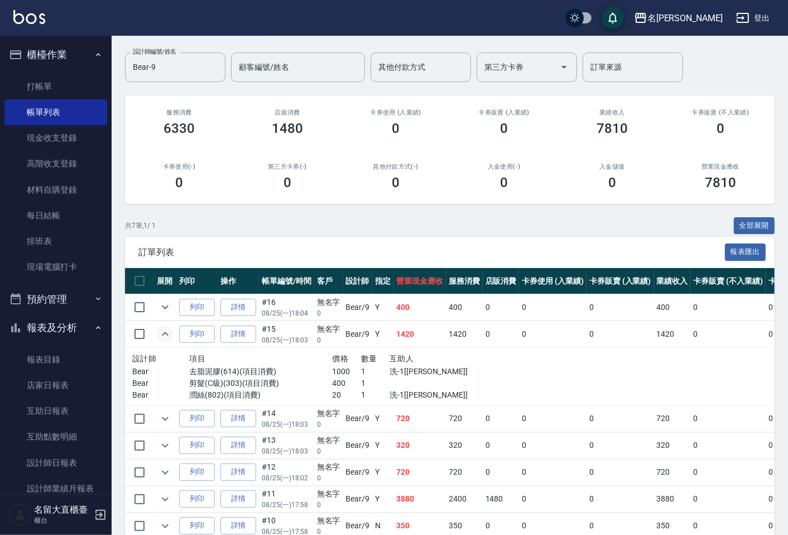
click at [168, 333] on icon "expand row" at bounding box center [165, 333] width 13 height 13
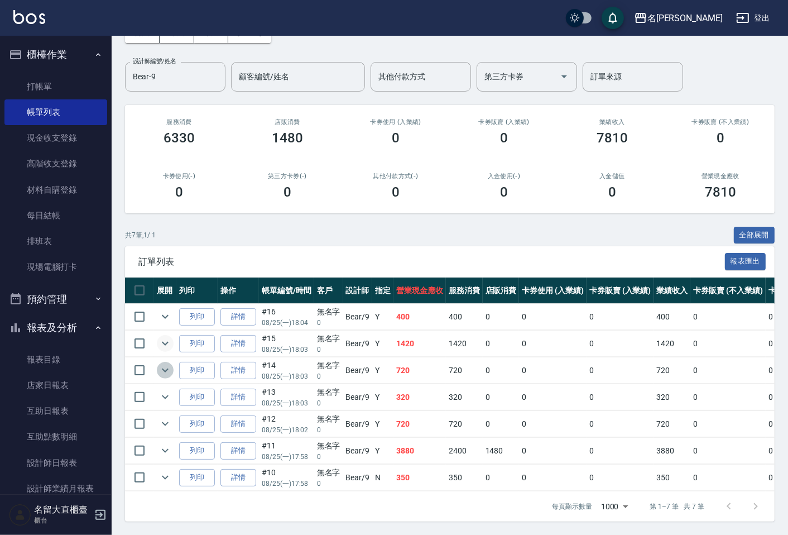
click at [169, 363] on icon "expand row" at bounding box center [165, 369] width 13 height 13
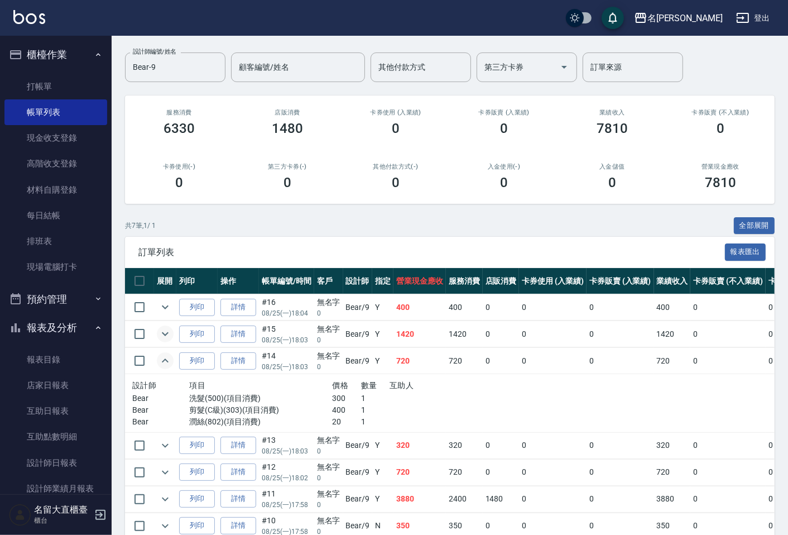
click at [169, 354] on icon "expand row" at bounding box center [165, 360] width 13 height 13
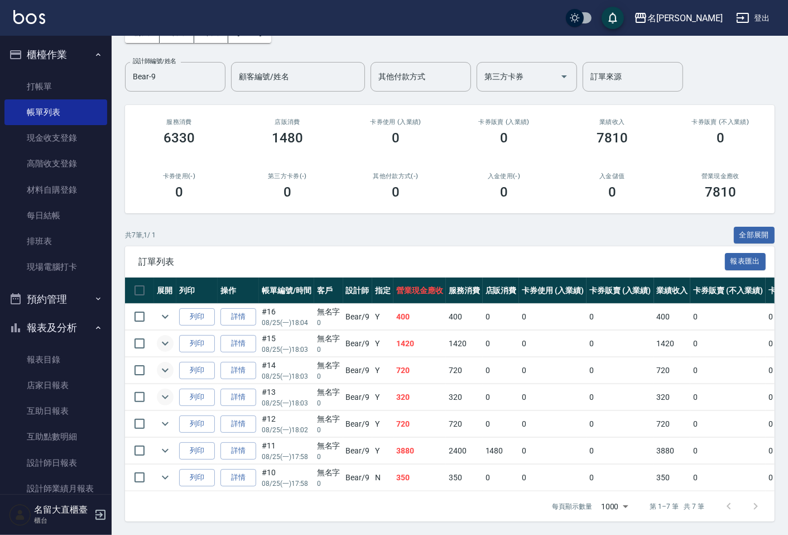
click at [167, 390] on icon "expand row" at bounding box center [165, 396] width 13 height 13
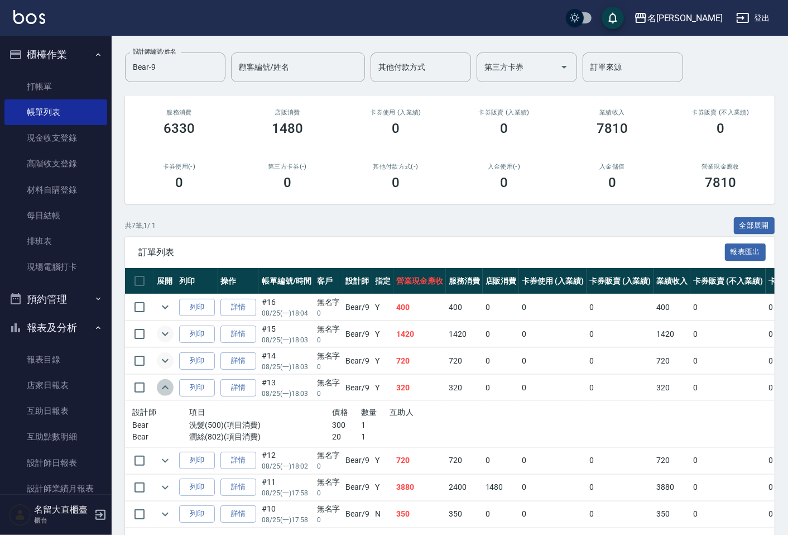
click at [167, 385] on icon "expand row" at bounding box center [165, 387] width 13 height 13
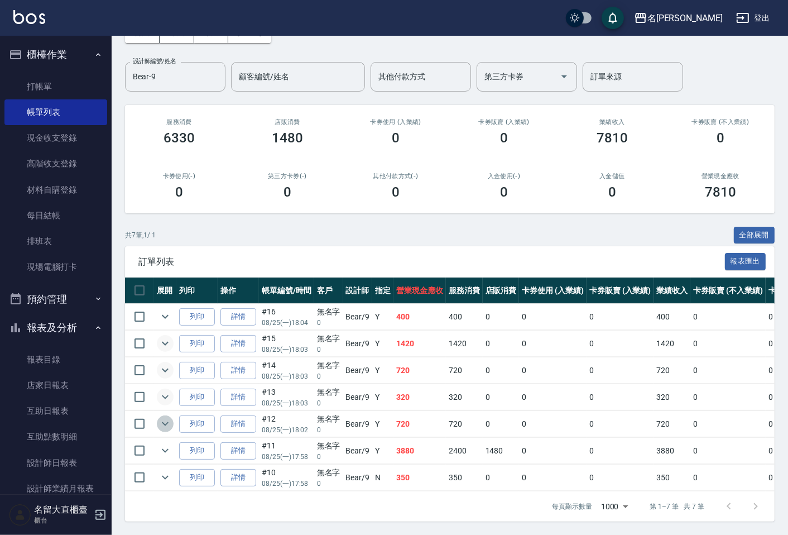
click at [166, 417] on icon "expand row" at bounding box center [165, 423] width 13 height 13
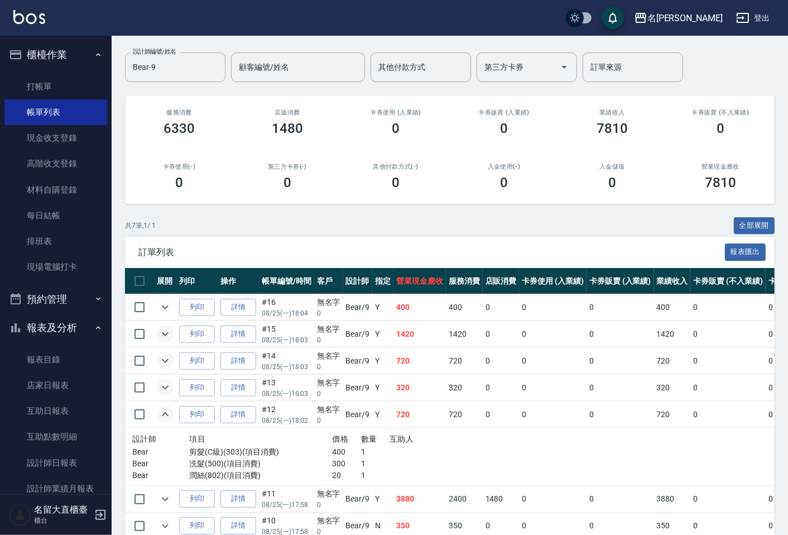
click at [166, 413] on icon "expand row" at bounding box center [165, 414] width 7 height 4
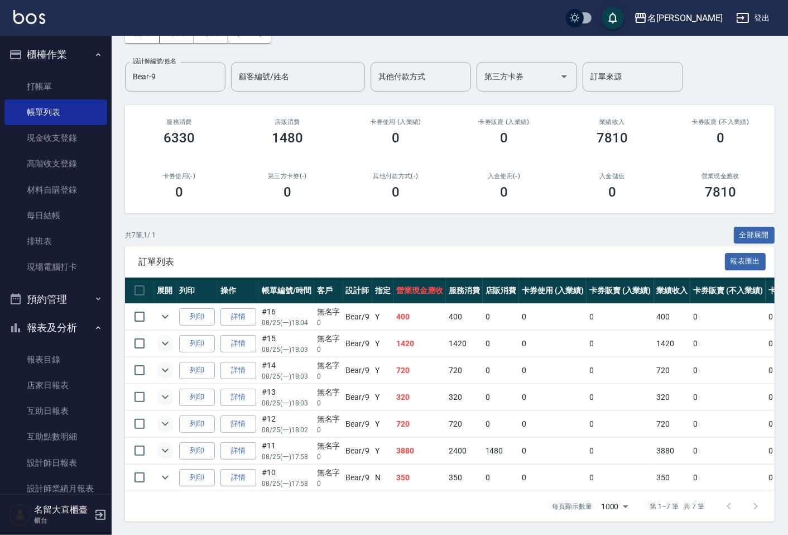
click at [171, 444] on icon "expand row" at bounding box center [165, 450] width 13 height 13
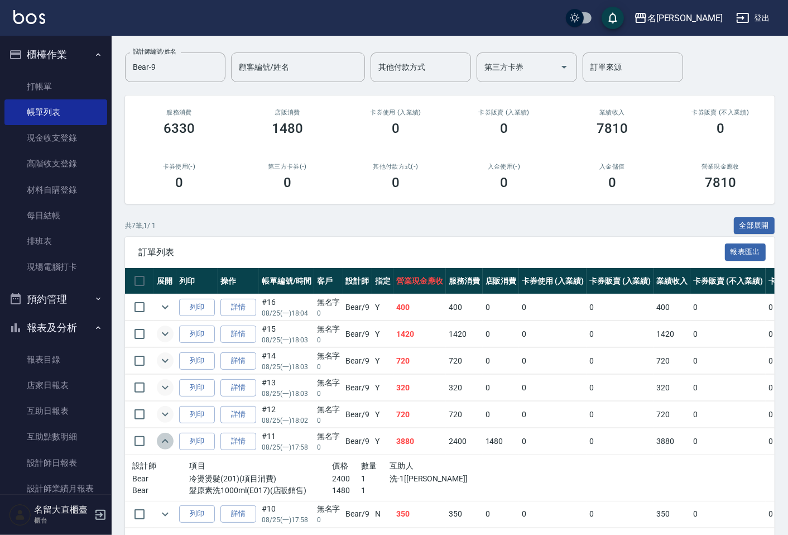
click at [171, 441] on icon "expand row" at bounding box center [165, 440] width 13 height 13
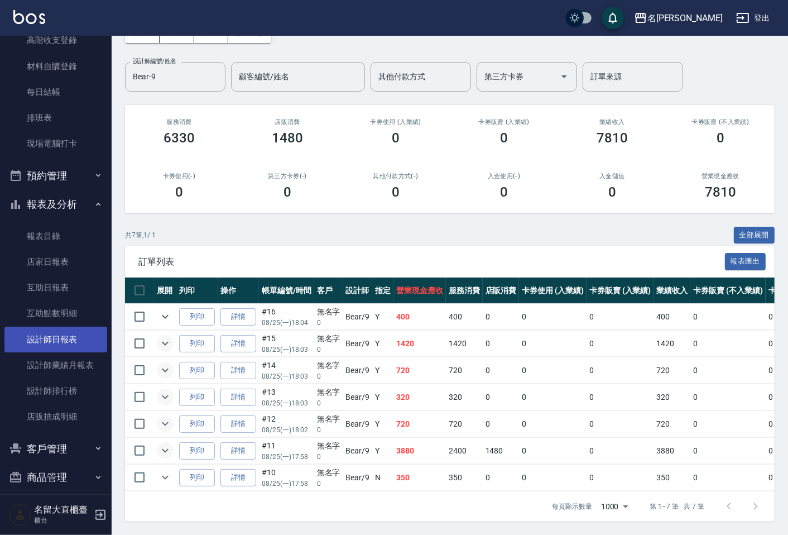
scroll to position [124, 0]
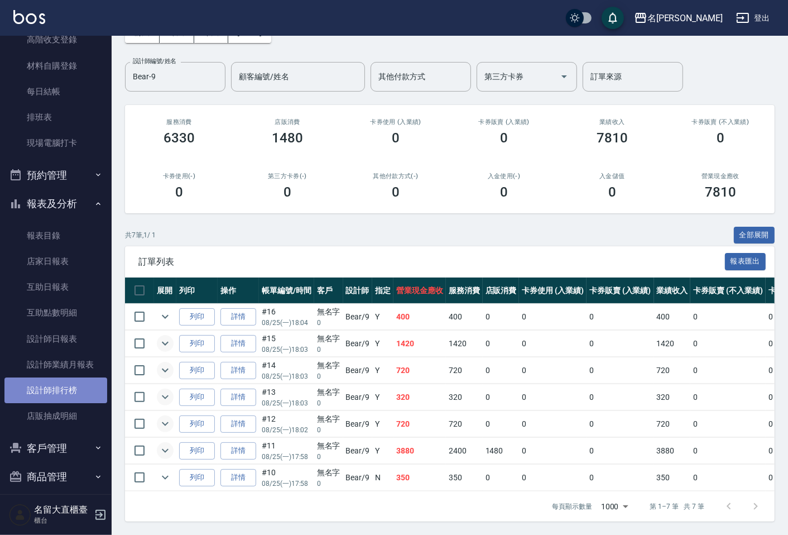
click at [68, 384] on link "設計師排行榜" at bounding box center [55, 390] width 103 height 26
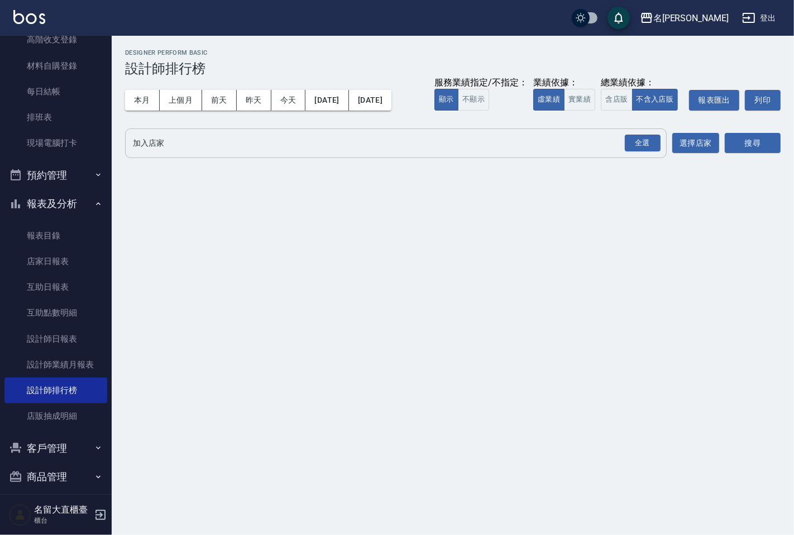
click at [190, 141] on input "加入店家" at bounding box center [387, 143] width 515 height 20
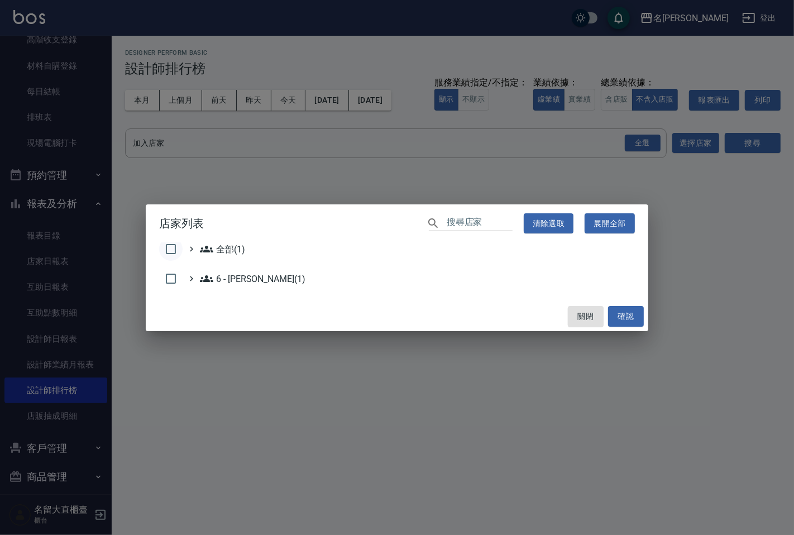
click at [166, 249] on input "checkbox" at bounding box center [170, 248] width 23 height 23
checkbox input "true"
click at [626, 322] on button "確認" at bounding box center [626, 316] width 36 height 21
checkbox input "false"
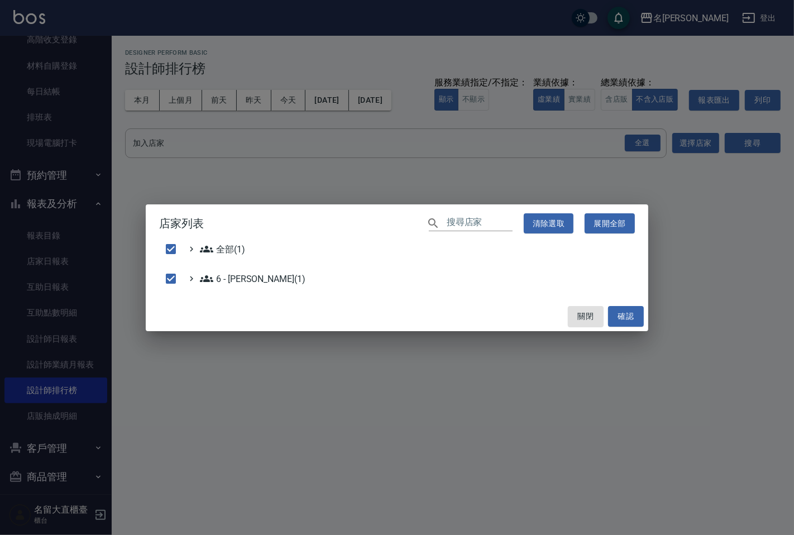
checkbox input "false"
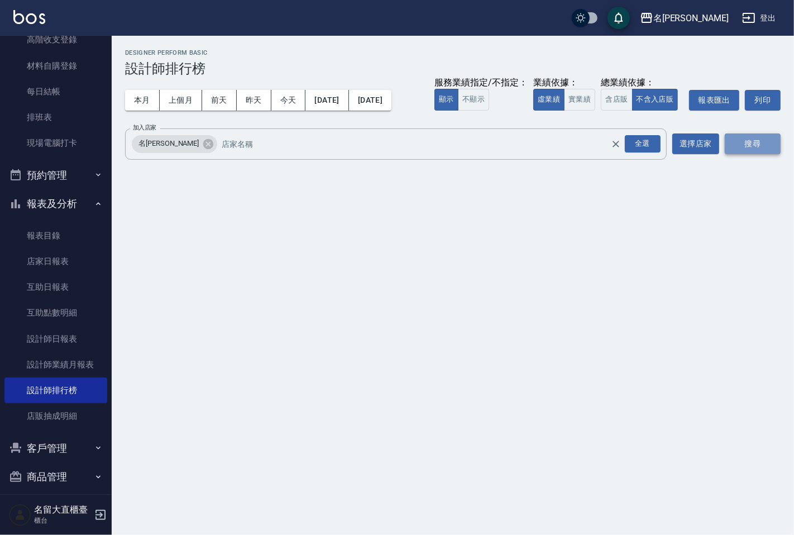
click at [749, 141] on button "搜尋" at bounding box center [752, 143] width 56 height 21
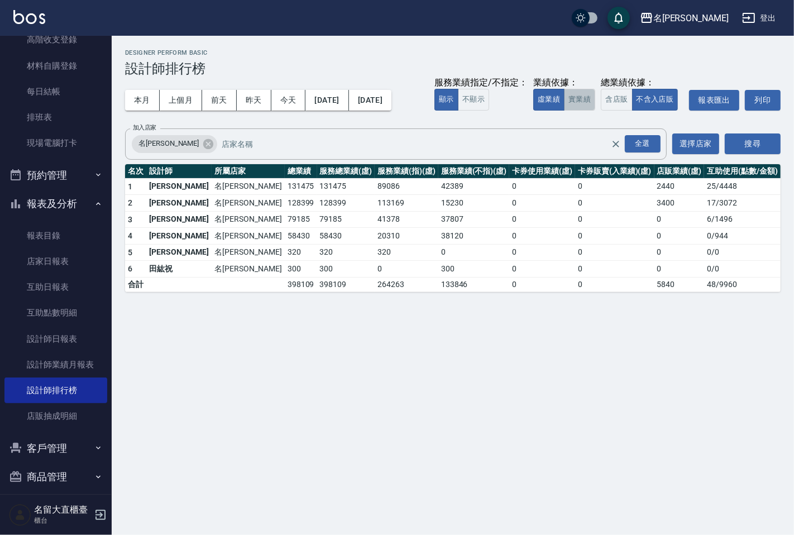
click at [573, 96] on button "實業績" at bounding box center [579, 100] width 31 height 22
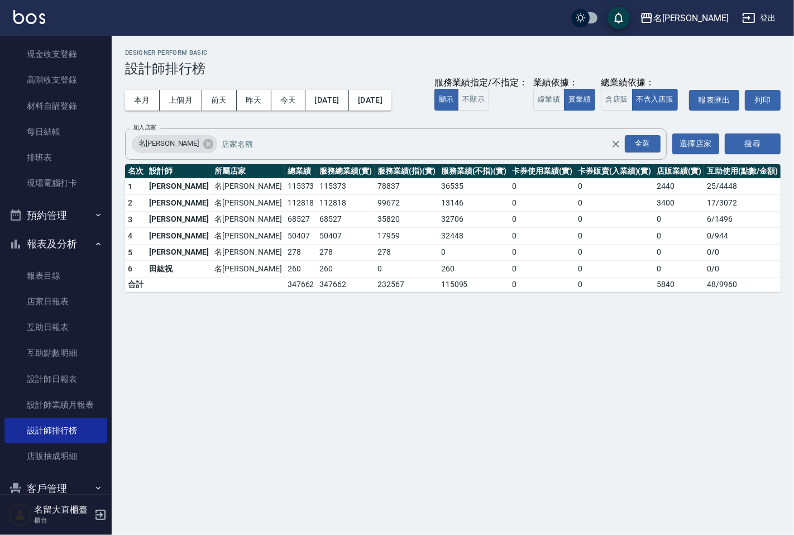
scroll to position [62, 0]
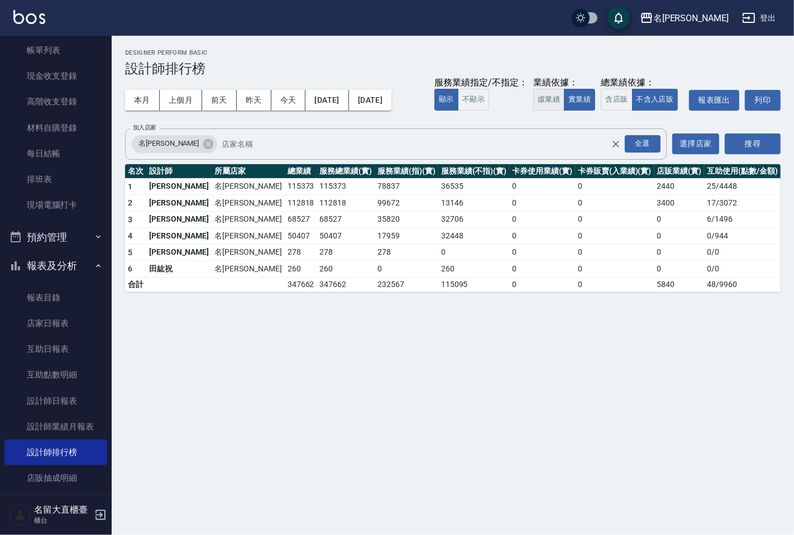
click at [562, 92] on button "虛業績" at bounding box center [548, 100] width 31 height 22
drag, startPoint x: 146, startPoint y: 203, endPoint x: 181, endPoint y: 200, distance: 35.3
click at [181, 200] on tr "2 [PERSON_NAME] 名留大直 128399 128399 113169 15230 0 0 3400 17 / 3072" at bounding box center [452, 203] width 655 height 17
click at [212, 200] on td "名[PERSON_NAME]" at bounding box center [248, 203] width 73 height 17
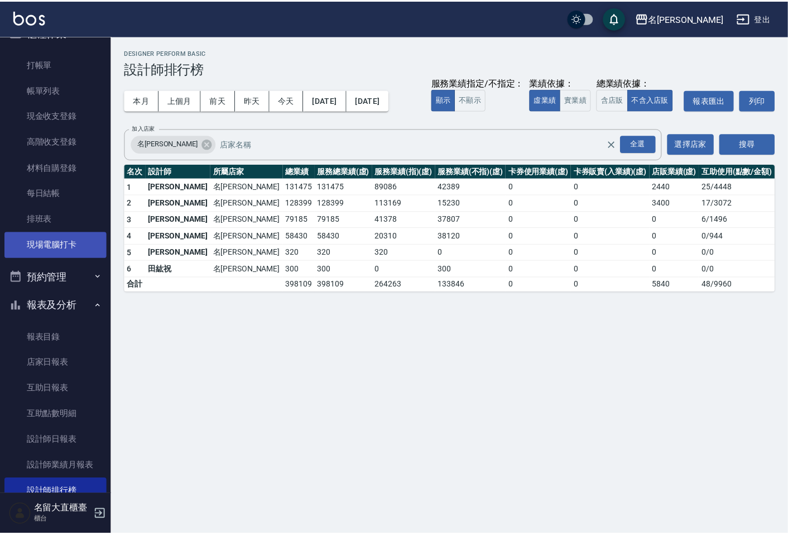
scroll to position [0, 0]
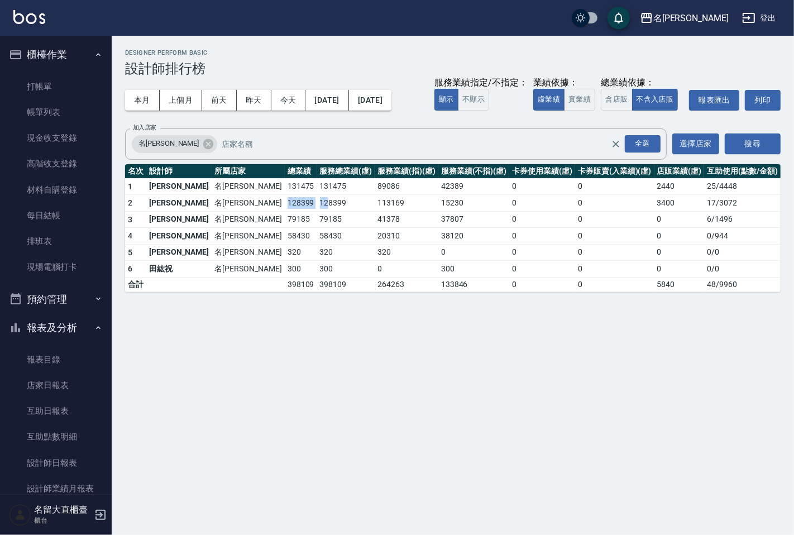
drag, startPoint x: 223, startPoint y: 197, endPoint x: 271, endPoint y: 204, distance: 48.0
click at [271, 204] on tr "2 [PERSON_NAME] 名留大直 128399 128399 113169 15230 0 0 3400 17 / 3072" at bounding box center [452, 203] width 655 height 17
click at [285, 203] on td "128399" at bounding box center [301, 203] width 32 height 17
drag, startPoint x: 255, startPoint y: 202, endPoint x: 215, endPoint y: 204, distance: 39.1
click at [215, 204] on tr "2 [PERSON_NAME] 名留大直 128399 128399 113169 15230 0 0 3400 17 / 3072" at bounding box center [452, 203] width 655 height 17
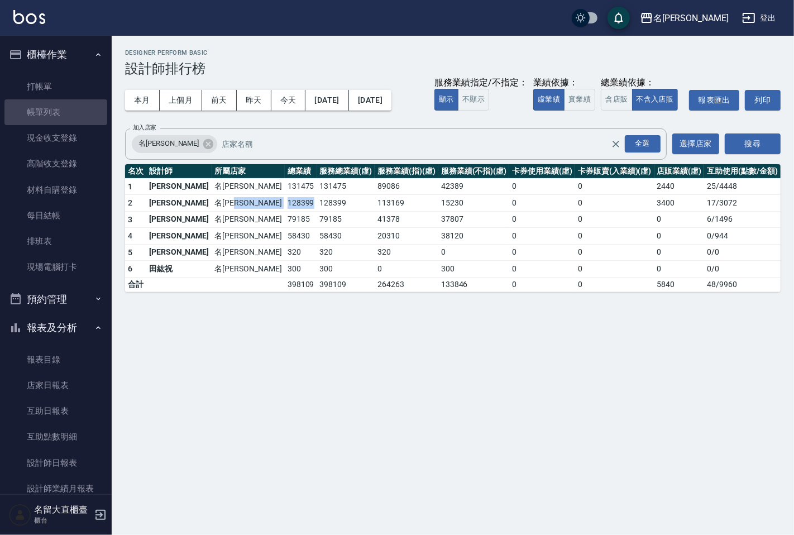
drag, startPoint x: 58, startPoint y: 104, endPoint x: 104, endPoint y: 169, distance: 78.8
click at [58, 105] on link "帳單列表" at bounding box center [55, 112] width 103 height 26
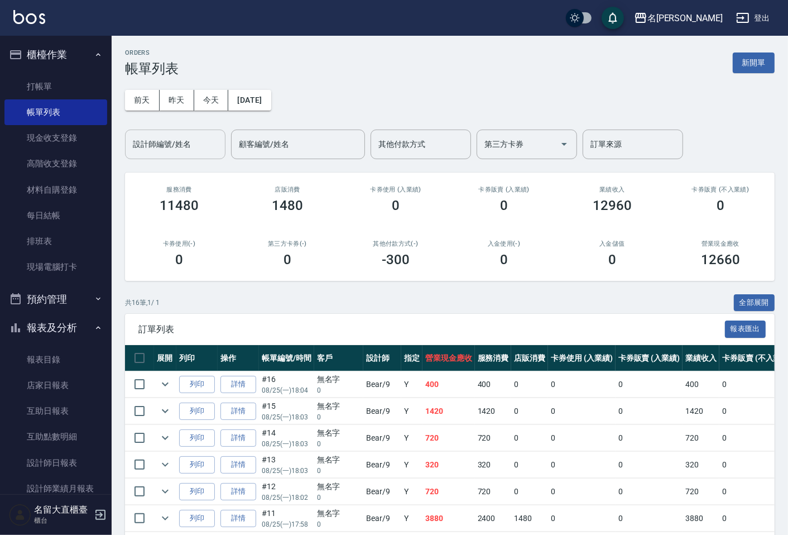
click at [207, 141] on input "設計師編號/姓名" at bounding box center [175, 145] width 90 height 20
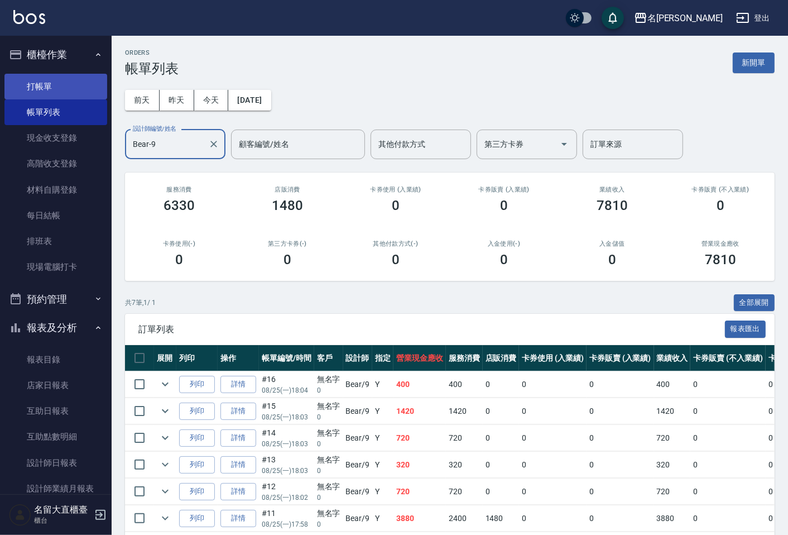
type input "Bear-9"
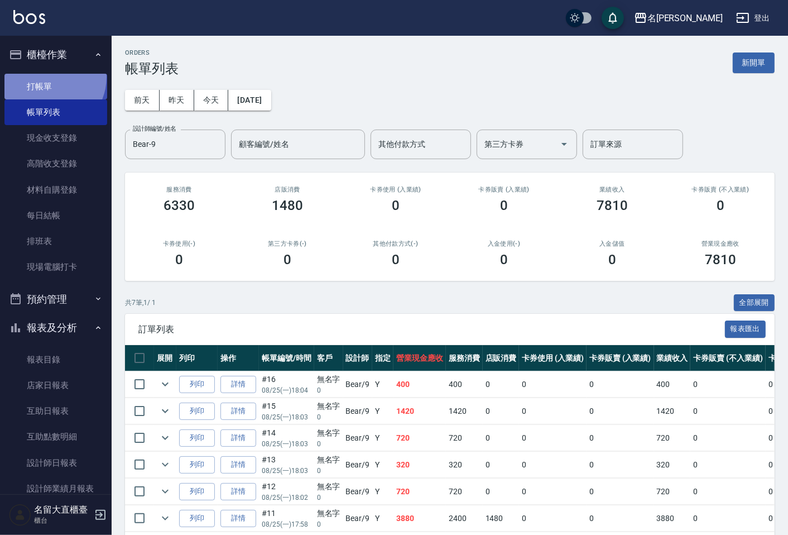
click at [47, 76] on link "打帳單" at bounding box center [55, 87] width 103 height 26
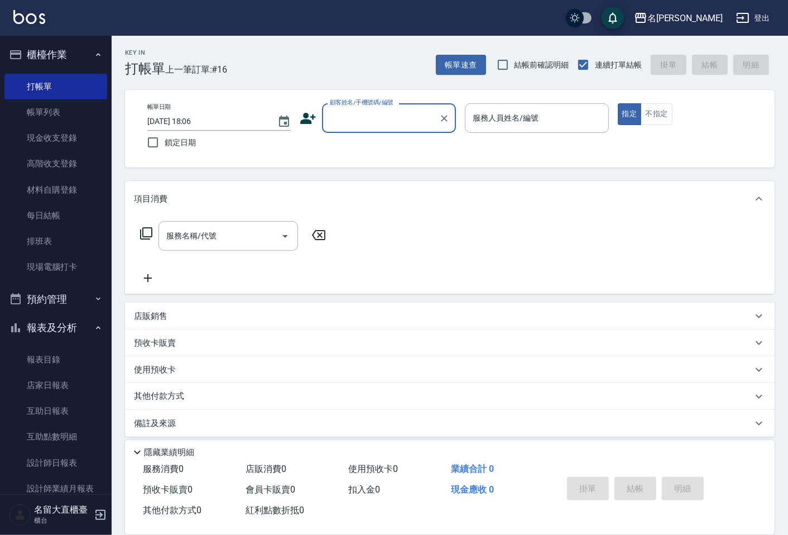
click at [360, 120] on input "顧客姓名/手機號碼/編號" at bounding box center [380, 118] width 107 height 20
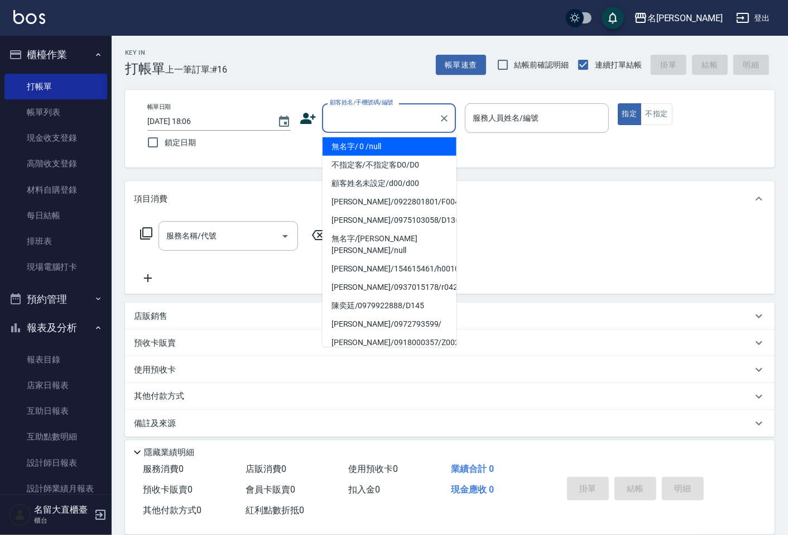
click at [366, 153] on li "無名字/ 0 /null" at bounding box center [390, 146] width 134 height 18
type input "無名字/ 0 /null"
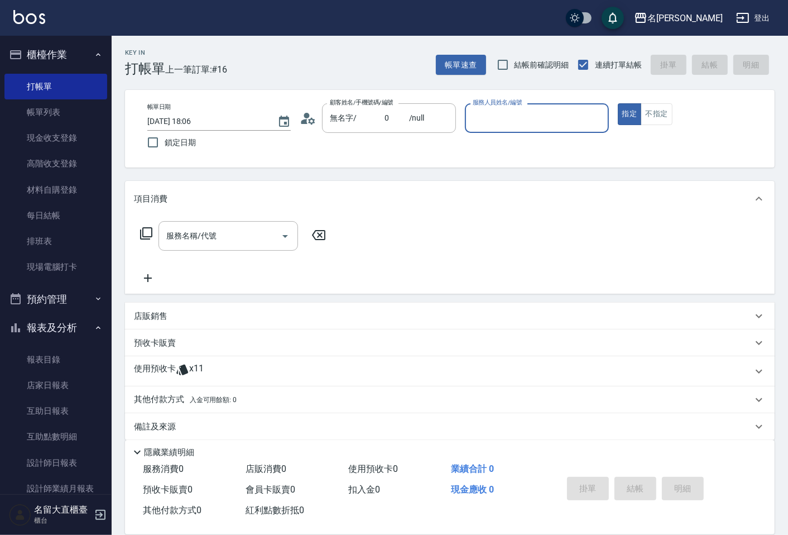
click at [501, 110] on input "服務人員姓名/編號" at bounding box center [536, 118] width 133 height 20
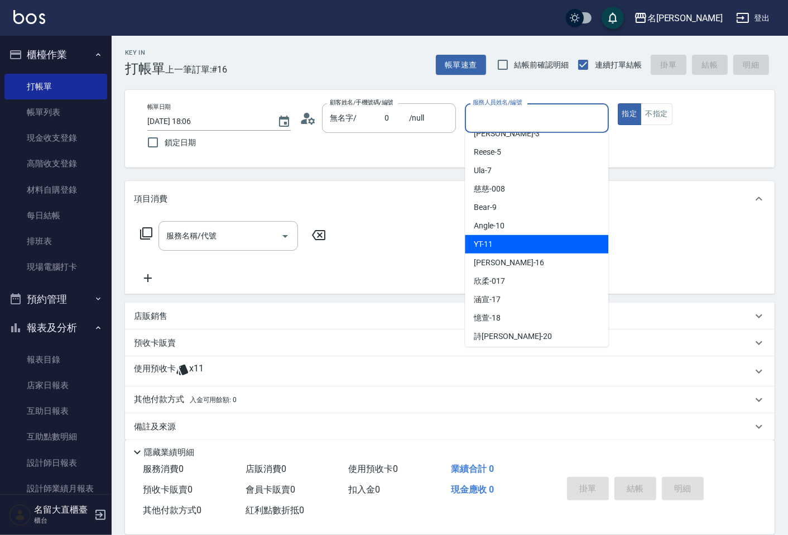
scroll to position [163, 0]
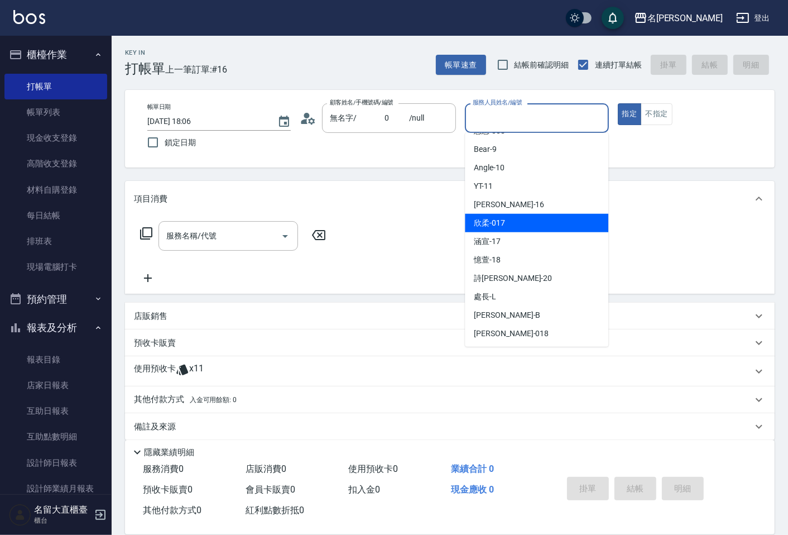
click at [505, 219] on div "欣柔 -017" at bounding box center [536, 223] width 143 height 18
type input "欣柔-017"
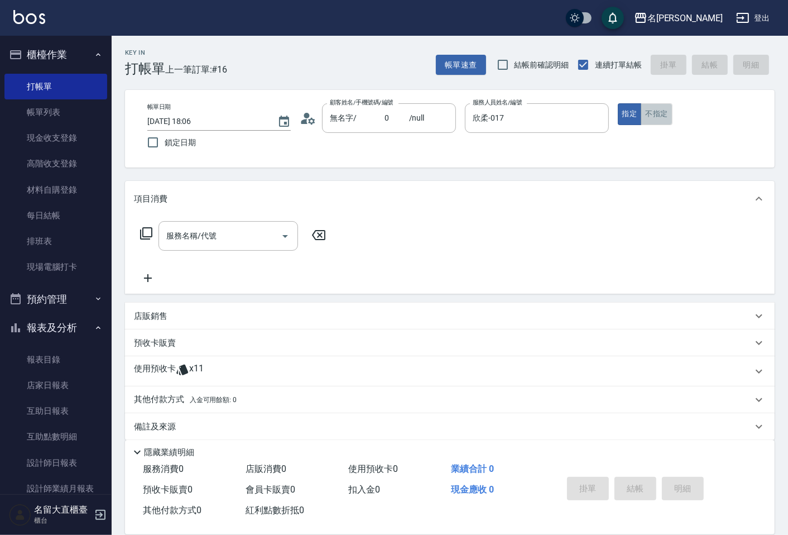
click at [666, 109] on button "不指定" at bounding box center [656, 114] width 31 height 22
click at [157, 237] on div "服務名稱/代號 服務名稱/代號" at bounding box center [233, 236] width 199 height 30
click at [204, 222] on div "服務名稱/代號" at bounding box center [229, 236] width 140 height 30
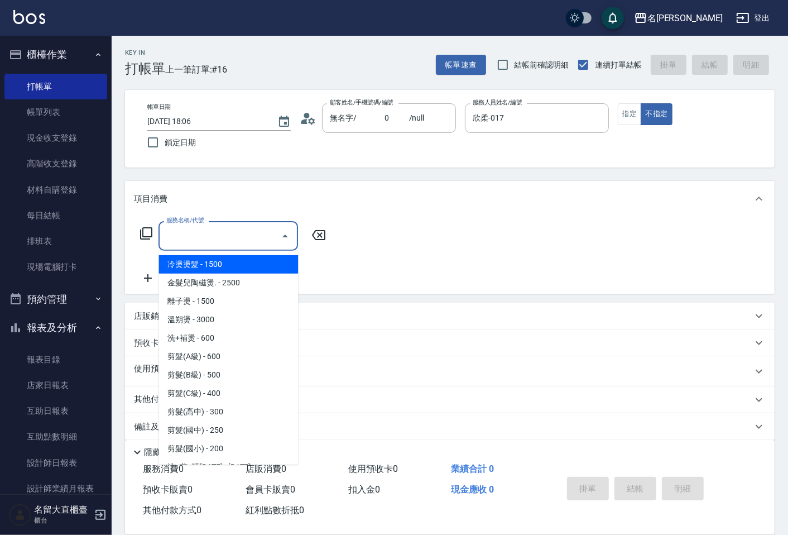
click at [203, 232] on input "服務名稱/代號" at bounding box center [220, 236] width 113 height 20
click at [203, 233] on input "服務名稱/代號" at bounding box center [220, 236] width 113 height 20
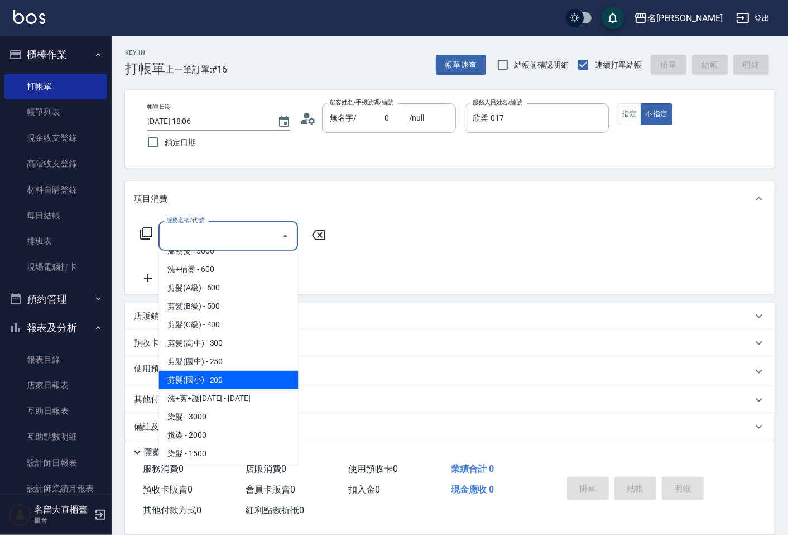
scroll to position [0, 0]
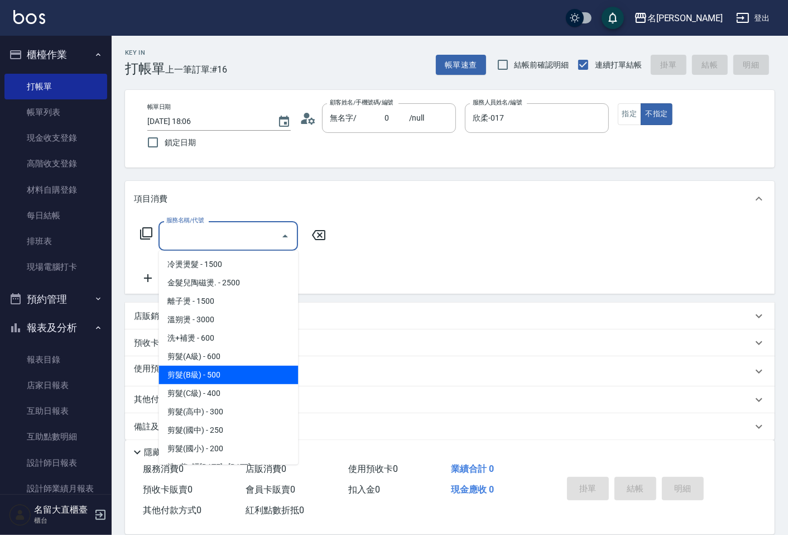
click at [198, 366] on span "剪髮(B級) - 500" at bounding box center [229, 375] width 140 height 18
type input "剪髮(B級)(302)"
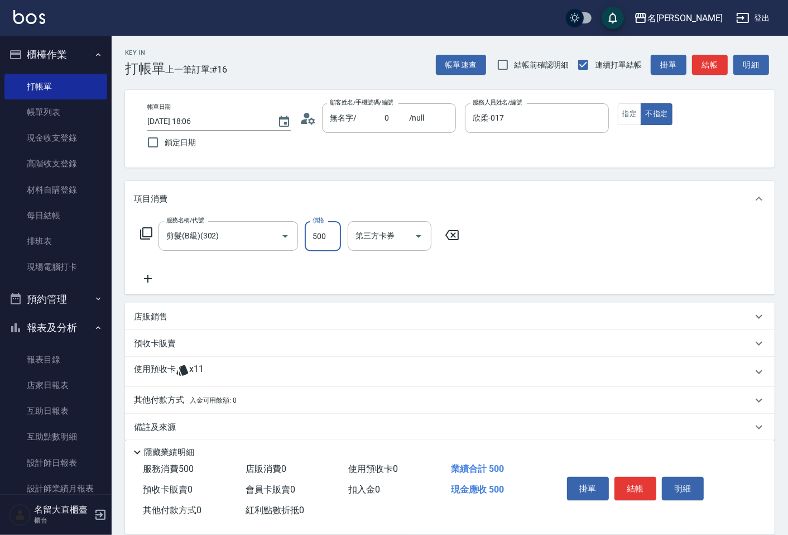
click at [316, 236] on input "500" at bounding box center [323, 236] width 36 height 30
type input "150"
click at [155, 275] on icon at bounding box center [148, 278] width 28 height 13
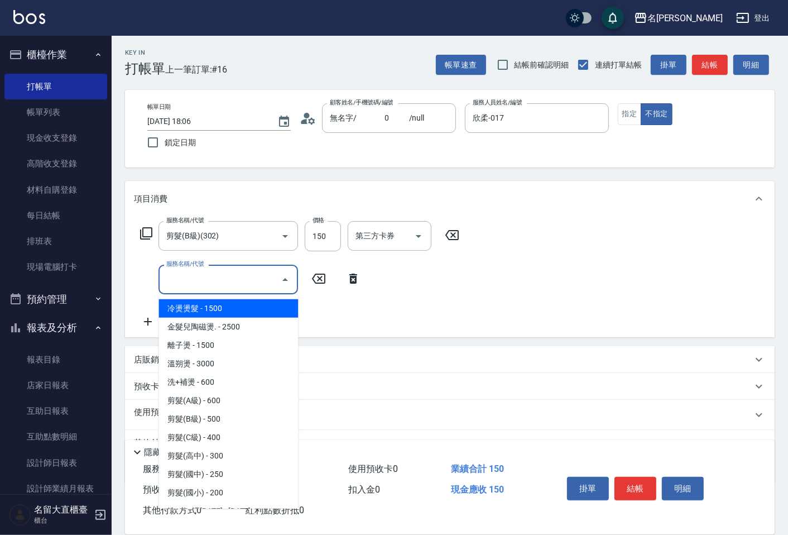
click at [183, 284] on input "服務名稱/代號" at bounding box center [220, 280] width 113 height 20
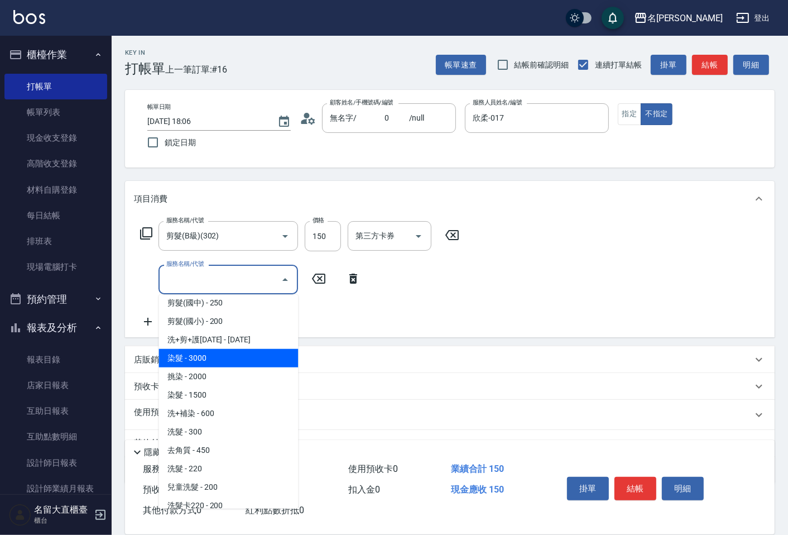
scroll to position [186, 0]
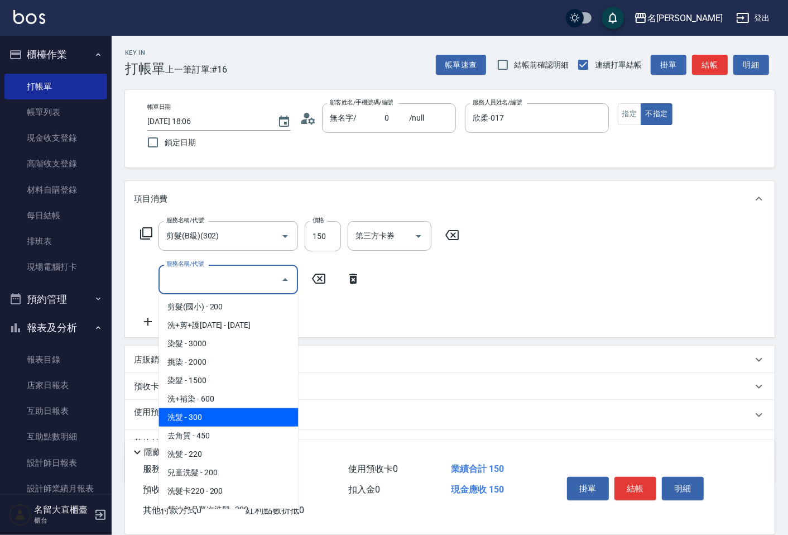
click at [231, 412] on span "洗髮 - 300" at bounding box center [229, 417] width 140 height 18
type input "洗髮(500)"
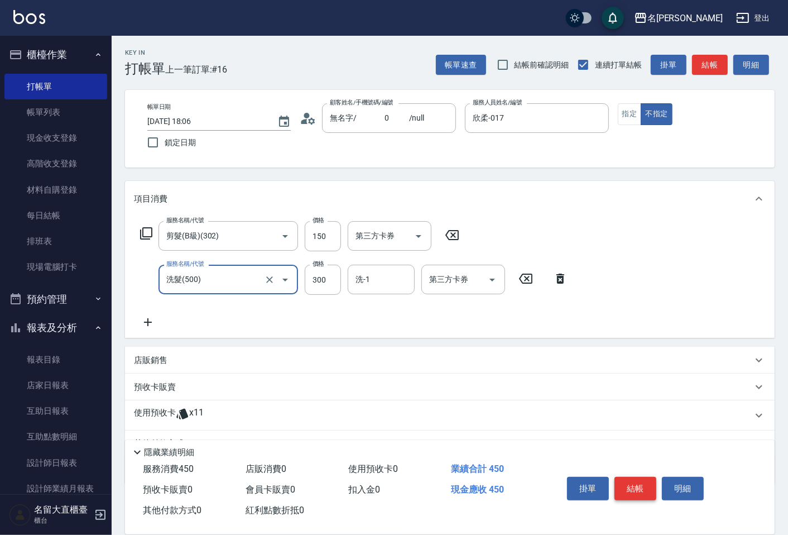
click at [643, 487] on button "結帳" at bounding box center [636, 488] width 42 height 23
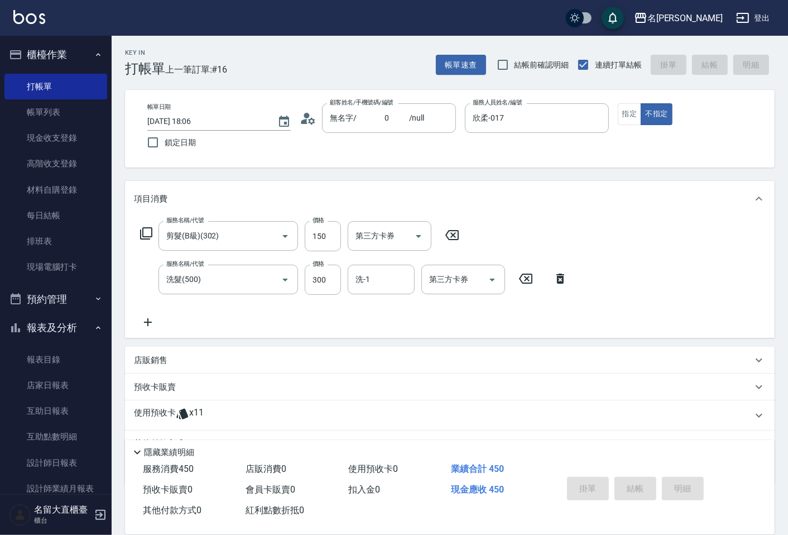
type input "[DATE] 18:08"
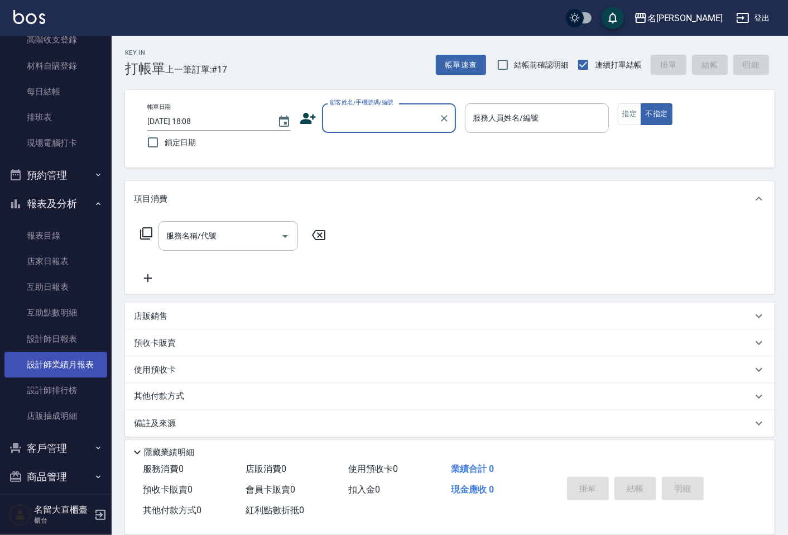
scroll to position [133, 0]
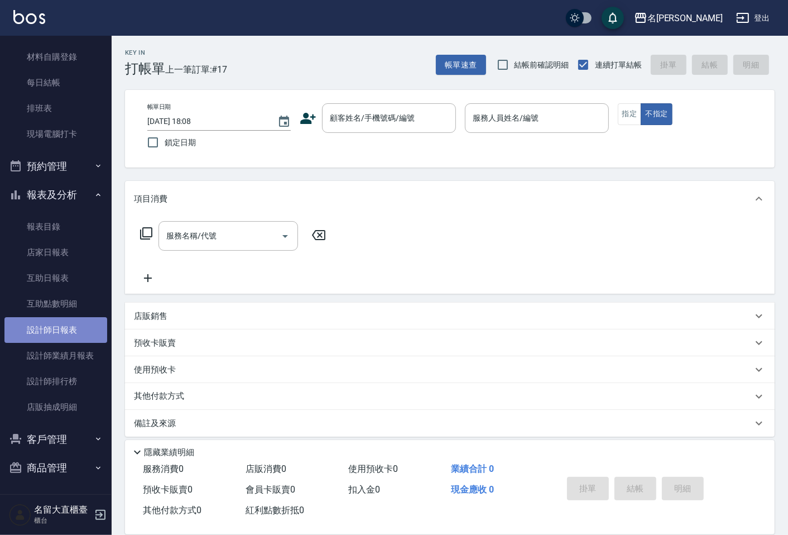
click at [78, 339] on link "設計師日報表" at bounding box center [55, 330] width 103 height 26
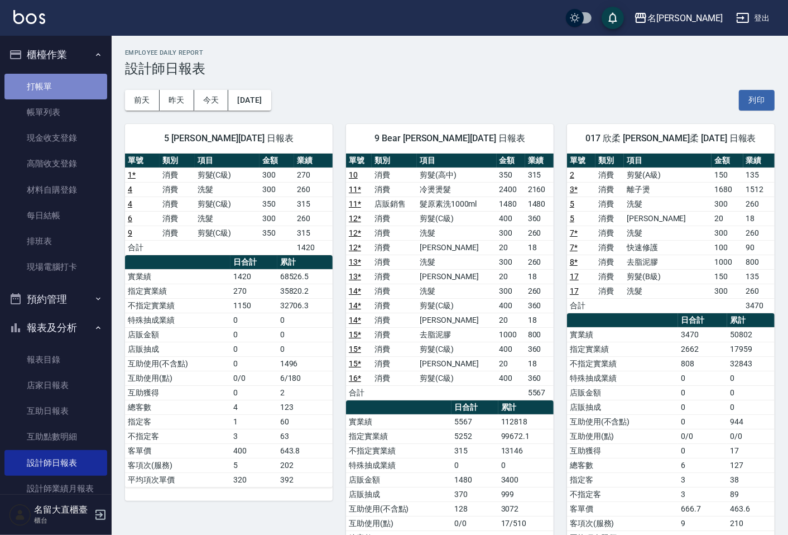
click at [87, 74] on link "打帳單" at bounding box center [55, 87] width 103 height 26
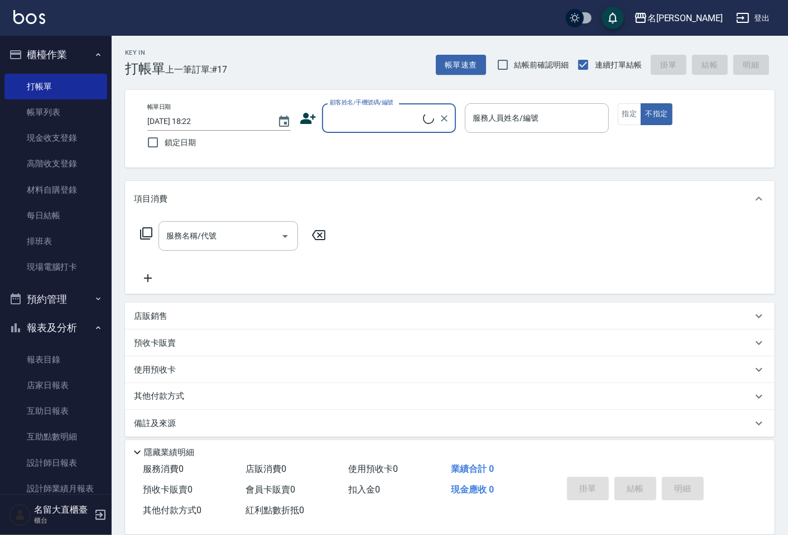
click at [393, 114] on input "顧客姓名/手機號碼/編號" at bounding box center [375, 118] width 96 height 20
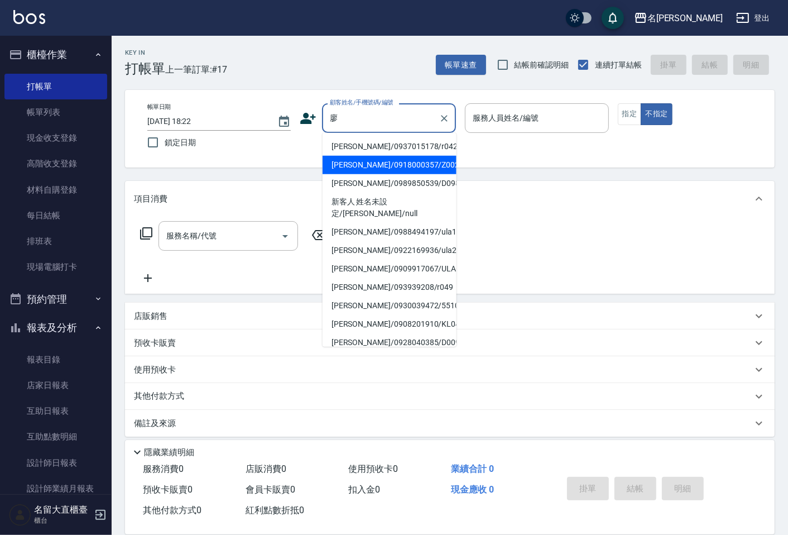
click at [374, 169] on li "[PERSON_NAME]/0918000357/Z002" at bounding box center [390, 165] width 134 height 18
type input "[PERSON_NAME]/0918000357/Z002"
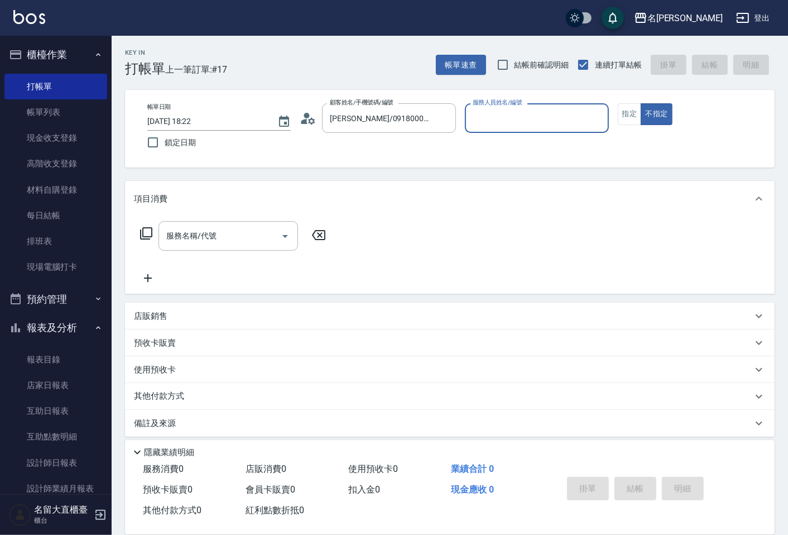
type input "[PERSON_NAME]-18"
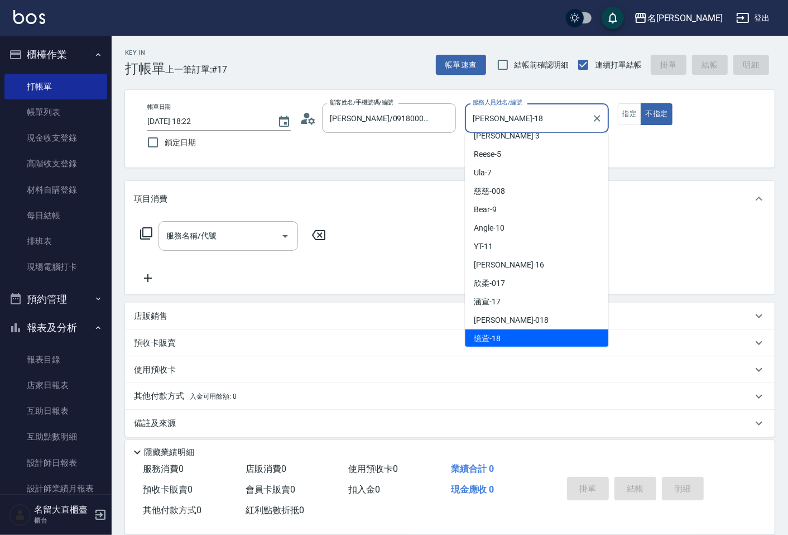
drag, startPoint x: 526, startPoint y: 109, endPoint x: 414, endPoint y: 90, distance: 113.8
click at [414, 90] on div "帳單日期 [DATE] 18:22 鎖定日期 顧客姓名/手機號碼/編號 [PERSON_NAME]/0918000357/Z002 顧客姓名/手機號碼/編號 …" at bounding box center [450, 129] width 650 height 78
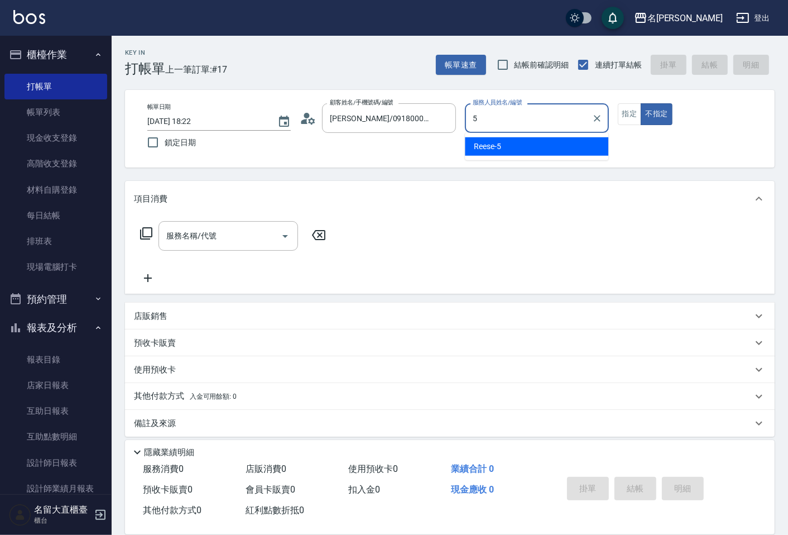
type input "[PERSON_NAME]-5"
type button "false"
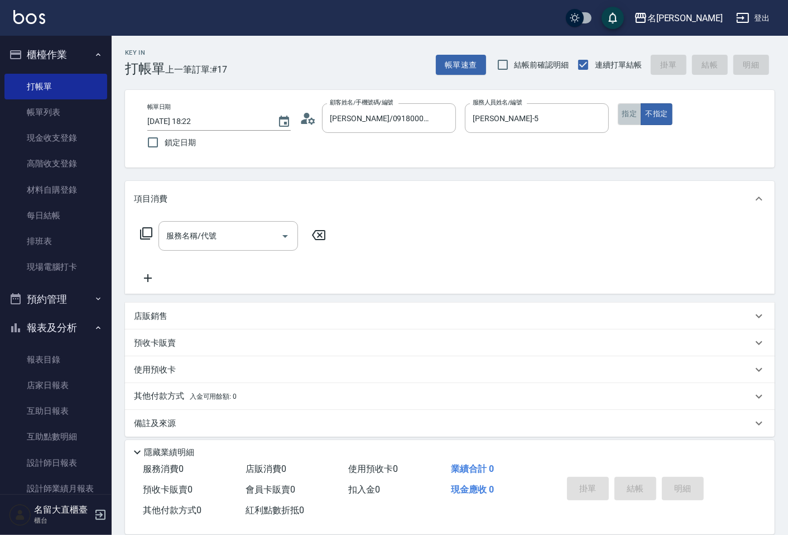
click at [633, 113] on button "指定" at bounding box center [630, 114] width 24 height 22
drag, startPoint x: 224, startPoint y: 231, endPoint x: 248, endPoint y: 236, distance: 24.1
click at [226, 231] on input "服務名稱/代號" at bounding box center [220, 236] width 113 height 20
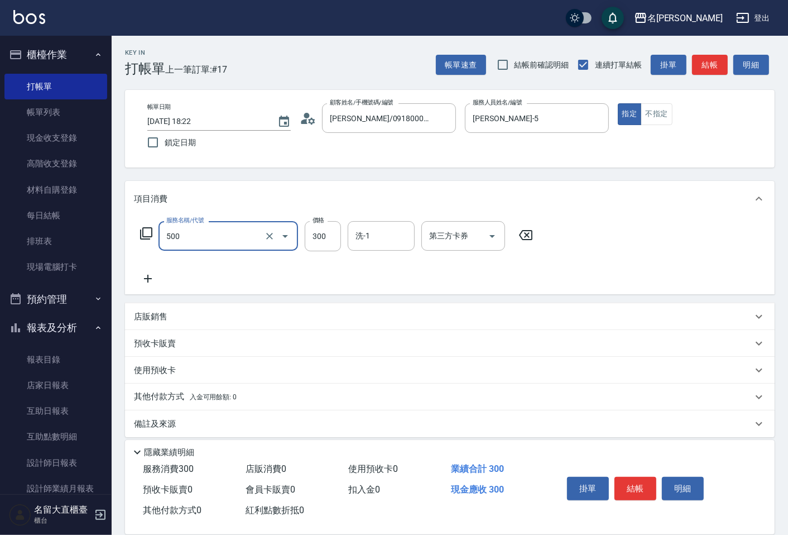
type input "洗髮(500)"
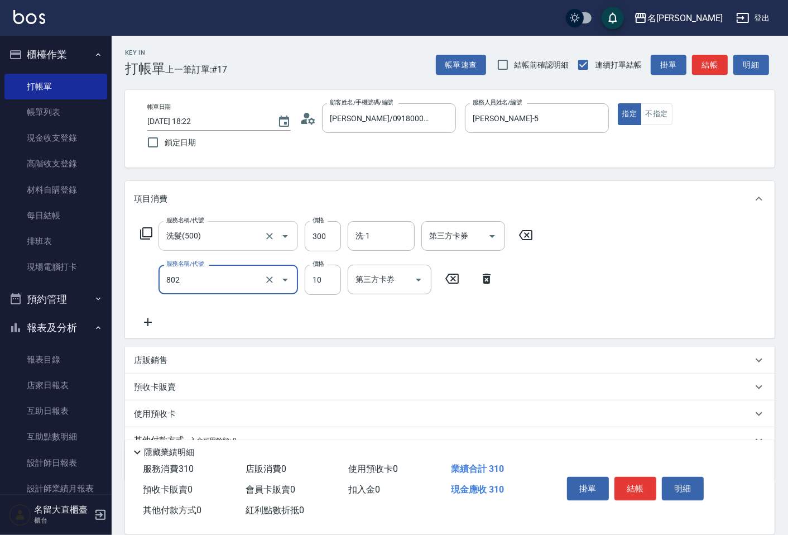
type input "[PERSON_NAME](802)"
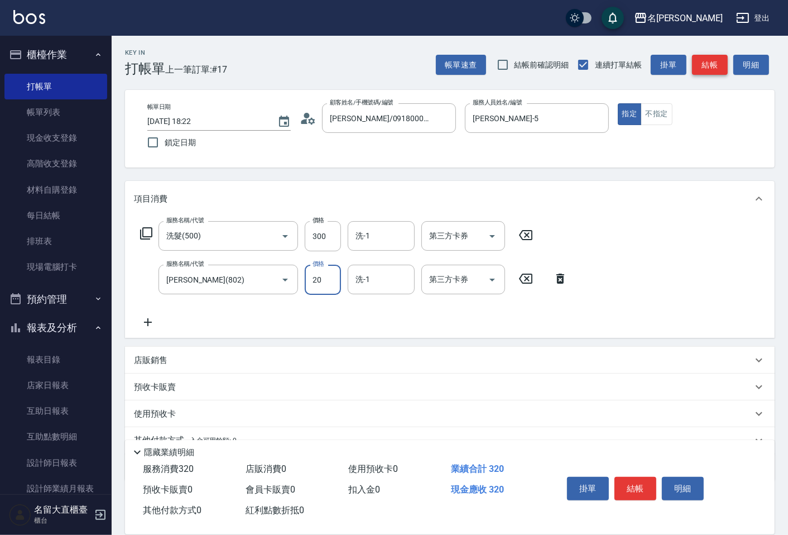
type input "20"
click at [721, 68] on button "結帳" at bounding box center [710, 65] width 36 height 21
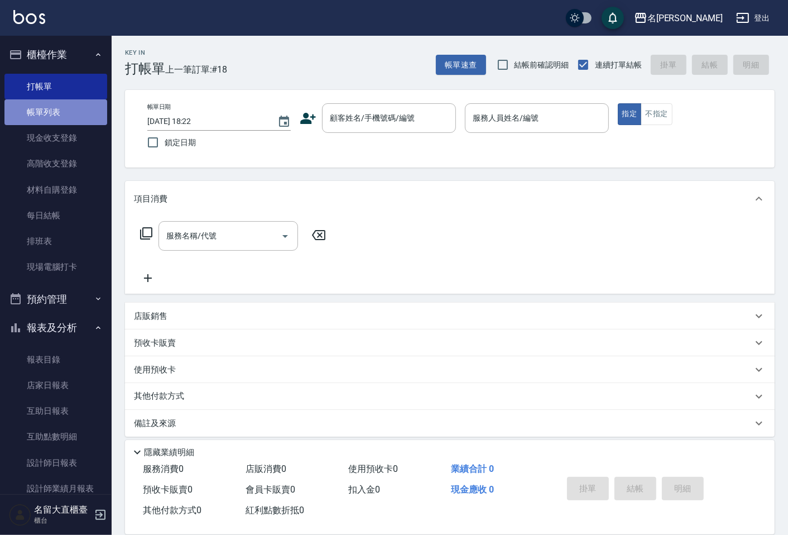
click at [57, 101] on link "帳單列表" at bounding box center [55, 112] width 103 height 26
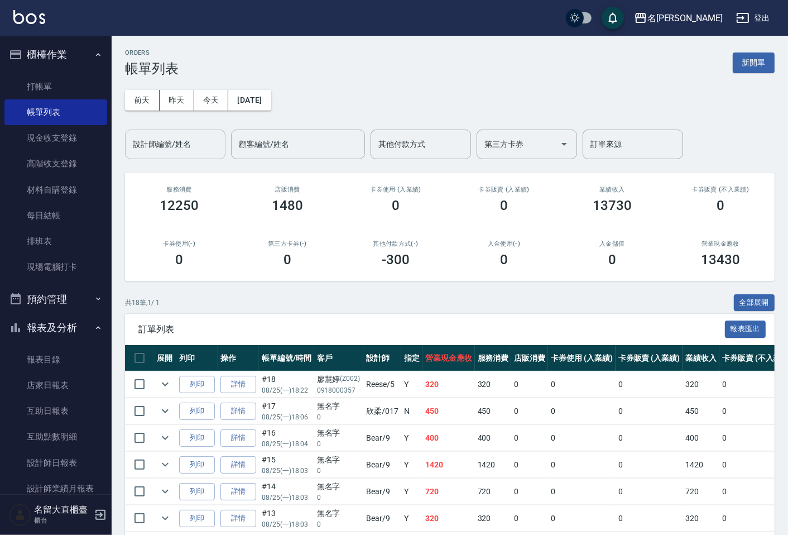
click at [171, 153] on div "設計師編號/姓名" at bounding box center [175, 144] width 100 height 30
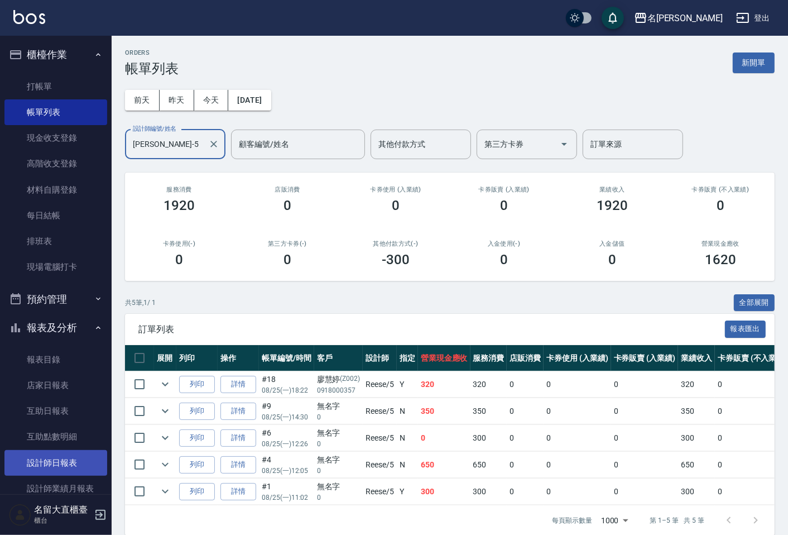
type input "[PERSON_NAME]-5"
click at [41, 464] on link "設計師日報表" at bounding box center [55, 463] width 103 height 26
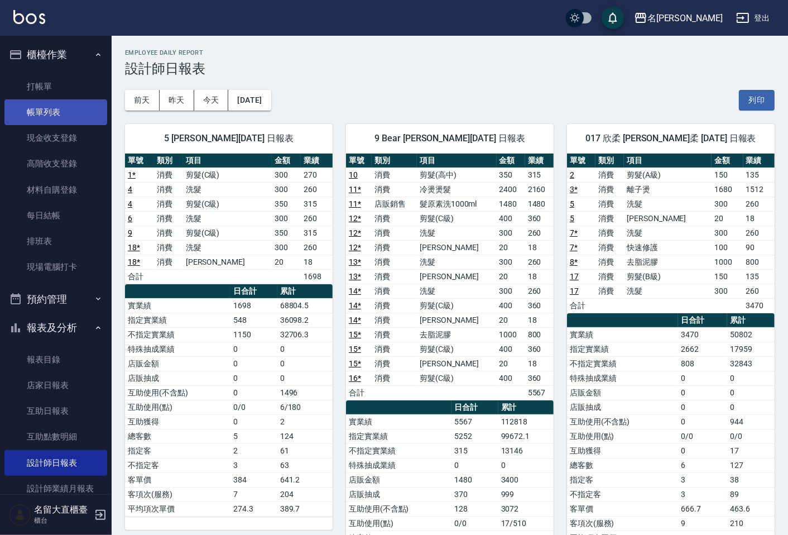
click at [59, 103] on link "帳單列表" at bounding box center [55, 112] width 103 height 26
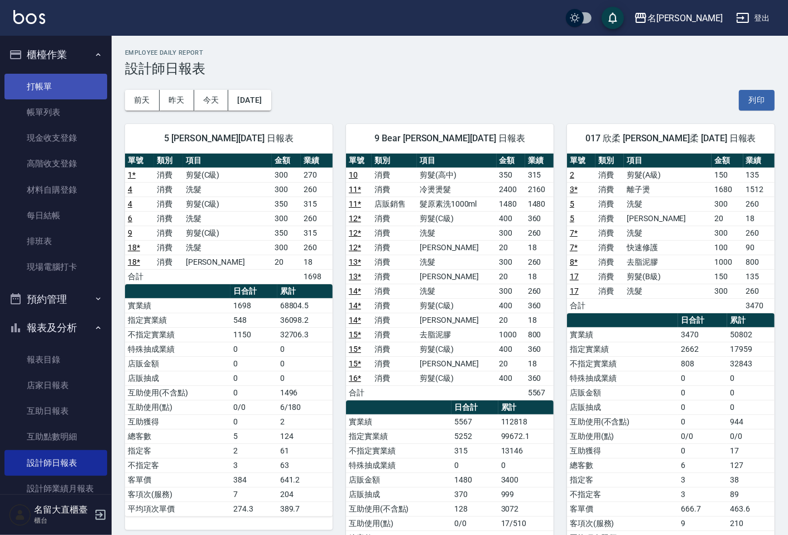
click at [73, 90] on link "打帳單" at bounding box center [55, 87] width 103 height 26
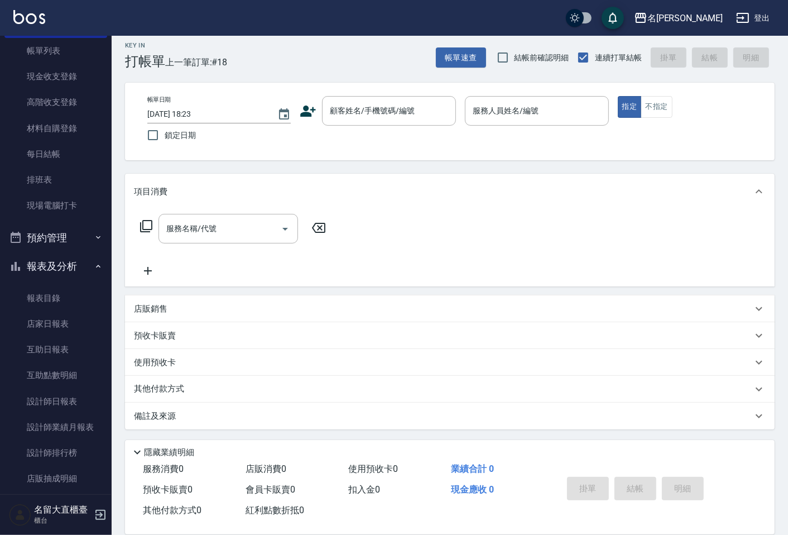
scroll to position [133, 0]
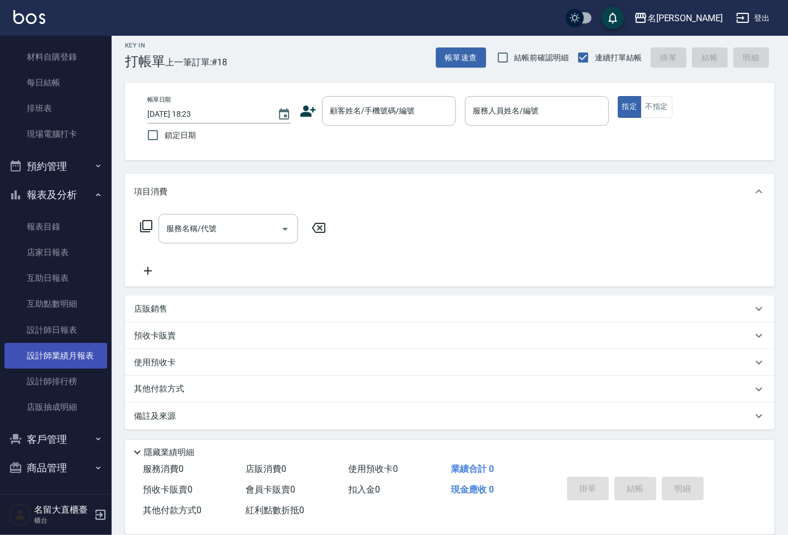
click at [87, 364] on link "設計師業績月報表" at bounding box center [55, 356] width 103 height 26
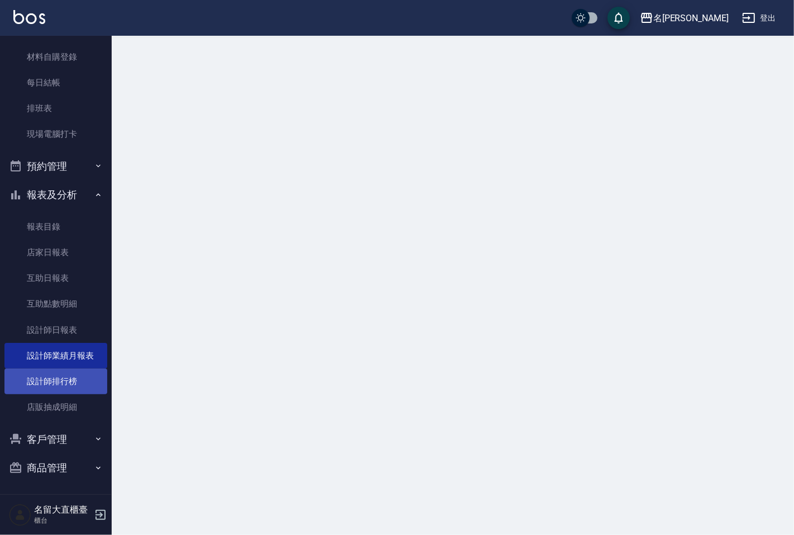
click at [91, 386] on link "設計師排行榜" at bounding box center [55, 381] width 103 height 26
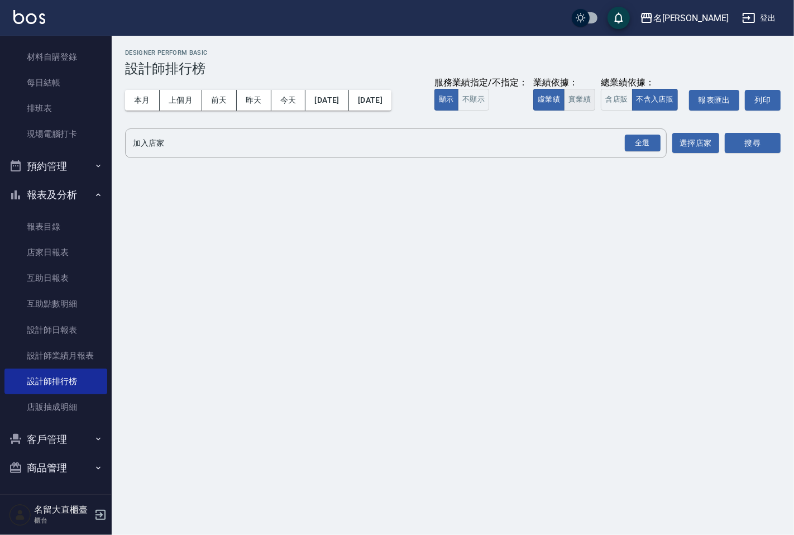
click at [589, 109] on button "實業績" at bounding box center [579, 100] width 31 height 22
click at [554, 149] on input "加入店家" at bounding box center [387, 143] width 515 height 20
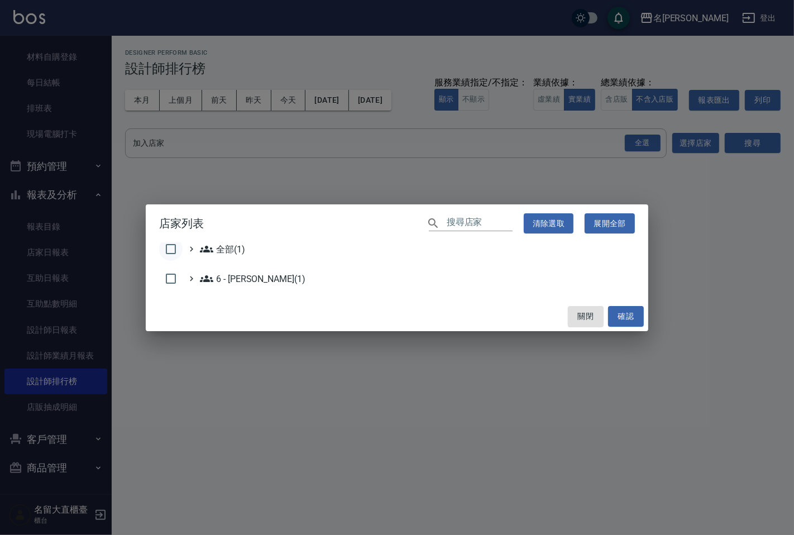
click at [169, 249] on input "checkbox" at bounding box center [170, 248] width 23 height 23
checkbox input "true"
click at [621, 322] on button "確認" at bounding box center [626, 316] width 36 height 21
checkbox input "false"
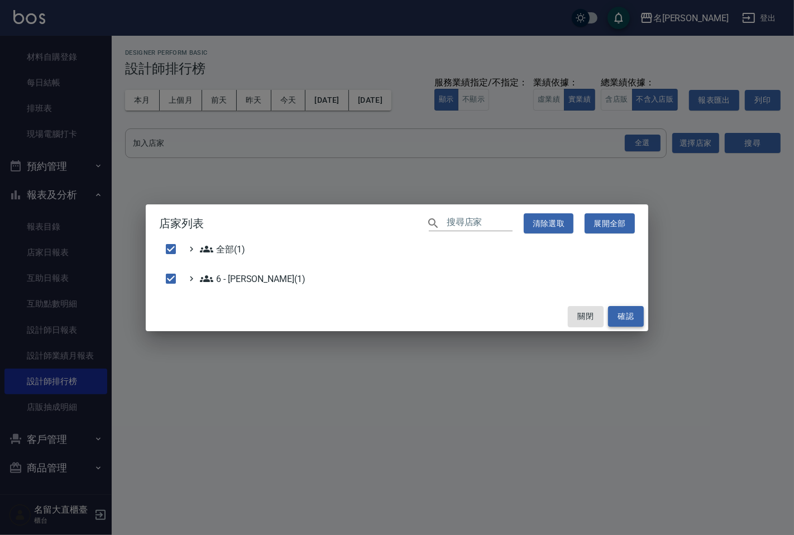
checkbox input "false"
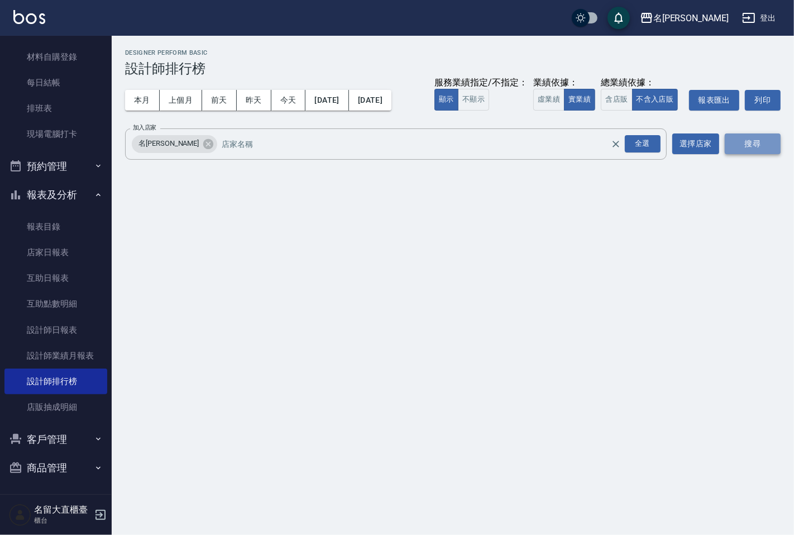
click at [763, 151] on button "搜尋" at bounding box center [752, 143] width 56 height 21
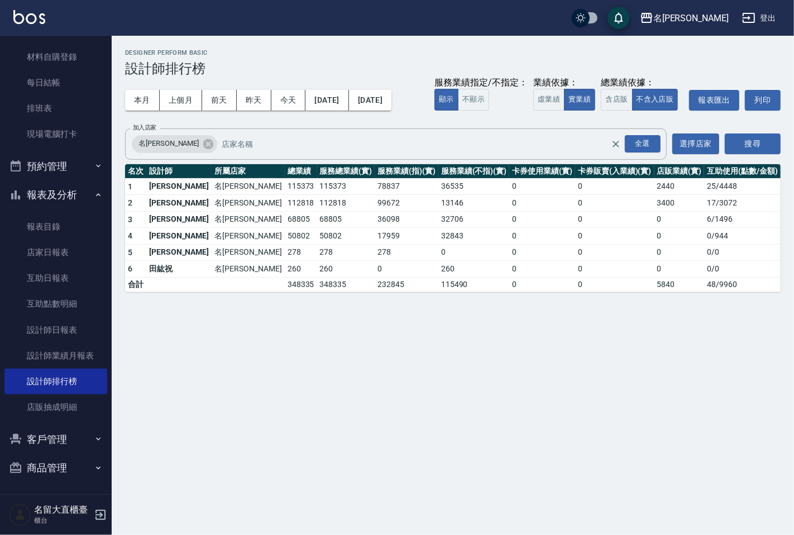
click at [344, 119] on div "本月 上個月 [DATE] [DATE] [DATE] [DATE] [DATE] 服務業績指定/不指定： 顯示 不顯示 業績依據： 虛業績 實業績 總業績依…" at bounding box center [452, 99] width 655 height 47
click at [348, 103] on button "[DATE]" at bounding box center [326, 100] width 43 height 21
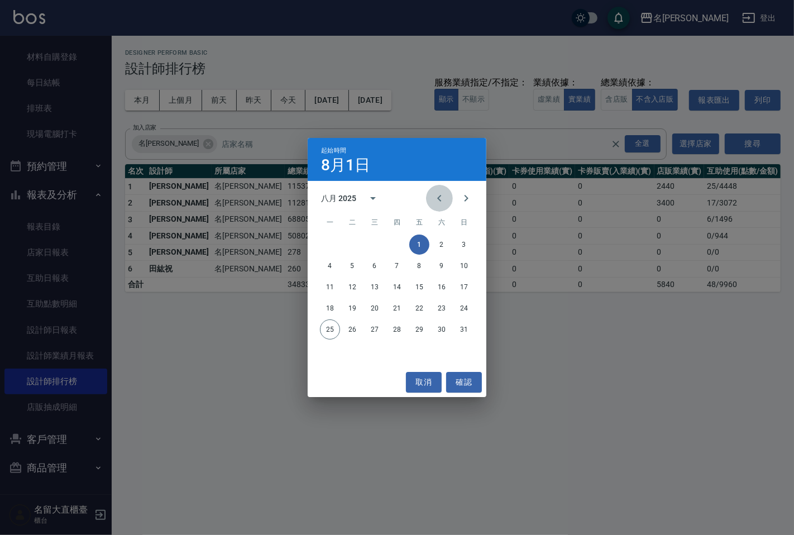
click at [434, 199] on icon "Previous month" at bounding box center [439, 197] width 13 height 13
drag, startPoint x: 354, startPoint y: 244, endPoint x: 353, endPoint y: 230, distance: 14.6
click at [354, 243] on button "1" at bounding box center [352, 244] width 20 height 20
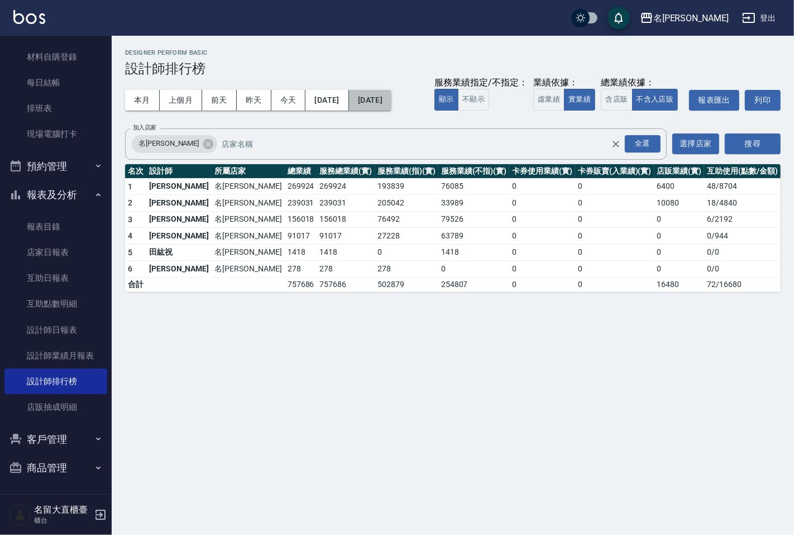
click at [391, 103] on button "[DATE]" at bounding box center [370, 100] width 42 height 21
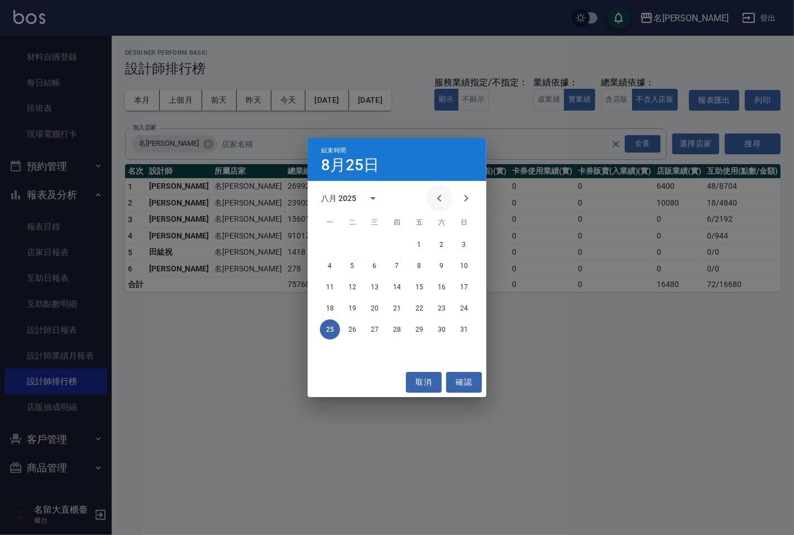
click at [434, 201] on icon "Previous month" at bounding box center [439, 197] width 13 height 13
click at [412, 305] on button "25" at bounding box center [419, 308] width 20 height 20
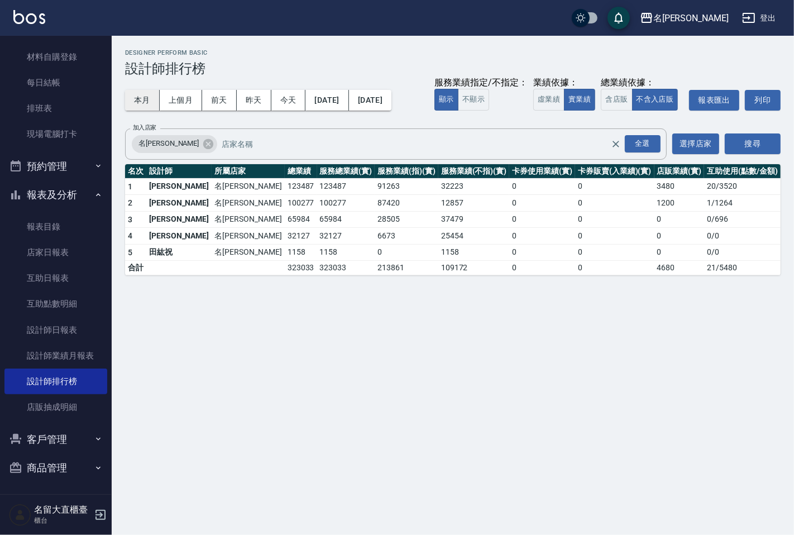
click at [137, 99] on button "本月" at bounding box center [142, 100] width 35 height 21
